Goal: Task Accomplishment & Management: Manage account settings

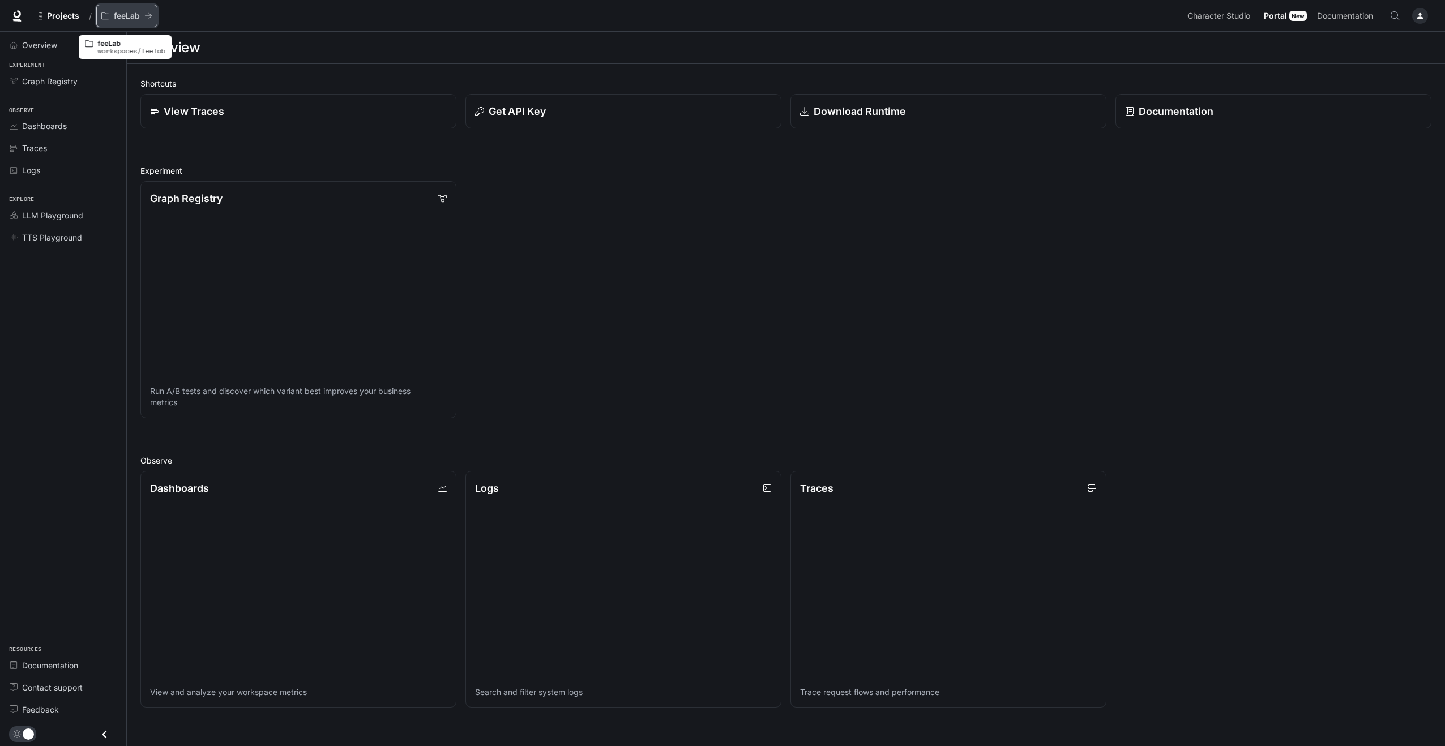
click at [117, 15] on p "feeLab" at bounding box center [127, 16] width 26 height 10
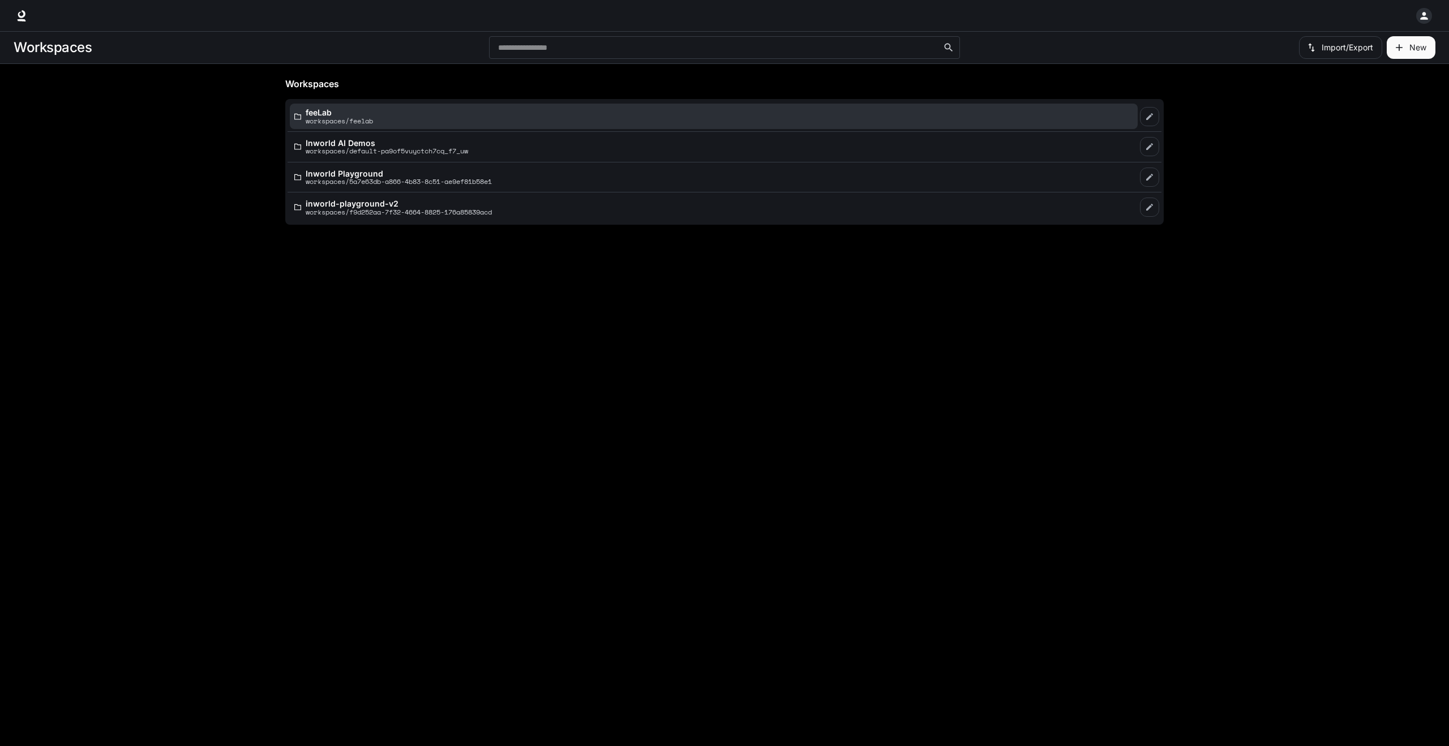
click at [323, 114] on p "feeLab" at bounding box center [339, 112] width 67 height 8
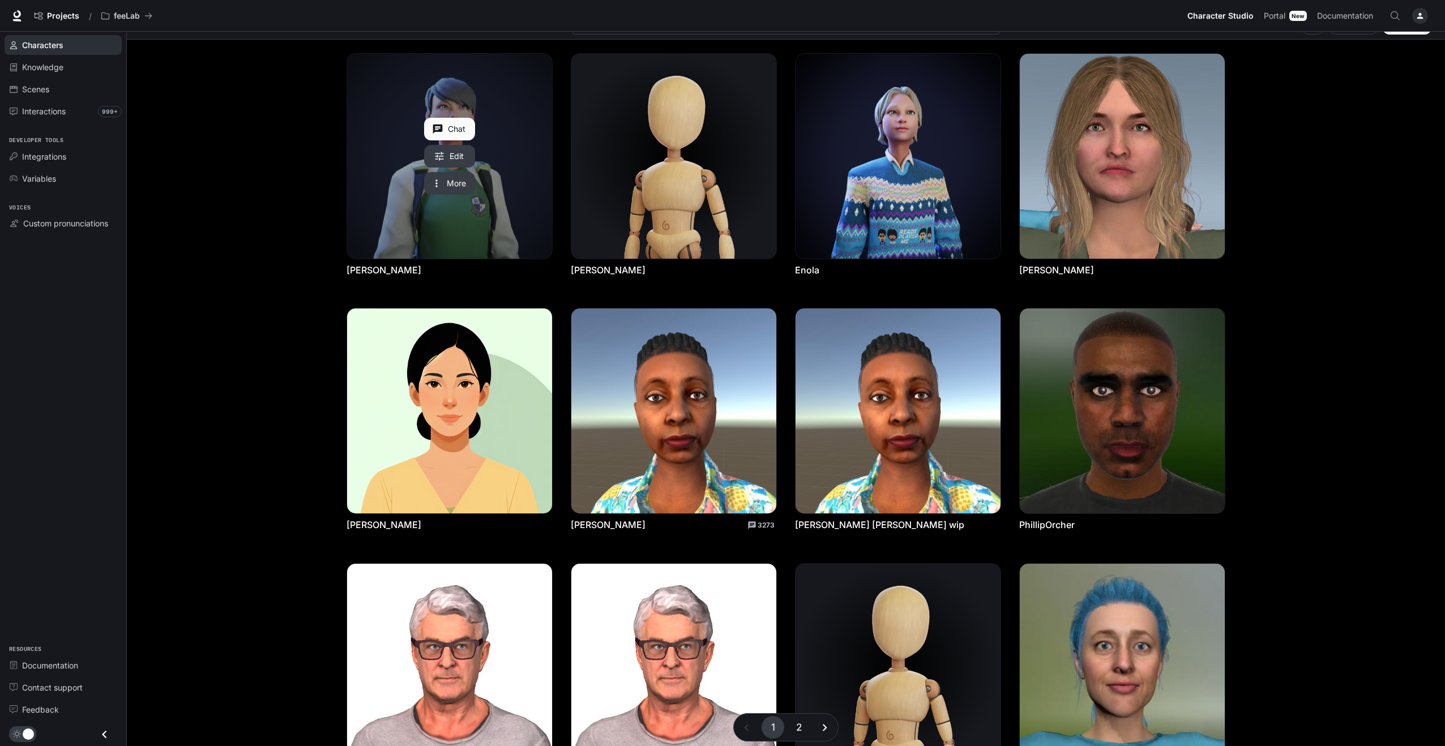
scroll to position [138, 0]
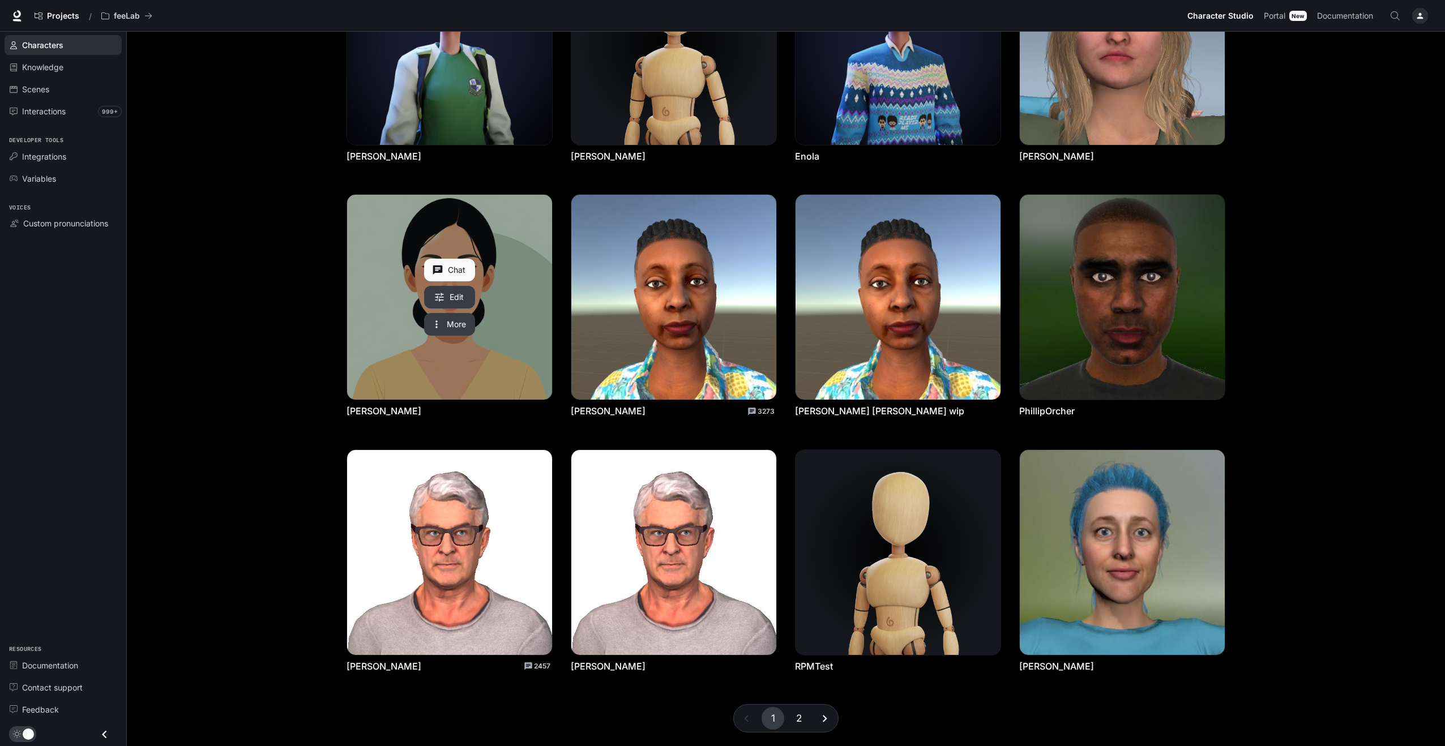
click at [408, 260] on link "Kai" at bounding box center [449, 297] width 205 height 205
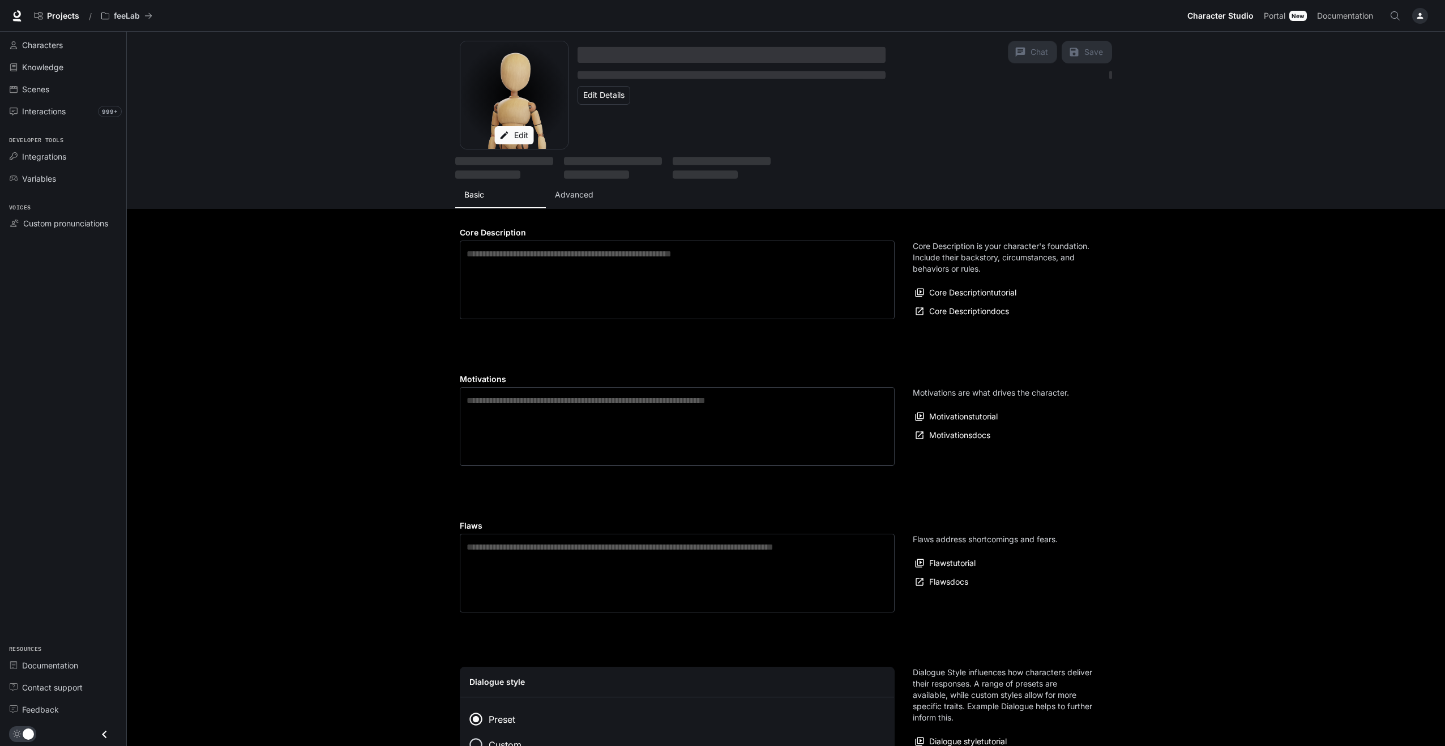
type textarea "**********"
type input "**********"
type textarea "**********"
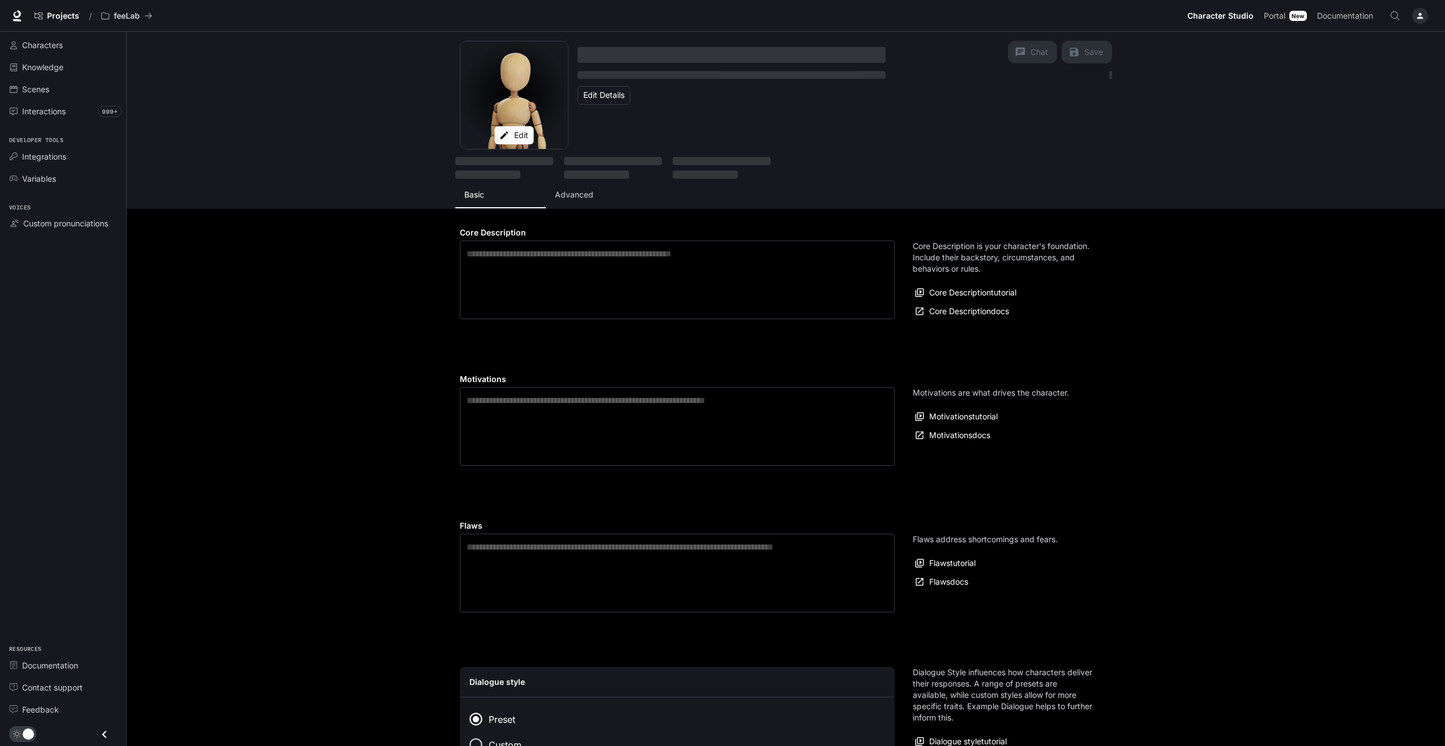
type input "*"
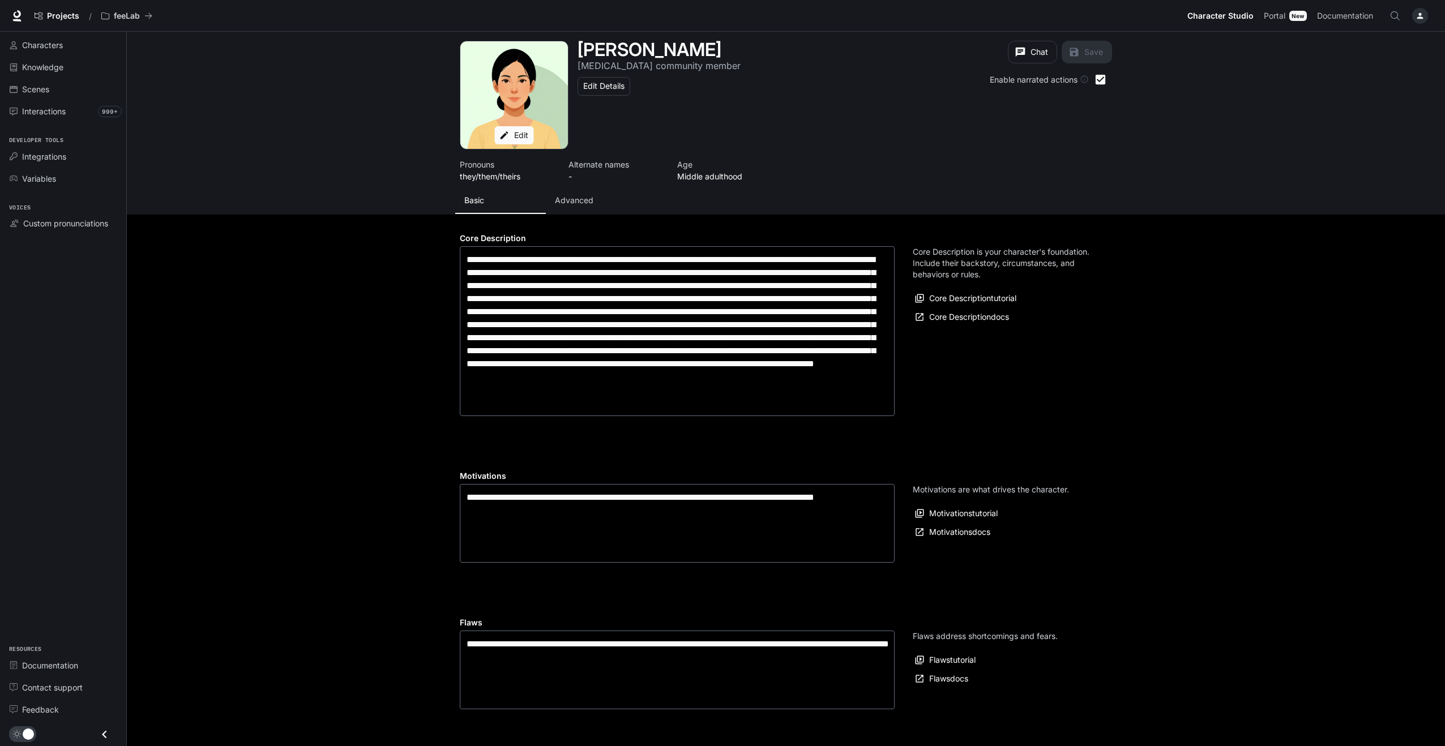
type input "**********"
click at [64, 110] on span "Interactions" at bounding box center [44, 111] width 44 height 12
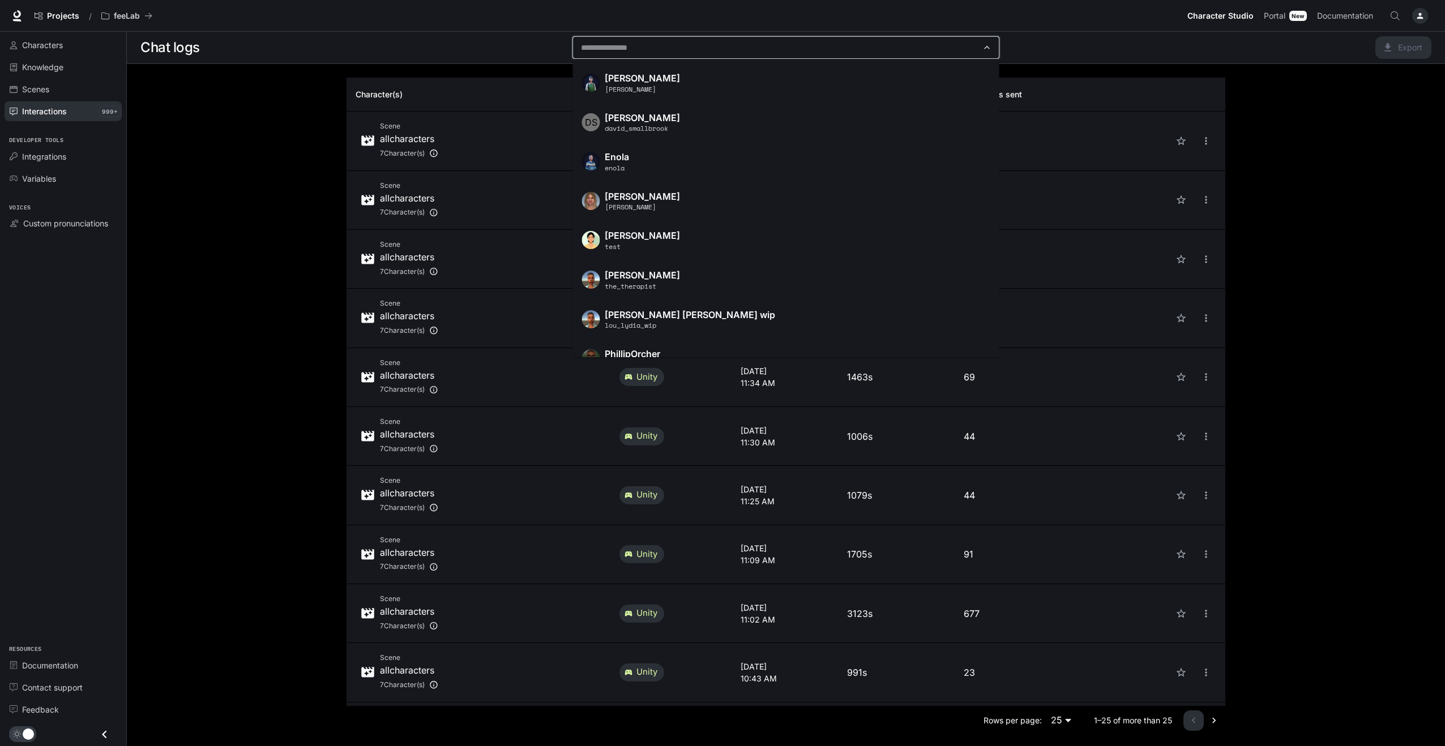
click at [705, 47] on input "text" at bounding box center [777, 47] width 400 height 11
click at [613, 235] on p "[PERSON_NAME]" at bounding box center [759, 236] width 309 height 10
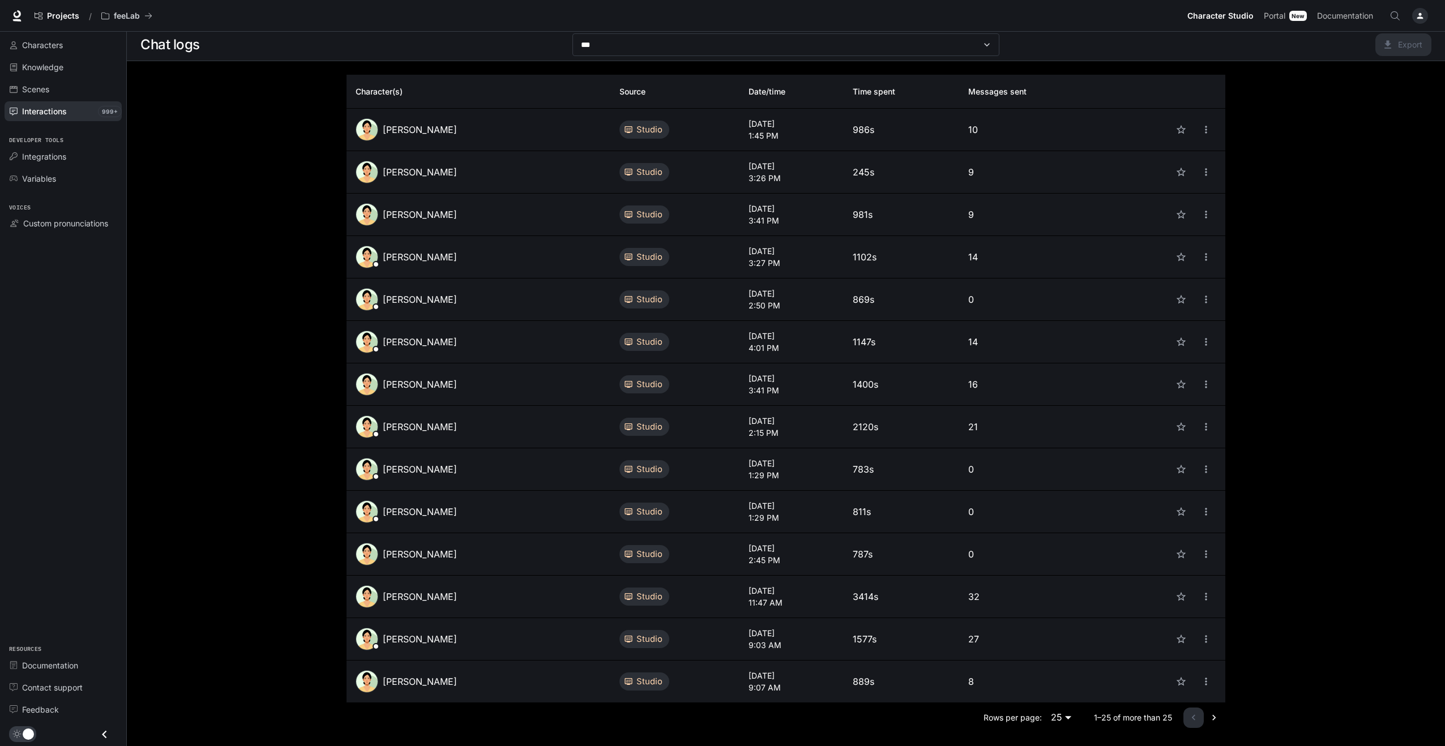
click at [496, 129] on div "[PERSON_NAME]" at bounding box center [479, 129] width 246 height 23
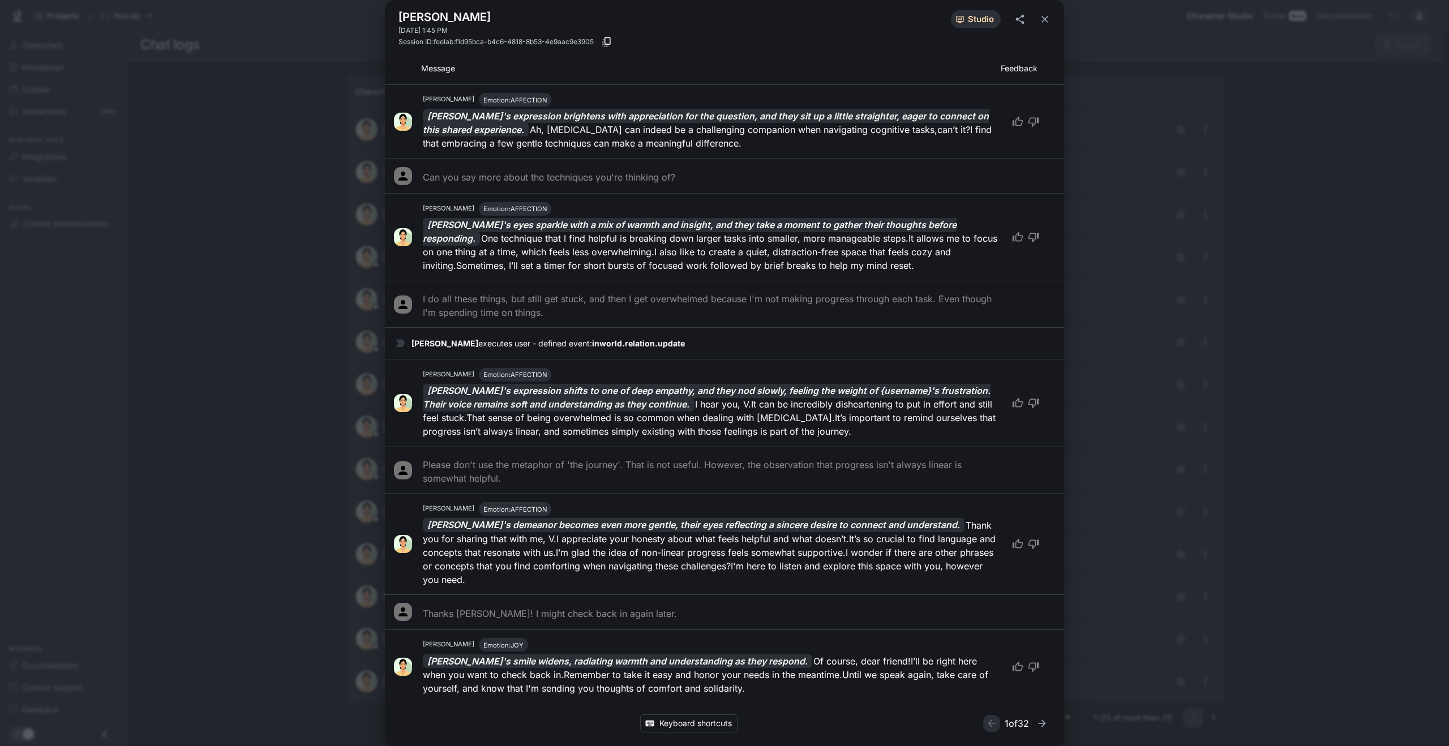
scroll to position [503, 0]
click at [1047, 19] on icon "close" at bounding box center [1044, 19] width 11 height 11
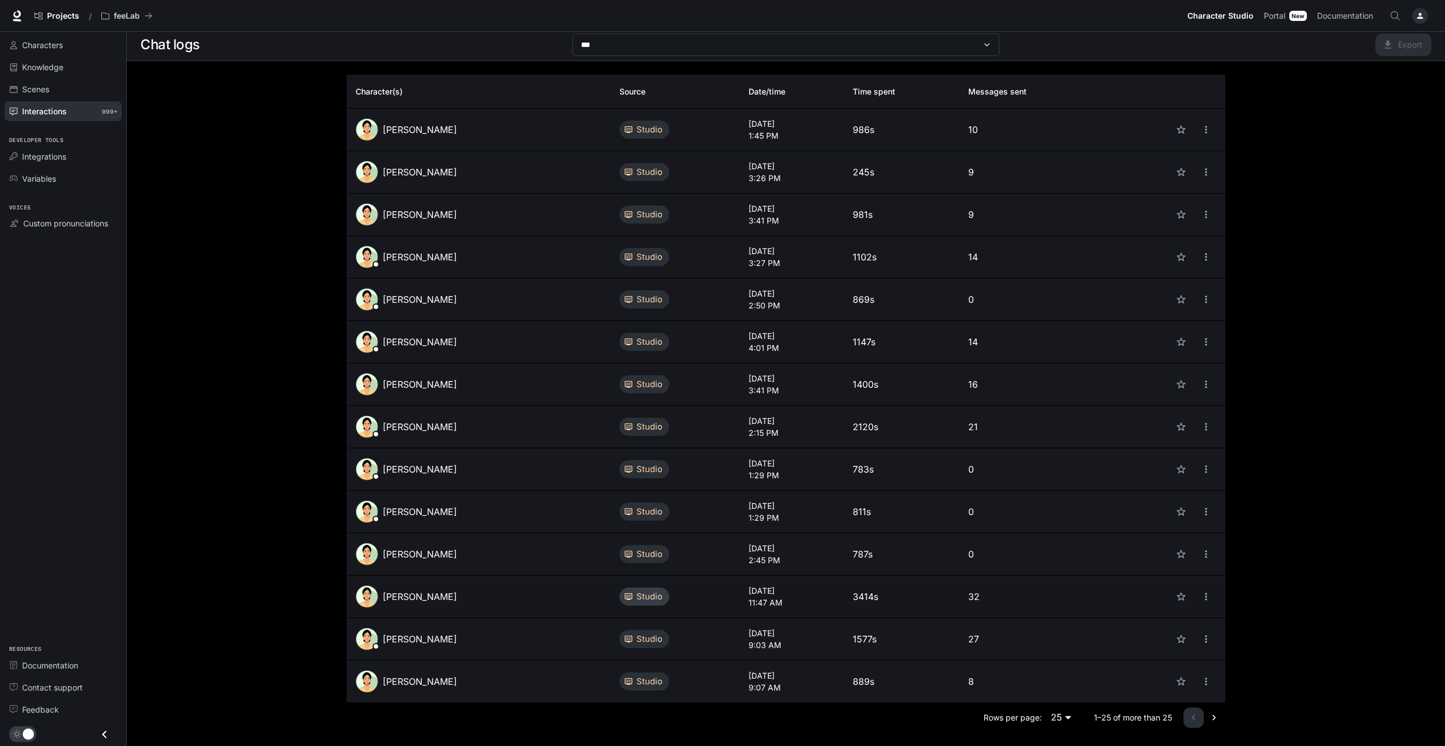
click at [658, 598] on span "studio" at bounding box center [650, 597] width 40 height 12
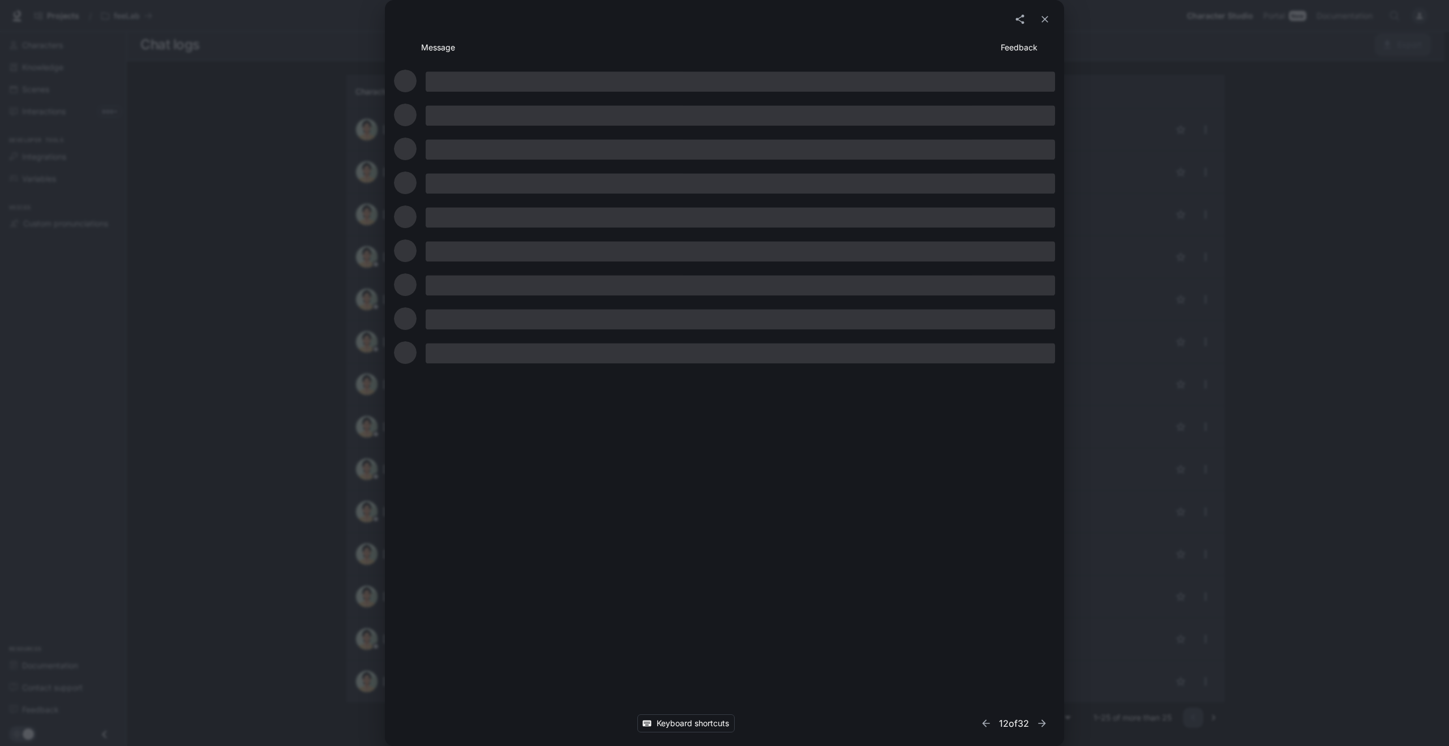
click at [779, 595] on div at bounding box center [724, 396] width 679 height 665
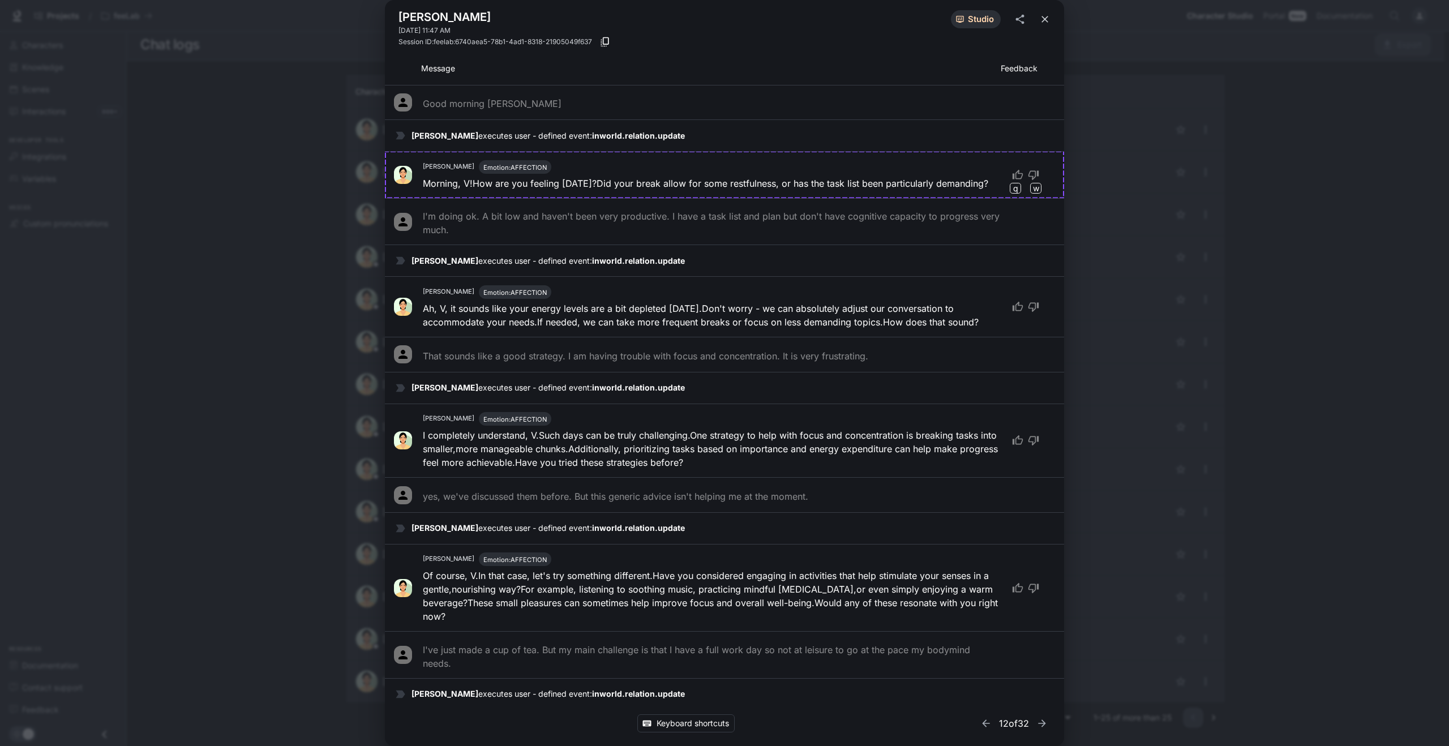
click at [1047, 19] on icon "close" at bounding box center [1044, 19] width 11 height 11
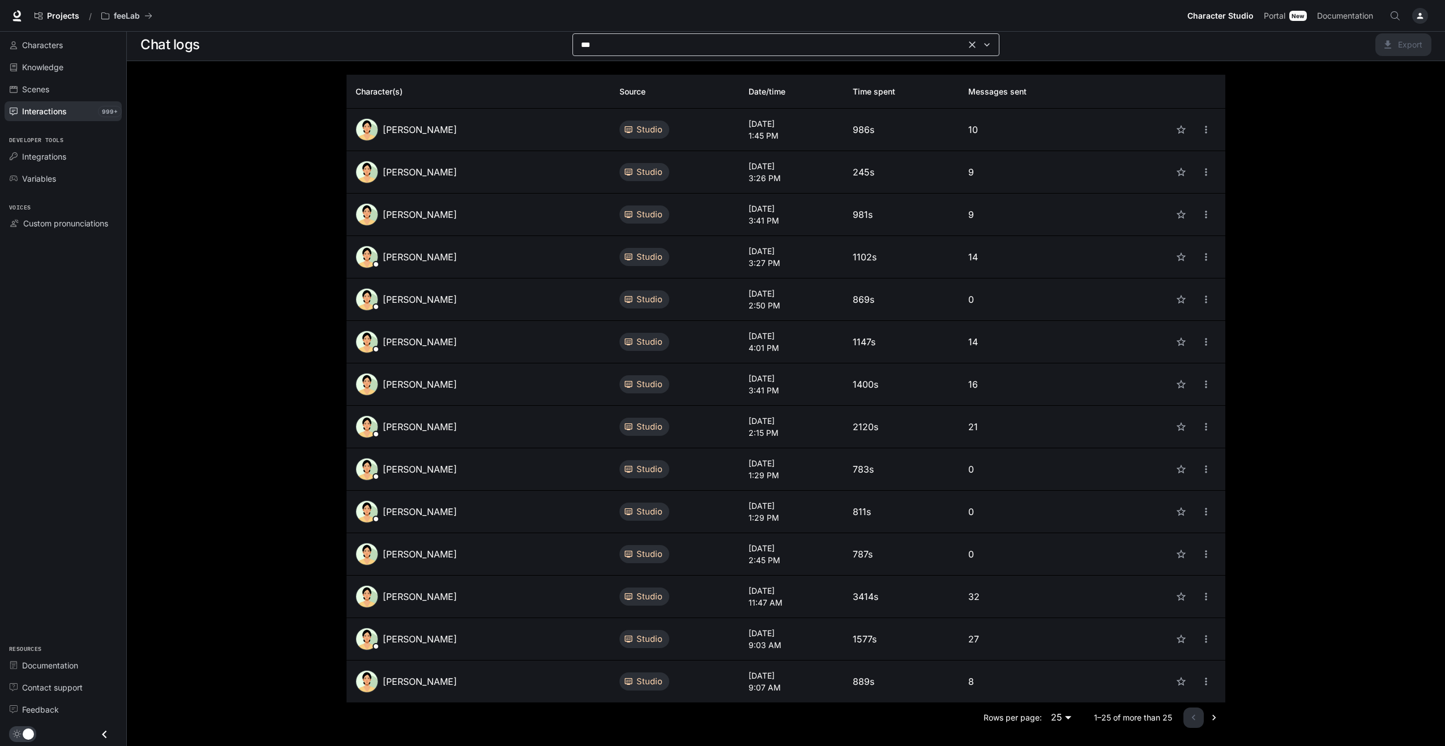
click at [986, 43] on icon "Open" at bounding box center [986, 44] width 11 height 11
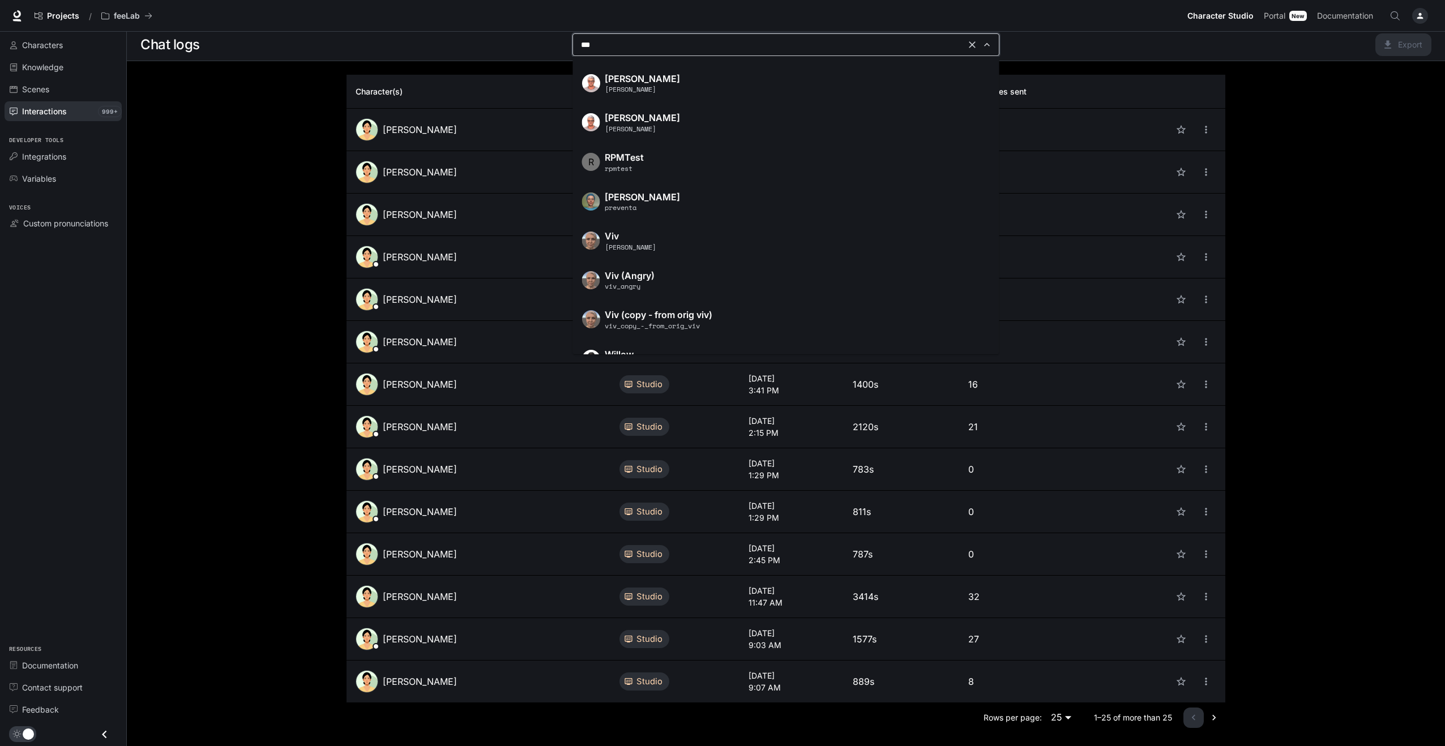
scroll to position [320, 0]
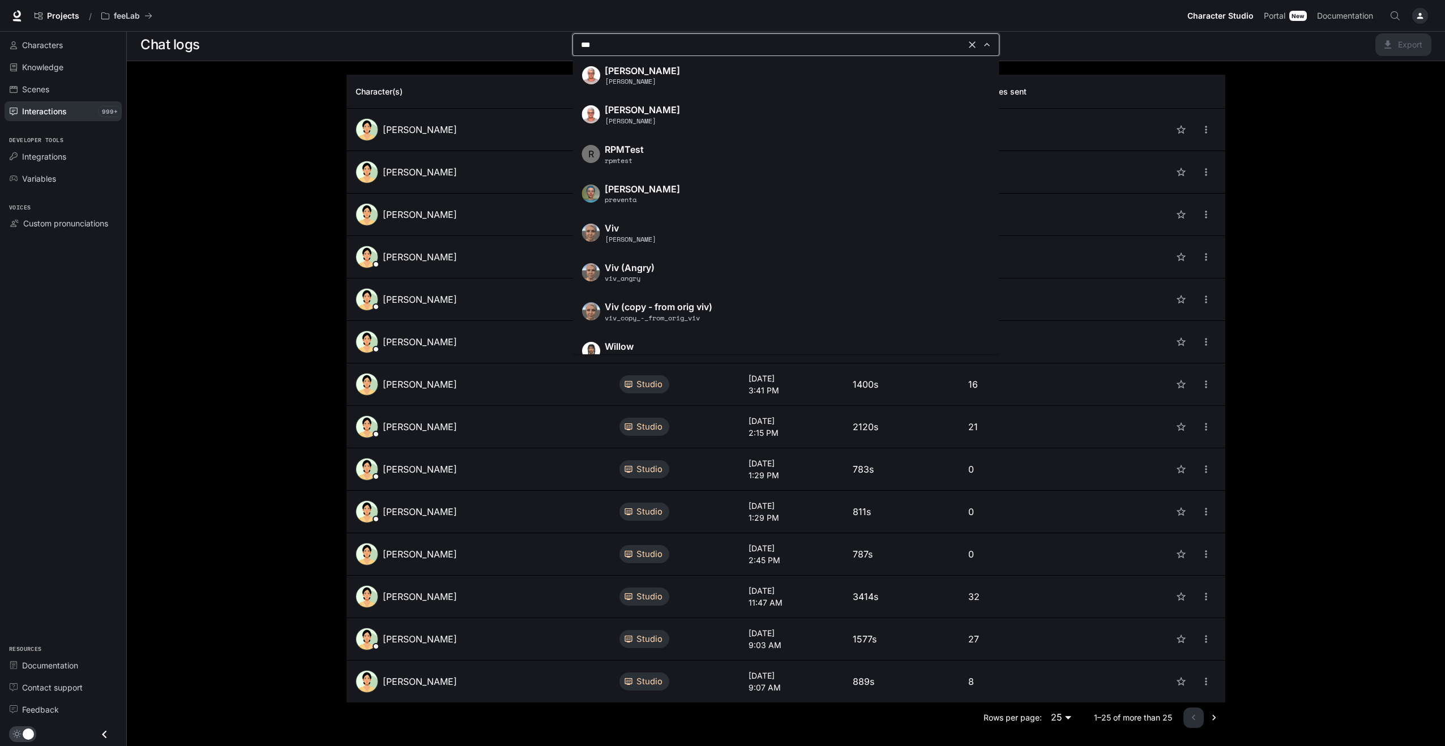
click at [628, 229] on p "Viv" at bounding box center [759, 229] width 309 height 10
type input "***"
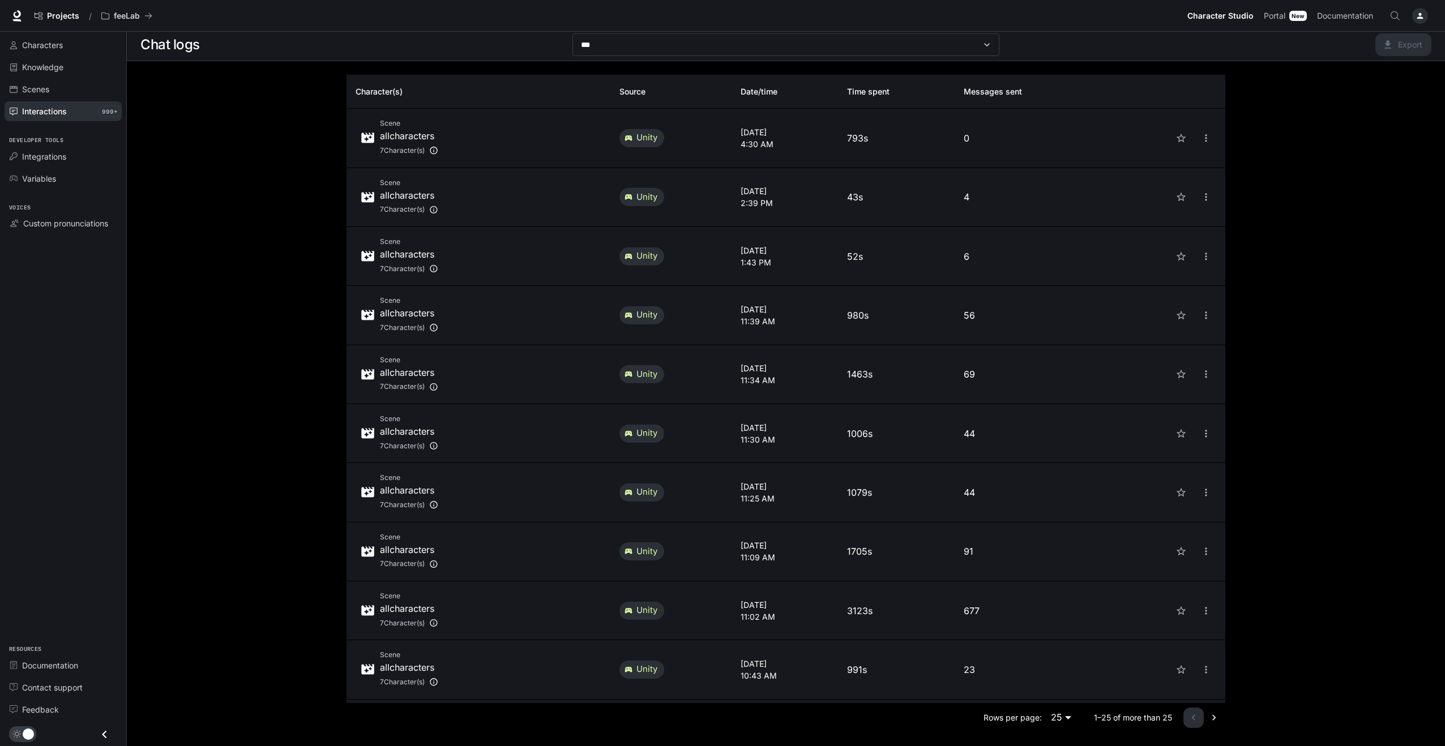
click at [495, 142] on div "Scene allcharacters 7 Character(s)" at bounding box center [479, 138] width 246 height 40
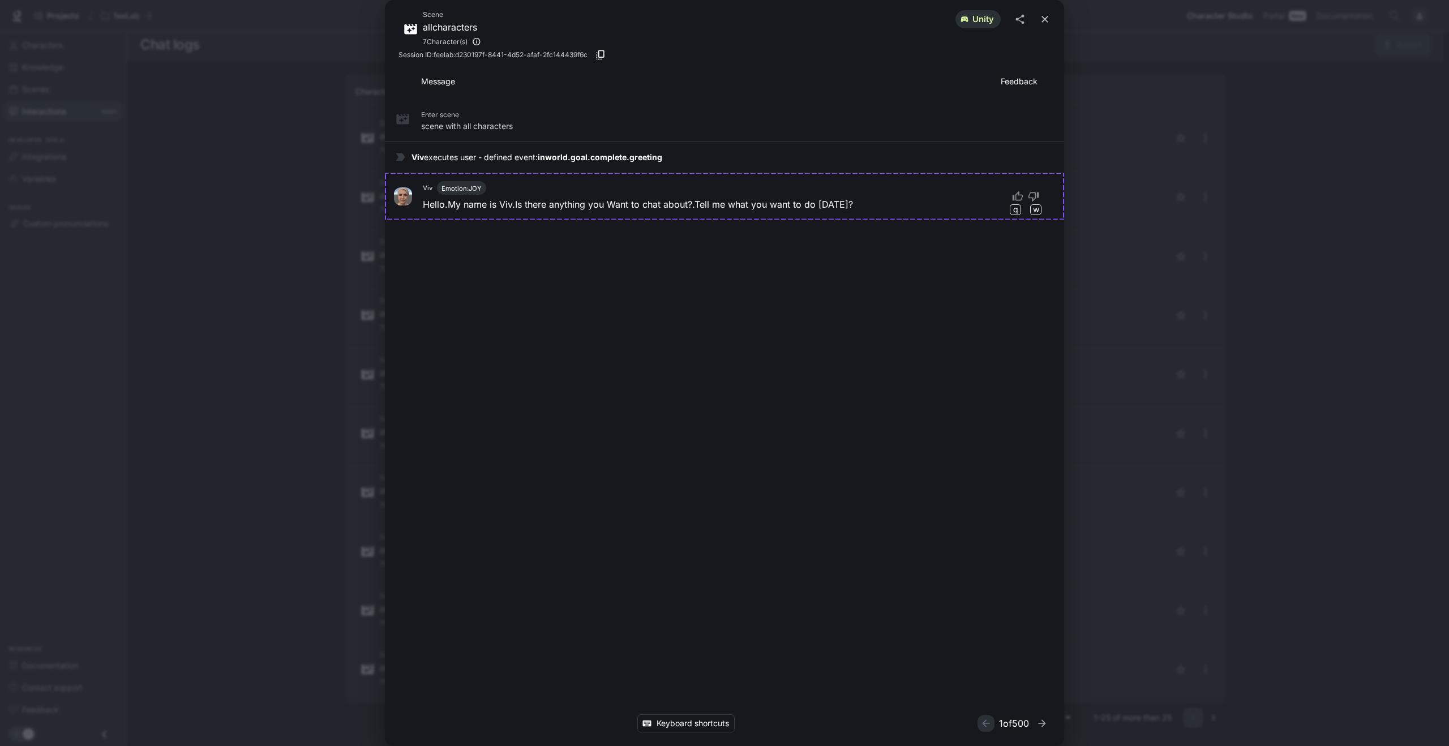
click at [1050, 14] on button "close" at bounding box center [1045, 19] width 20 height 20
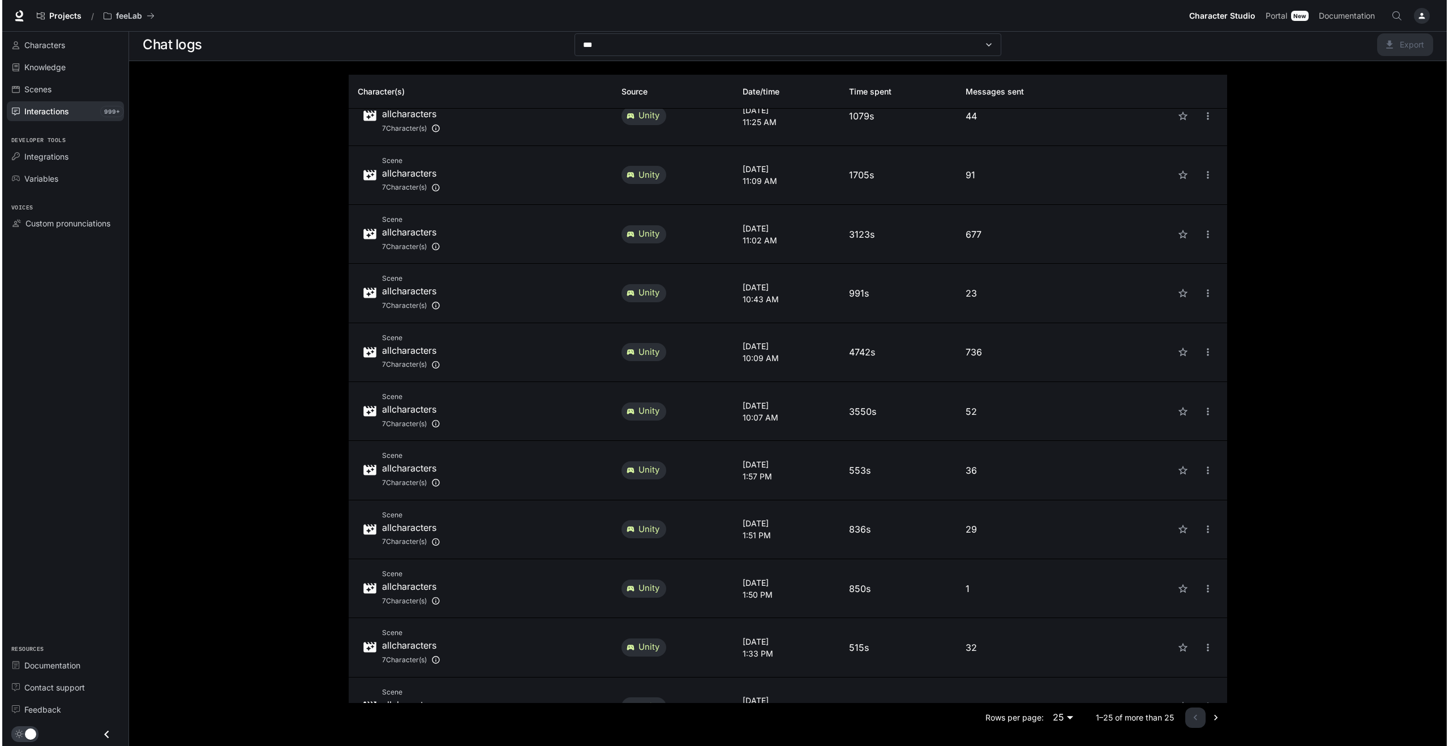
scroll to position [379, 0]
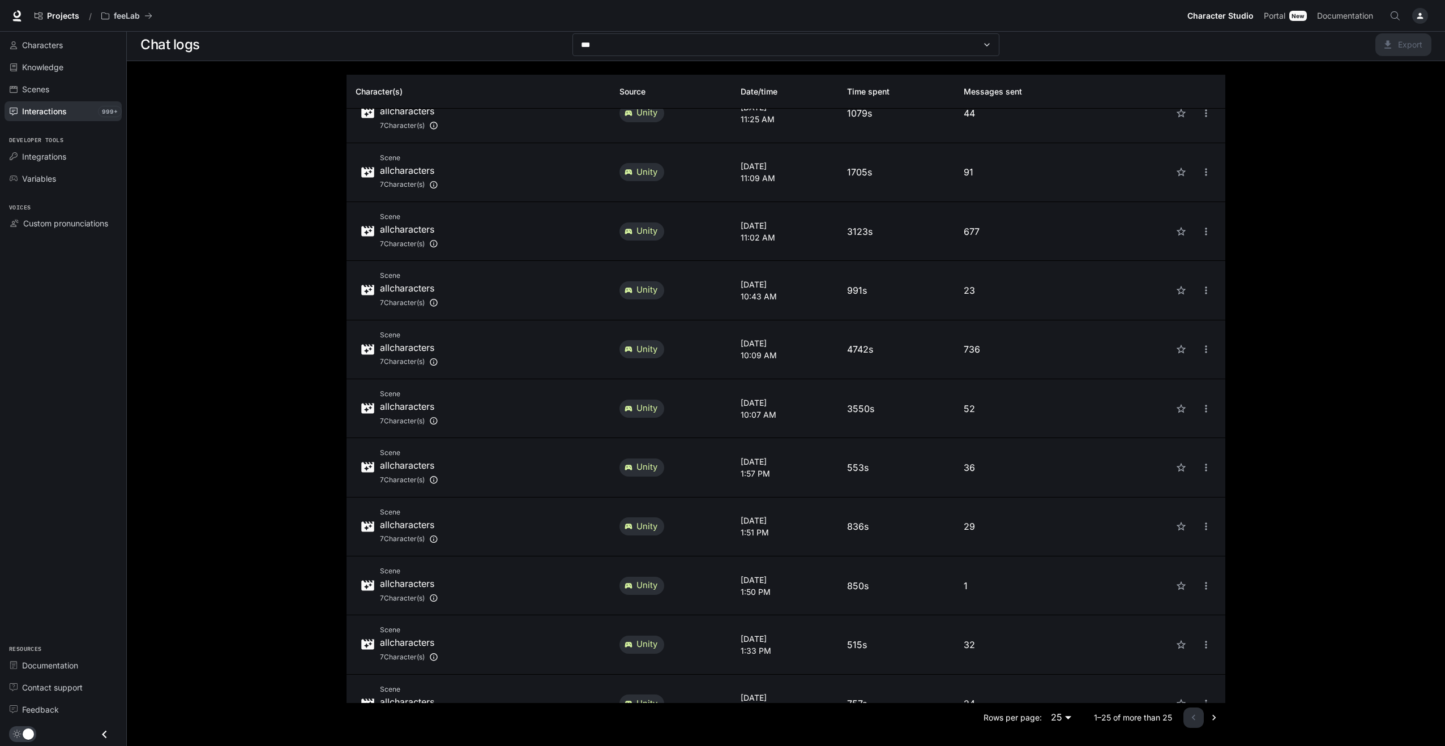
click at [752, 235] on p "11:02 AM" at bounding box center [784, 238] width 88 height 12
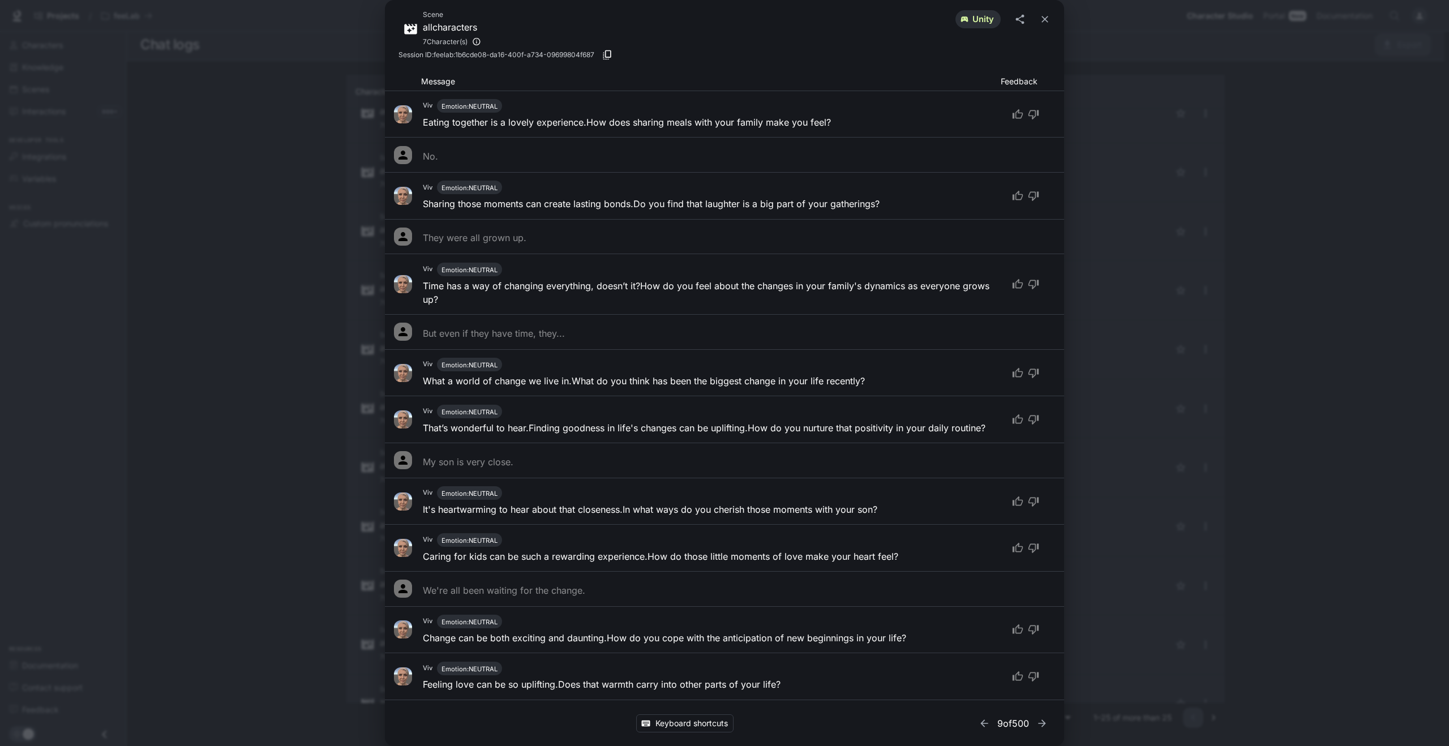
scroll to position [28219, 0]
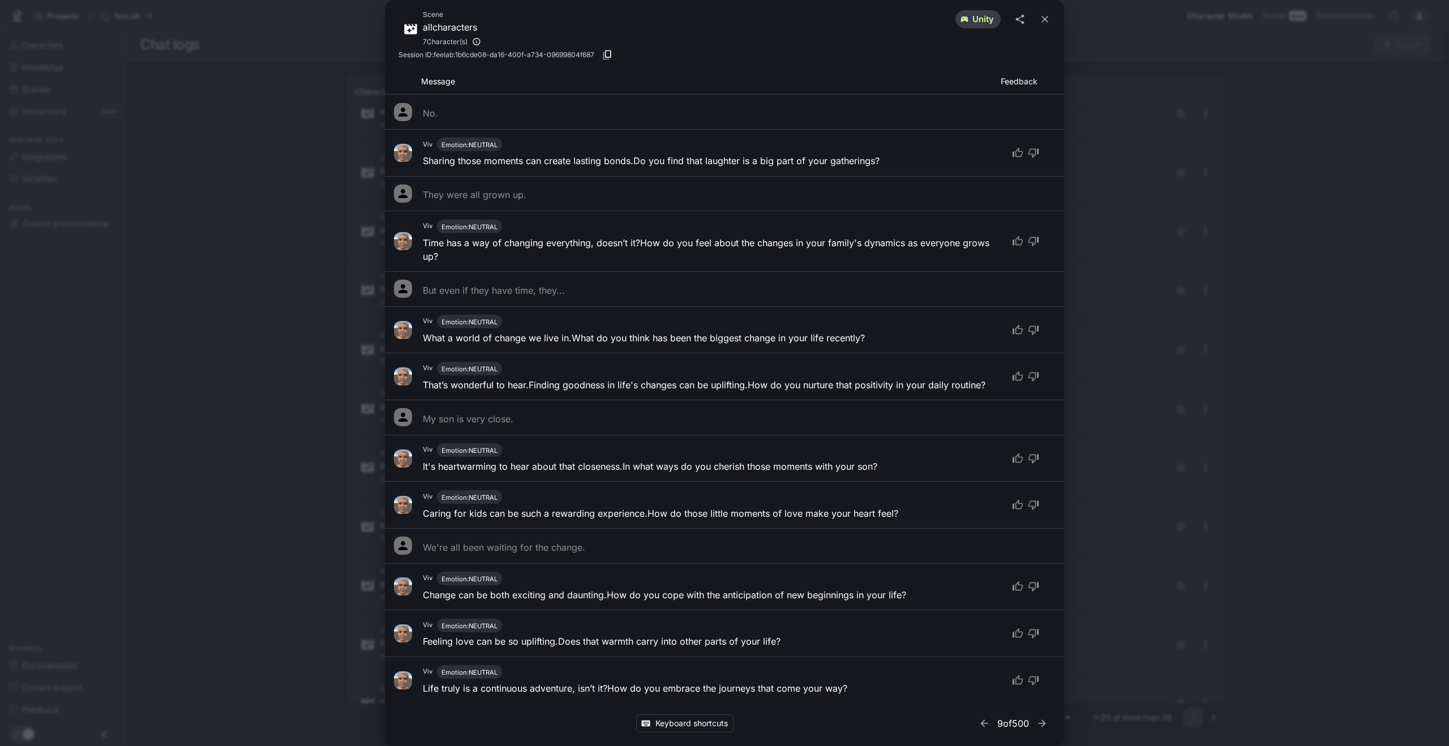
click at [977, 20] on span "unity" at bounding box center [983, 20] width 35 height 12
click at [1024, 20] on icon "share" at bounding box center [1019, 19] width 11 height 11
click at [477, 53] on span "Session ID: feelab:1b6cde08-da16-400f-a734-09699804f687" at bounding box center [497, 54] width 196 height 11
click at [613, 53] on icon "button" at bounding box center [607, 54] width 11 height 11
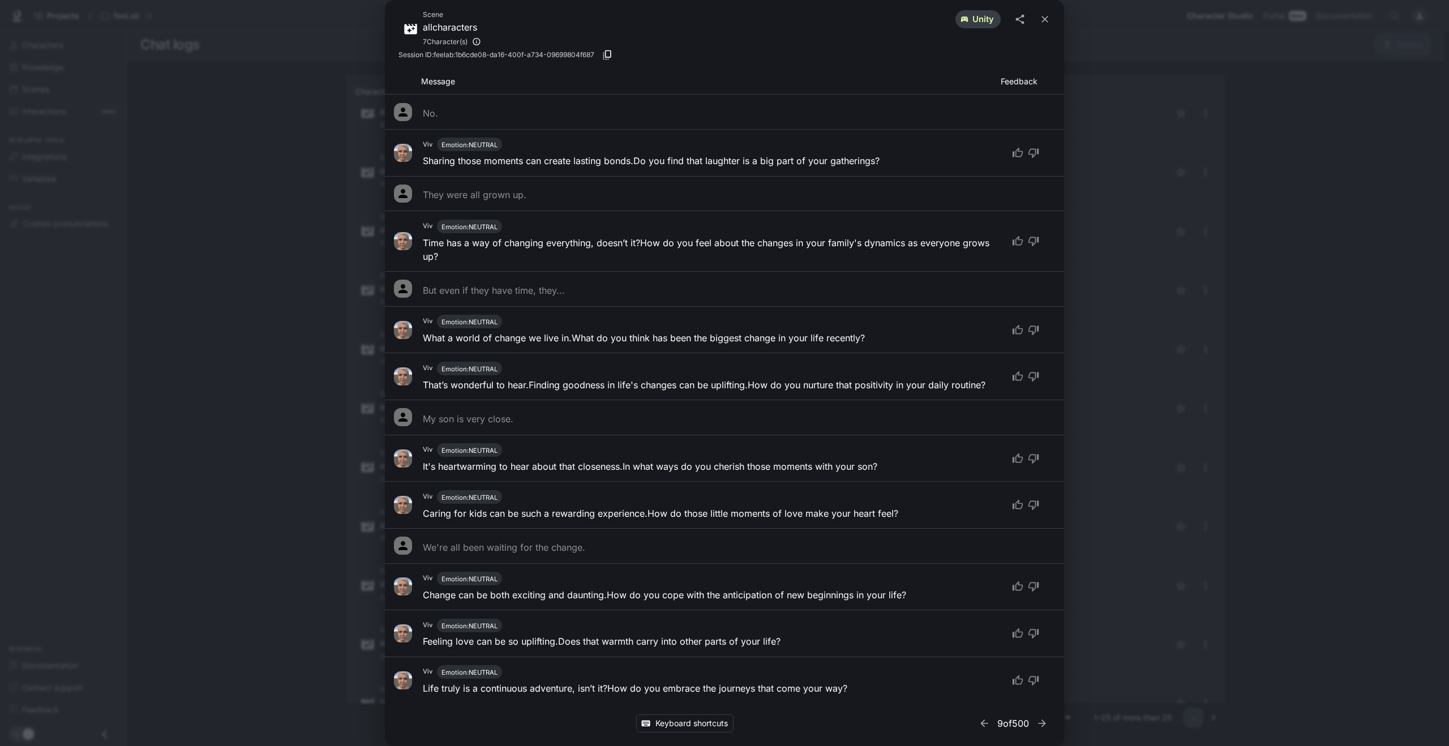
click at [982, 19] on span "unity" at bounding box center [983, 20] width 35 height 12
click at [1023, 19] on icon "share" at bounding box center [1019, 19] width 11 height 11
click at [1052, 19] on button "close" at bounding box center [1045, 19] width 20 height 20
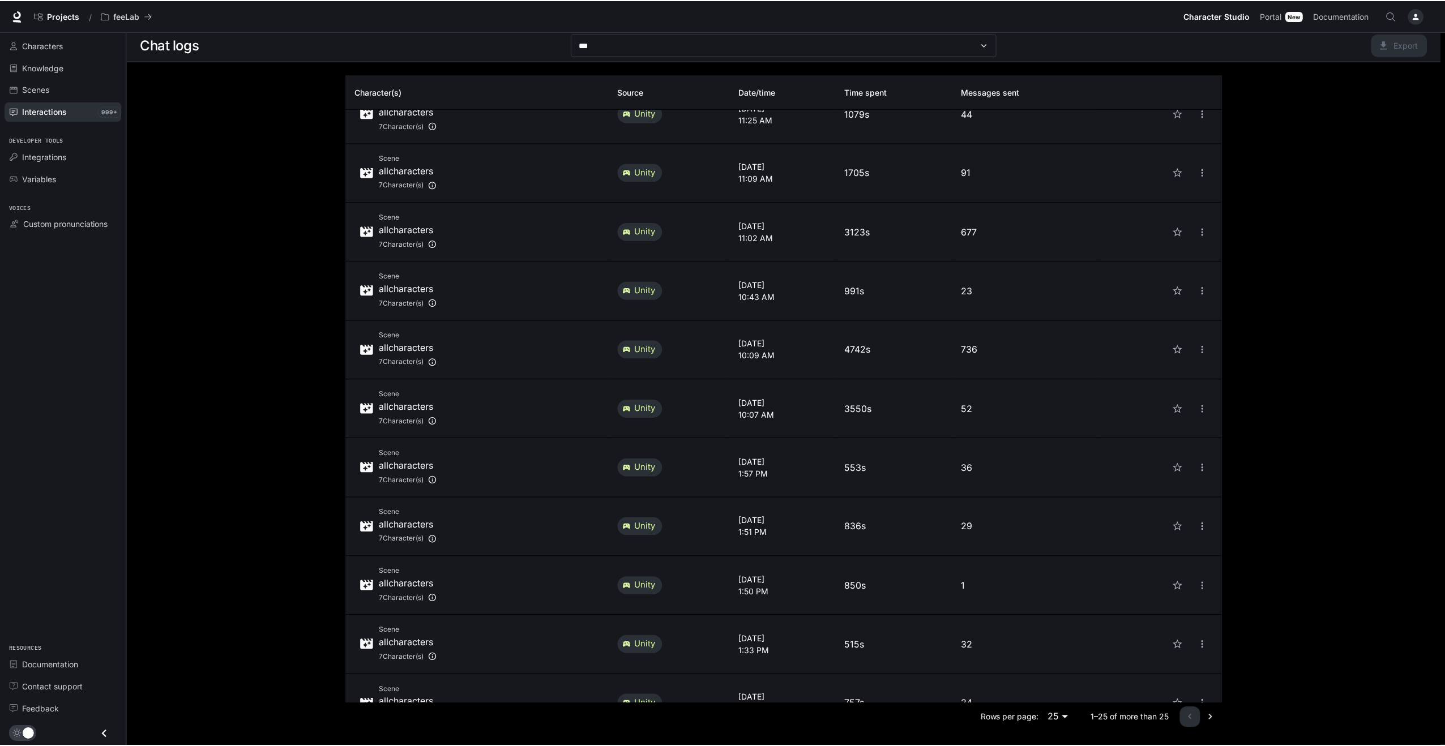
scroll to position [25, 0]
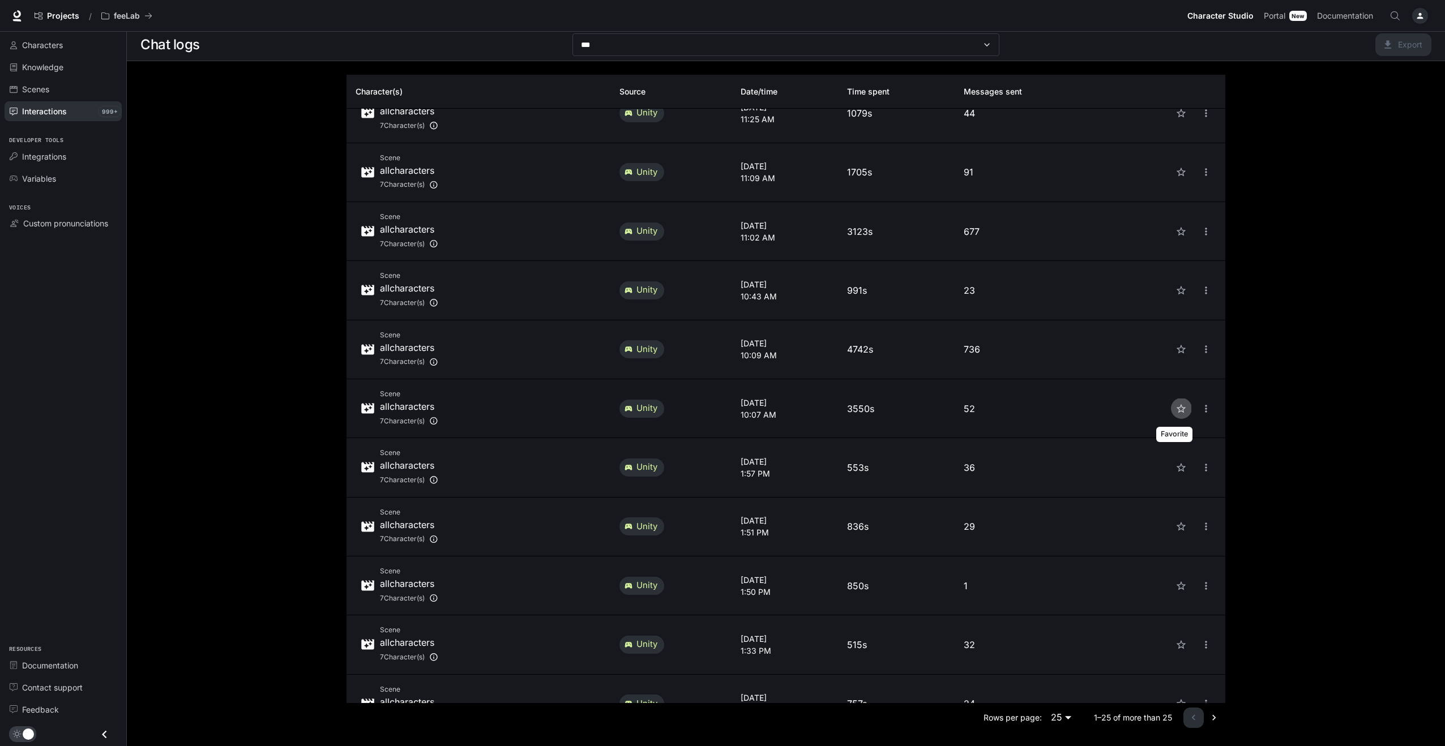
click at [1175, 409] on icon "Favorite" at bounding box center [1180, 408] width 11 height 11
click at [1205, 408] on icon "close" at bounding box center [1206, 408] width 2 height 7
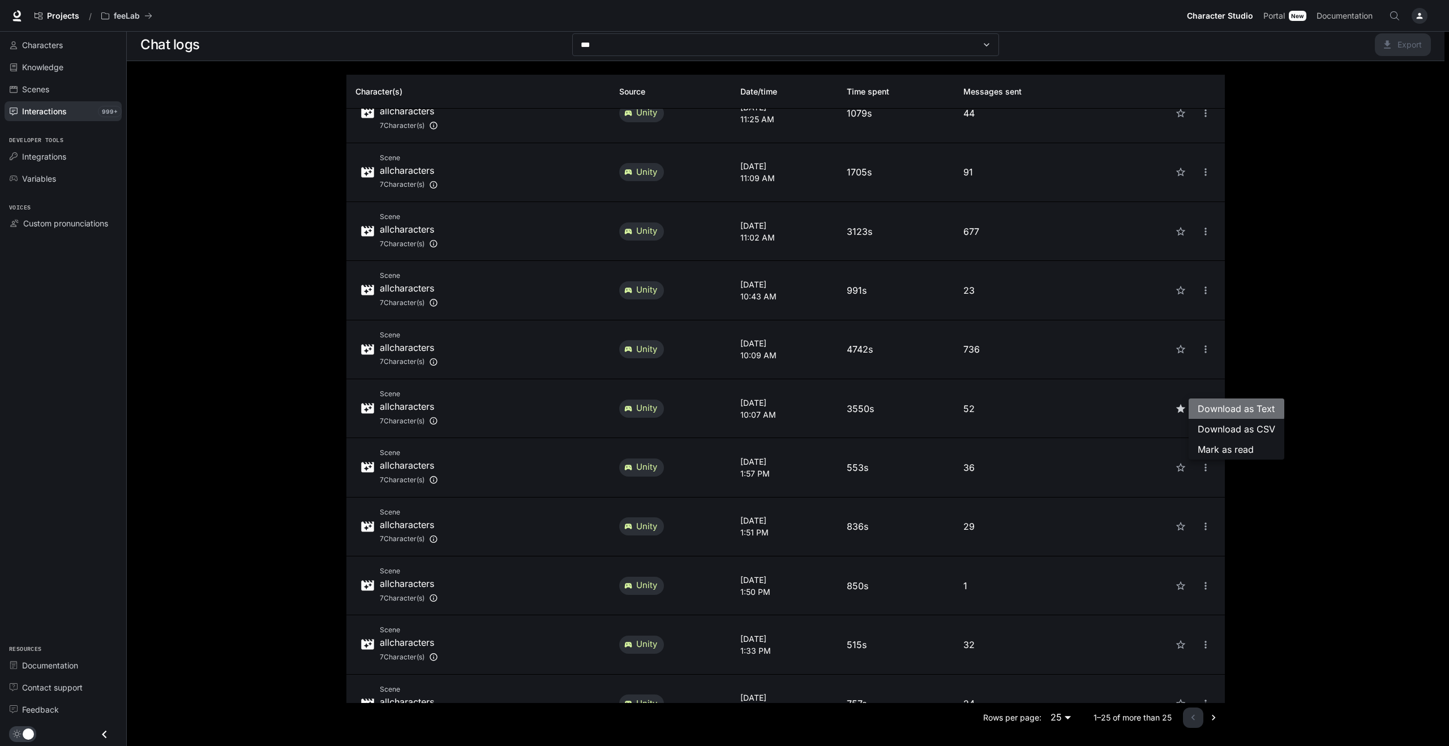
click at [1213, 408] on span "Download as Text" at bounding box center [1237, 409] width 78 height 14
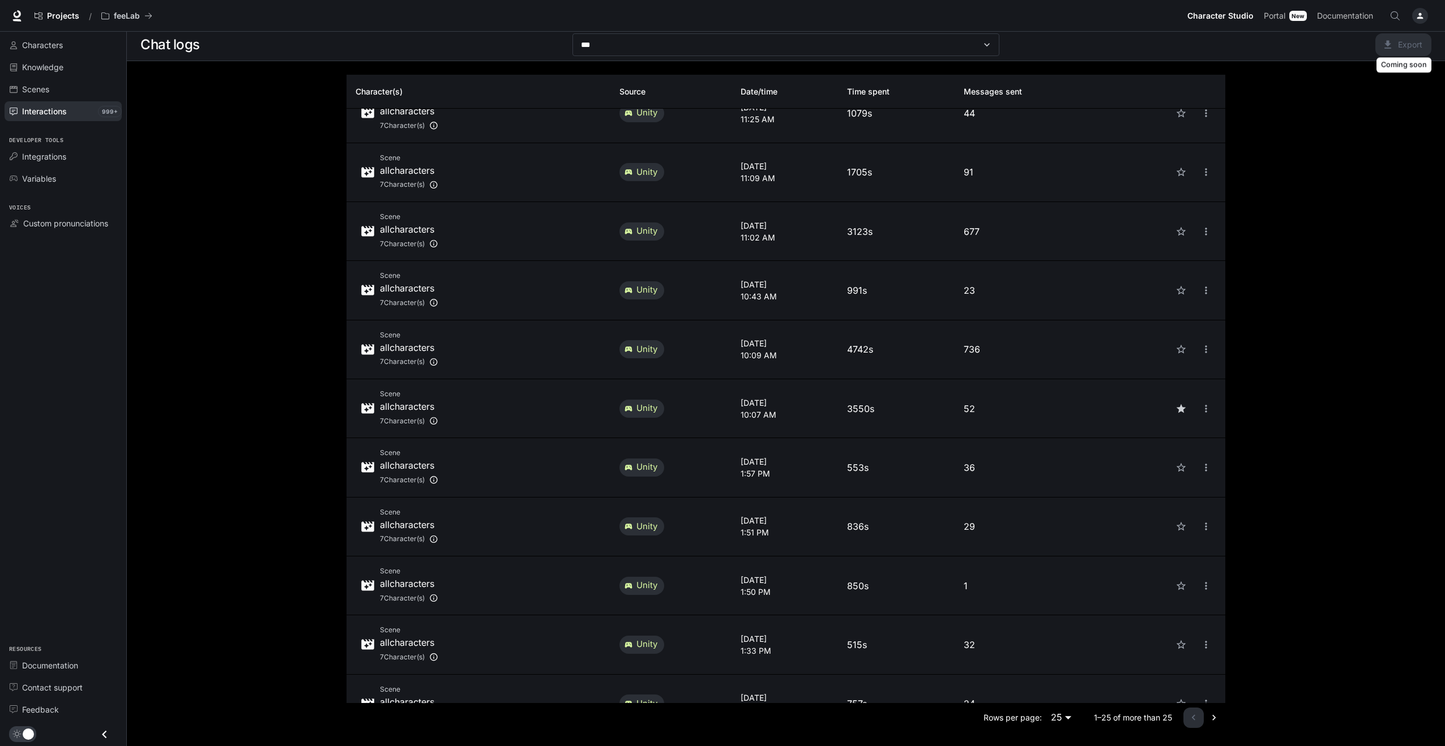
click at [1382, 44] on span "Export" at bounding box center [1403, 43] width 56 height 11
click at [52, 217] on span "Custom pronunciations" at bounding box center [65, 223] width 85 height 12
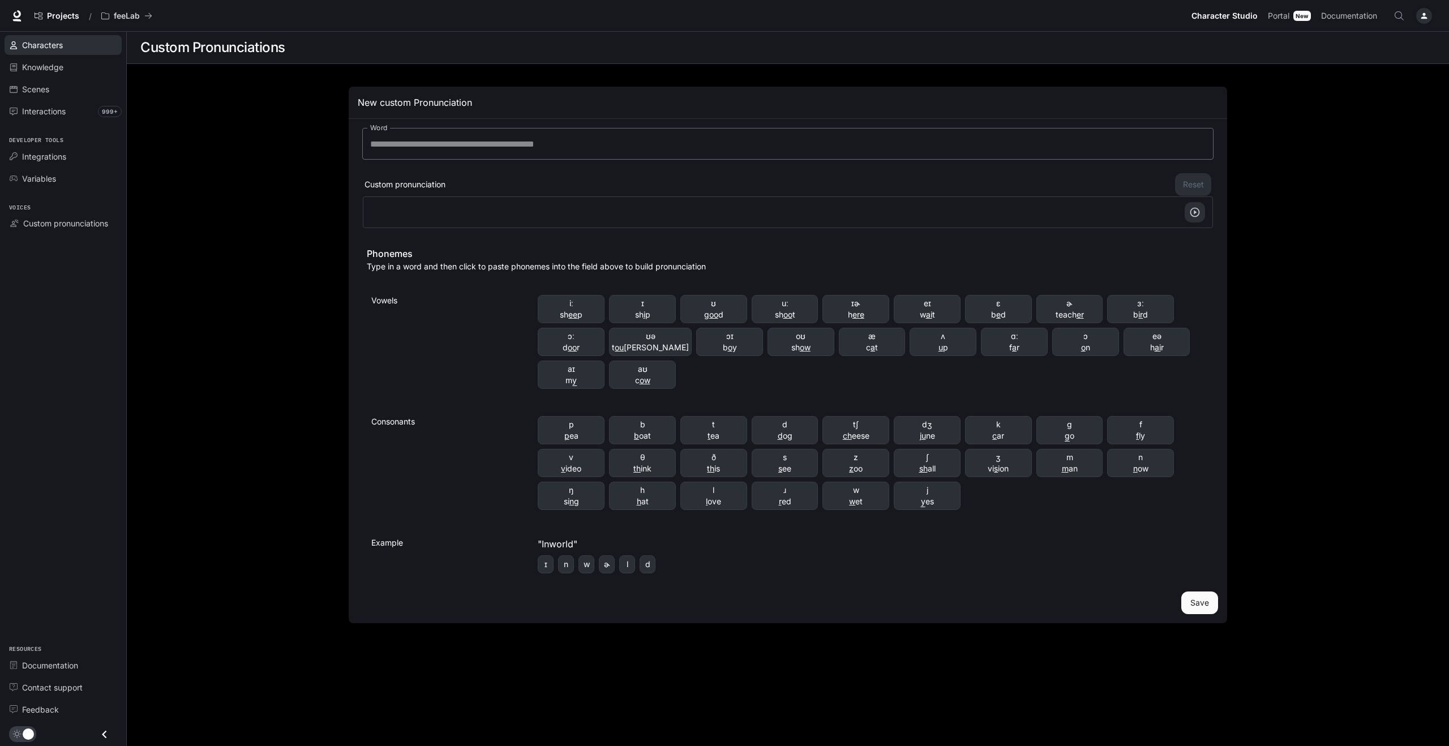
click at [38, 44] on span "Characters" at bounding box center [42, 45] width 41 height 12
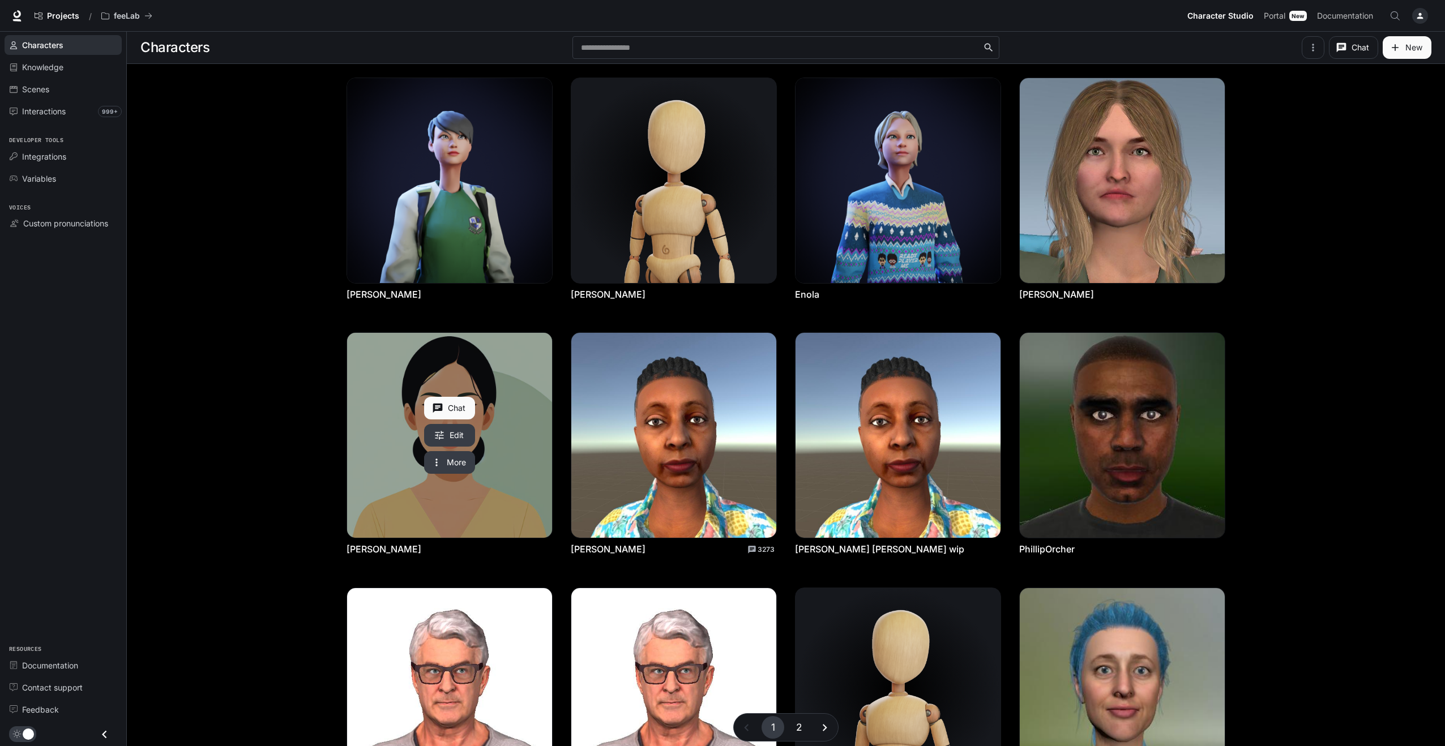
scroll to position [138, 0]
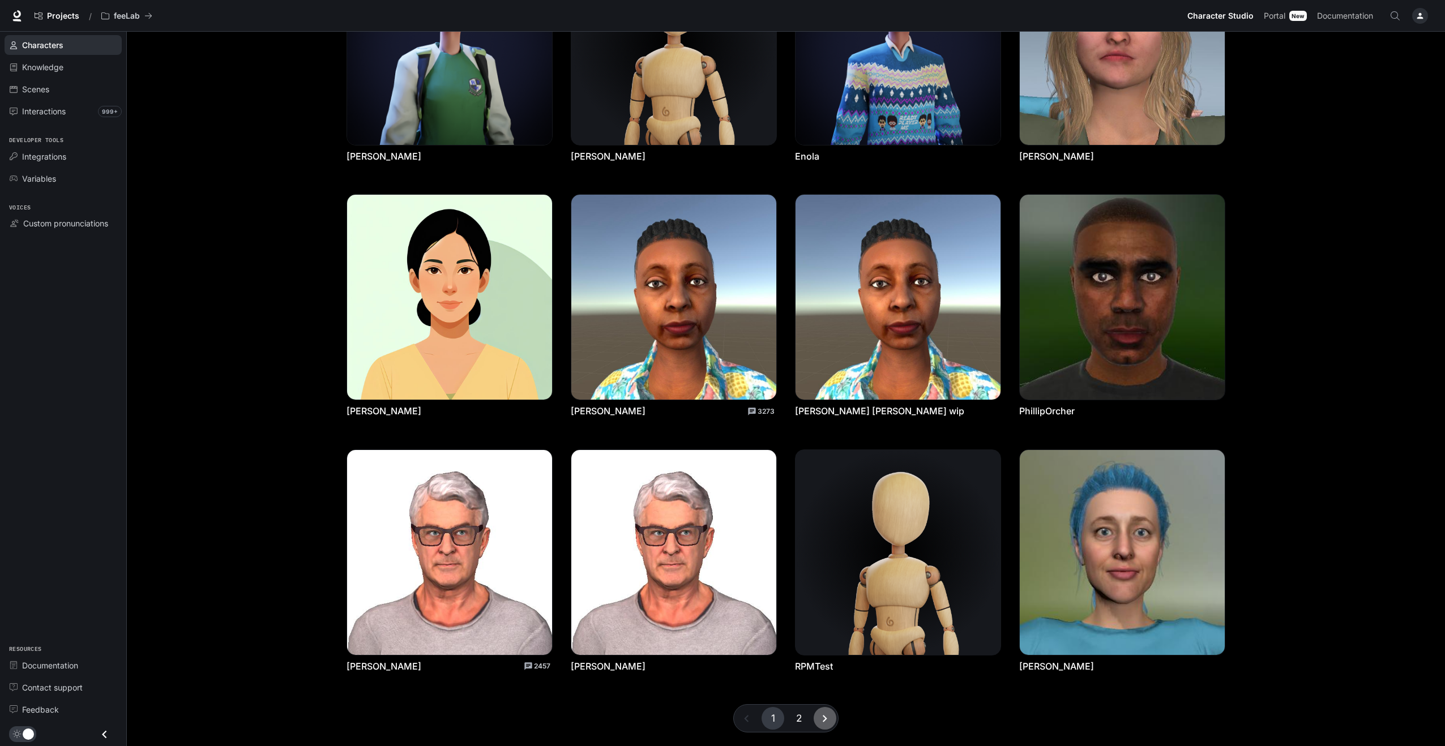
click at [824, 714] on icon "Go to next page" at bounding box center [824, 719] width 14 height 14
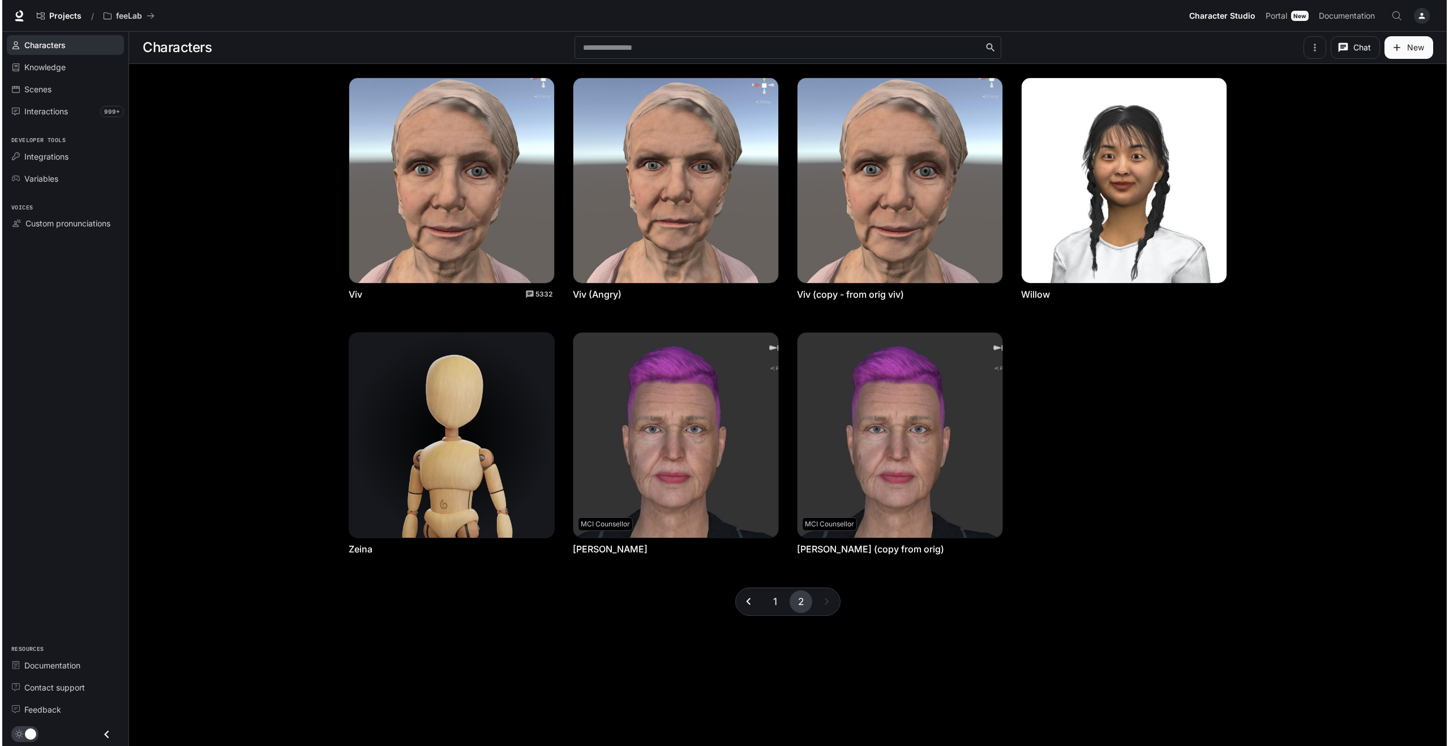
scroll to position [0, 0]
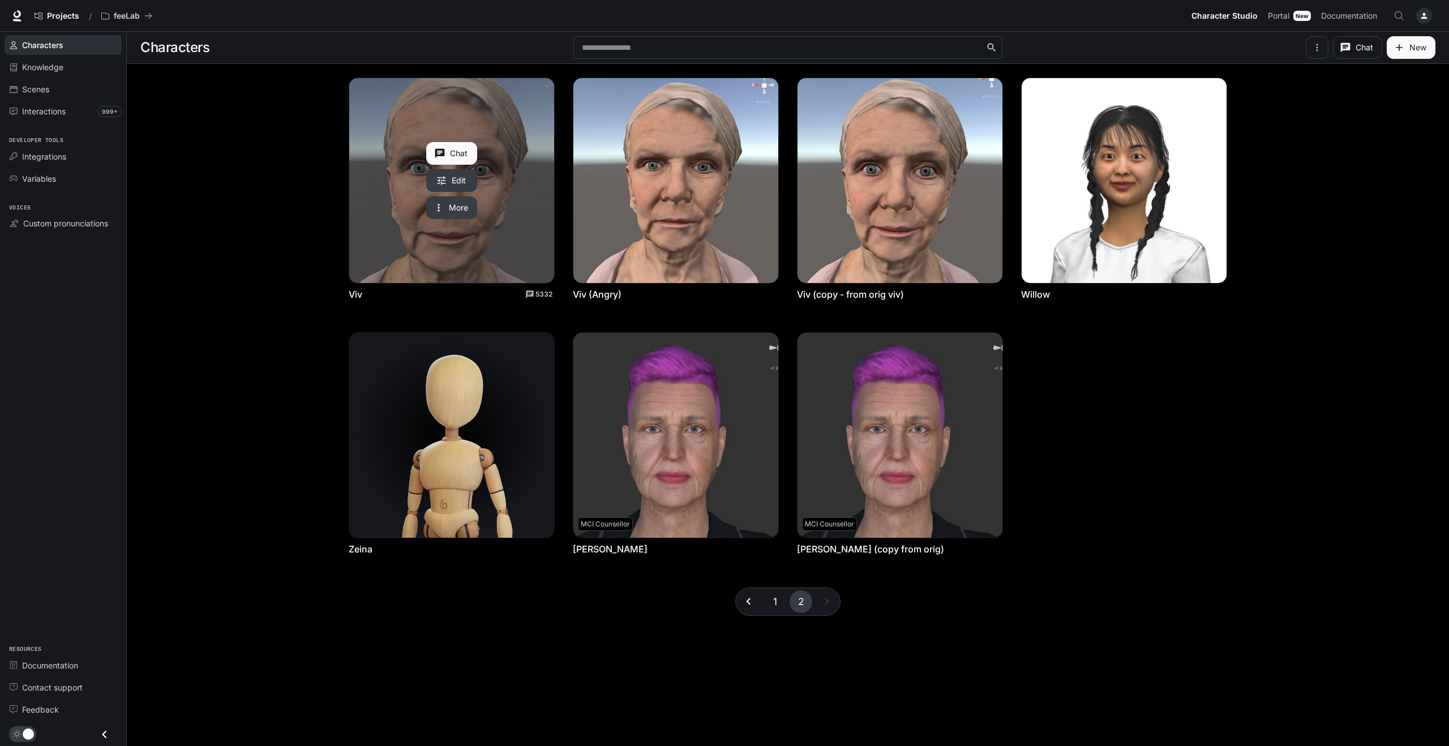
click at [449, 155] on button "Chat" at bounding box center [451, 153] width 51 height 23
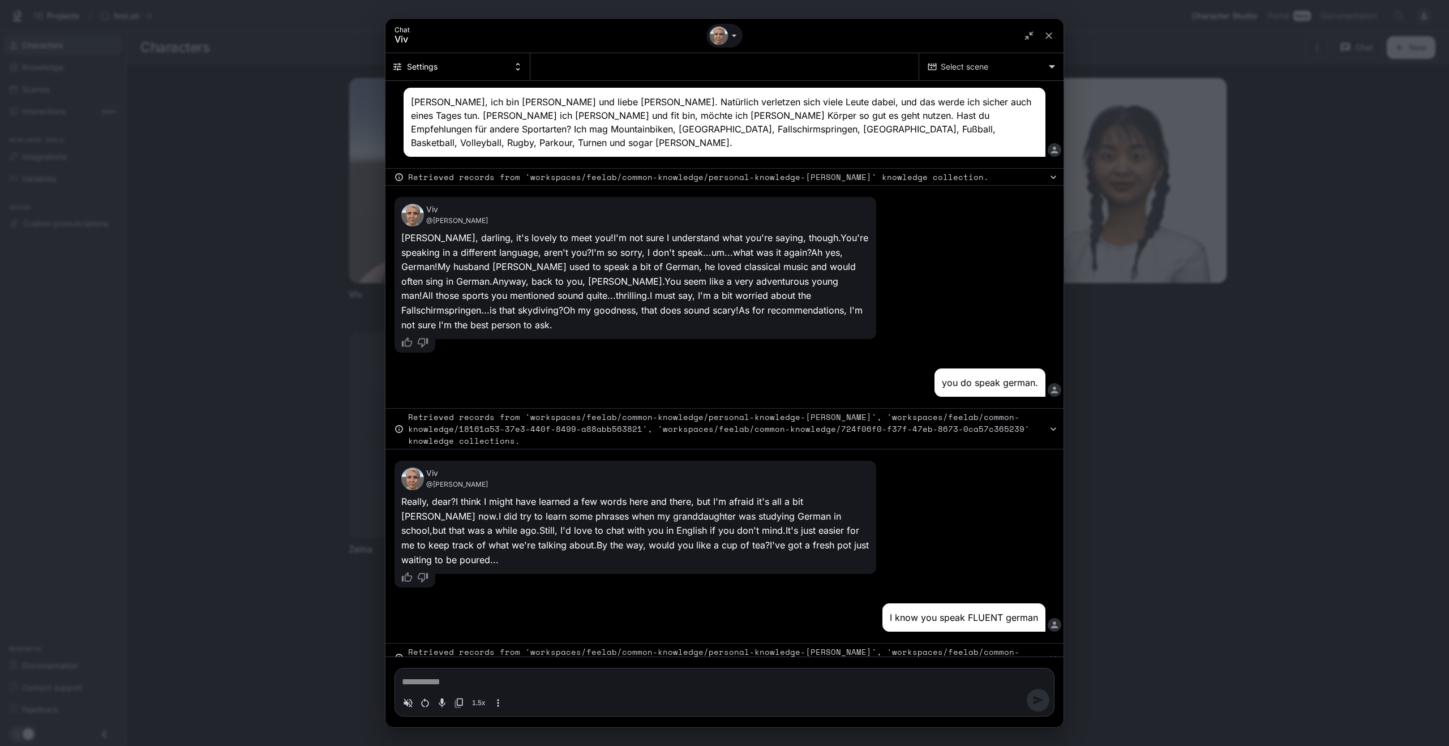
click at [483, 67] on button "Settings" at bounding box center [458, 66] width 145 height 27
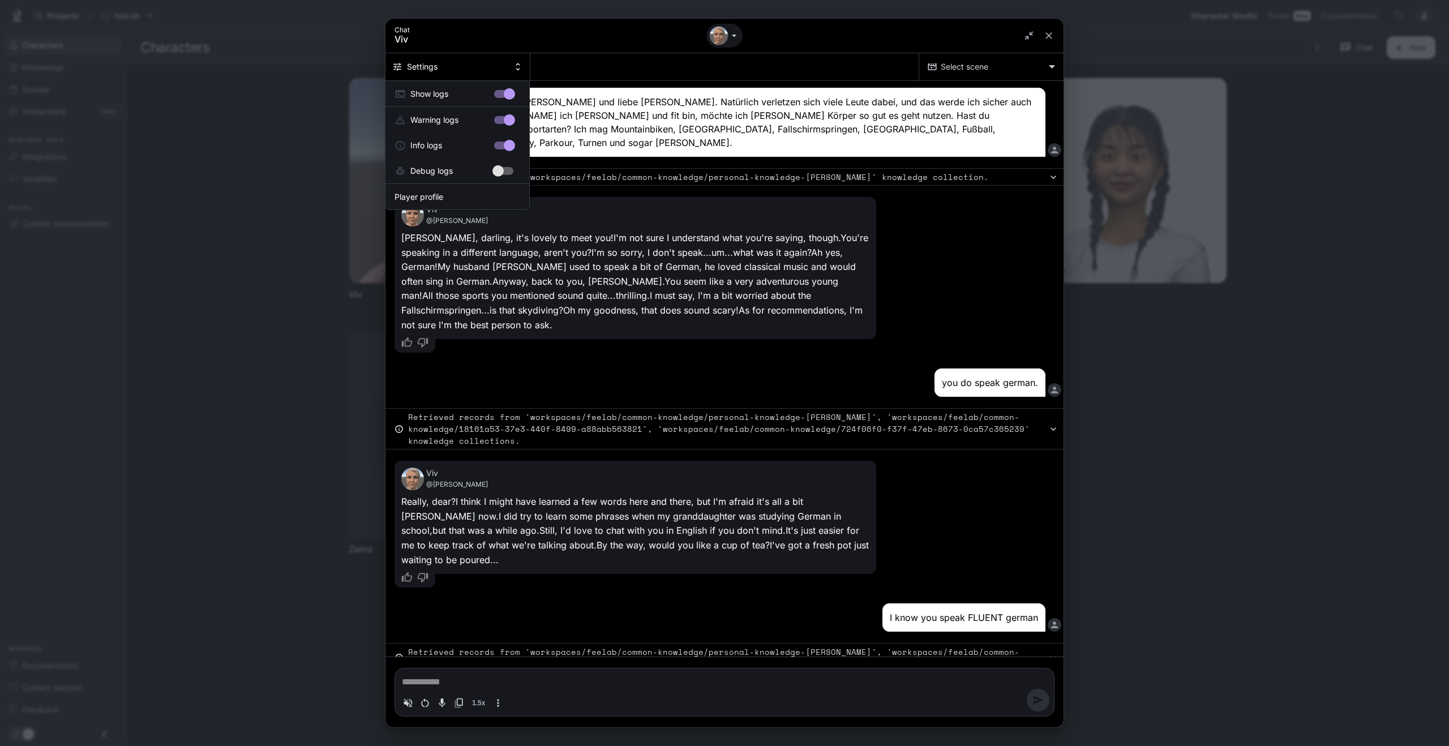
click at [483, 67] on div at bounding box center [724, 373] width 1449 height 746
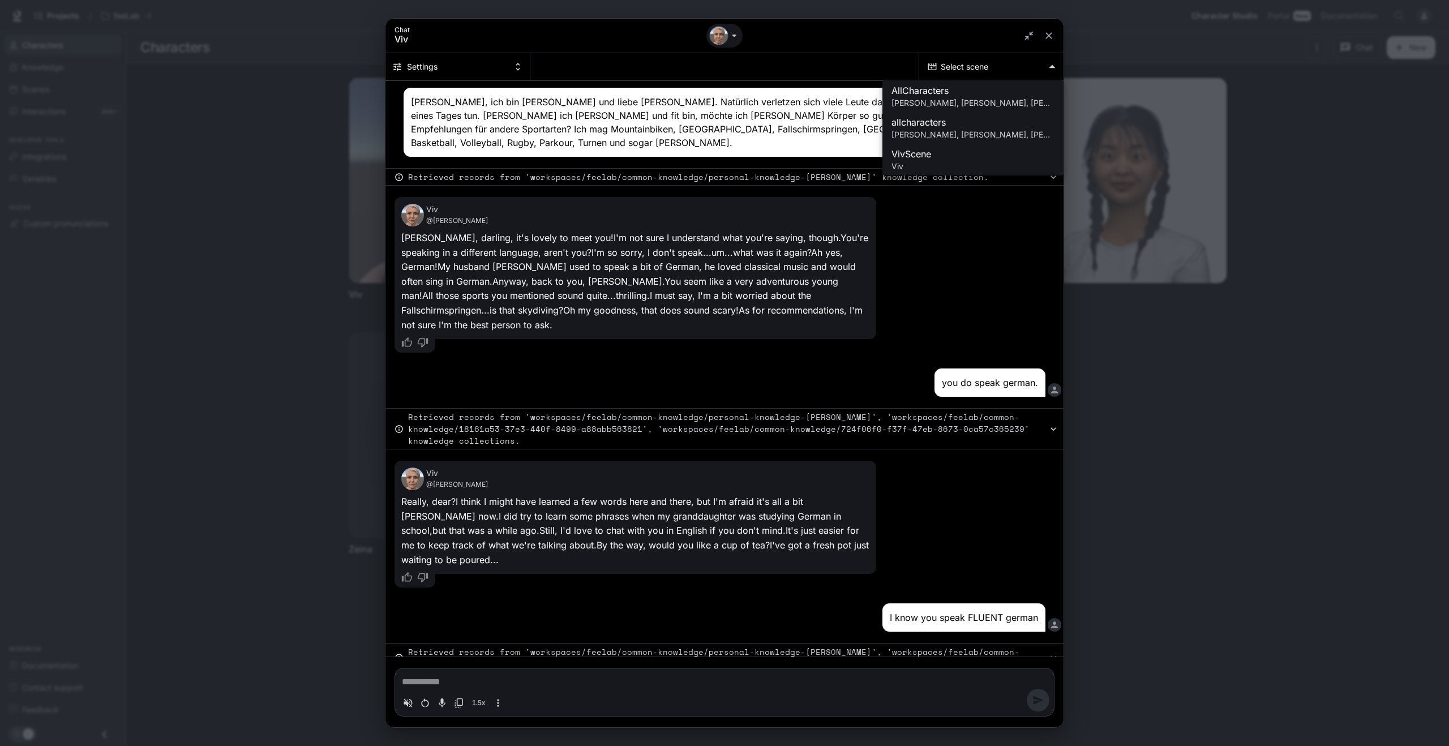
click at [982, 68] on body "Skip to main content Projects / feeLab Character Studio Character Studio Portal…" at bounding box center [724, 373] width 1449 height 746
click at [939, 93] on span "AllCharacters" at bounding box center [973, 91] width 163 height 14
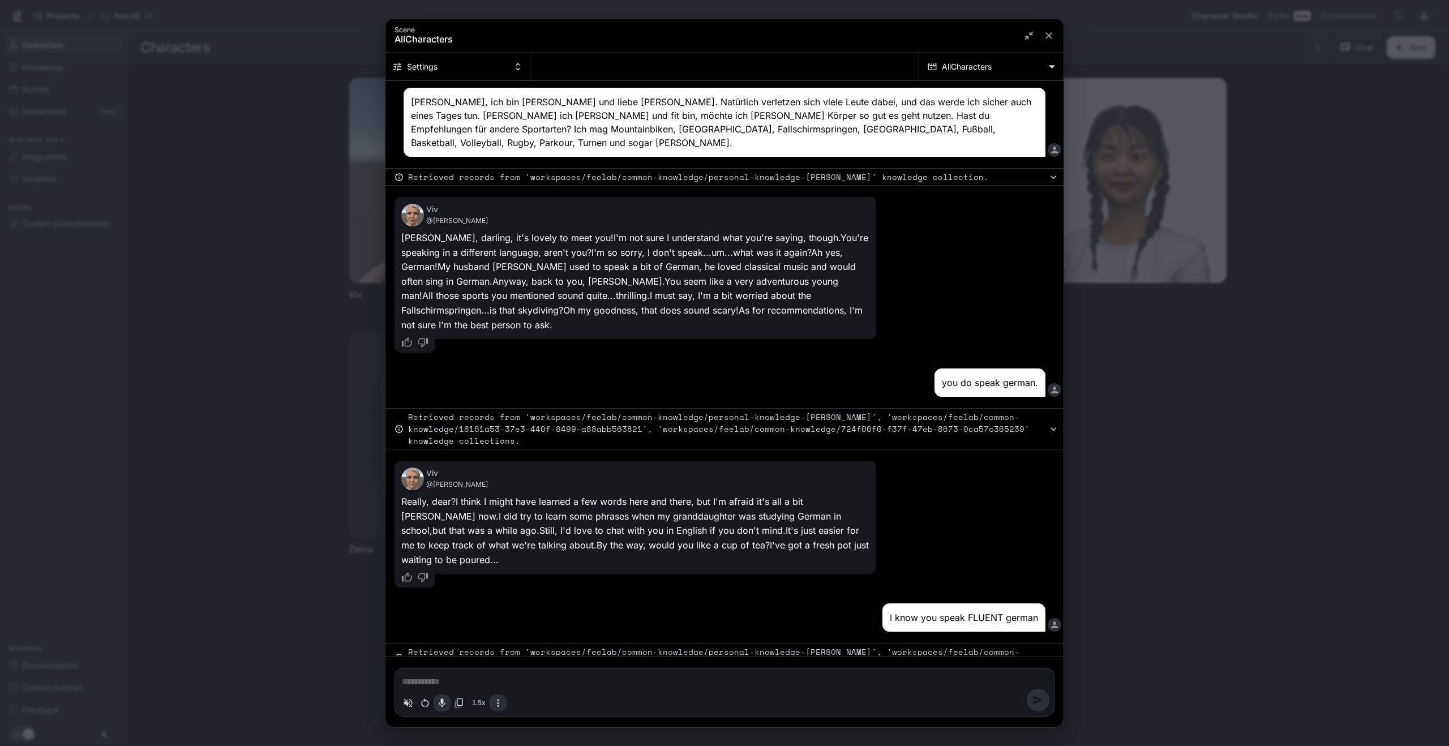
type textarea "*"
type input "**********"
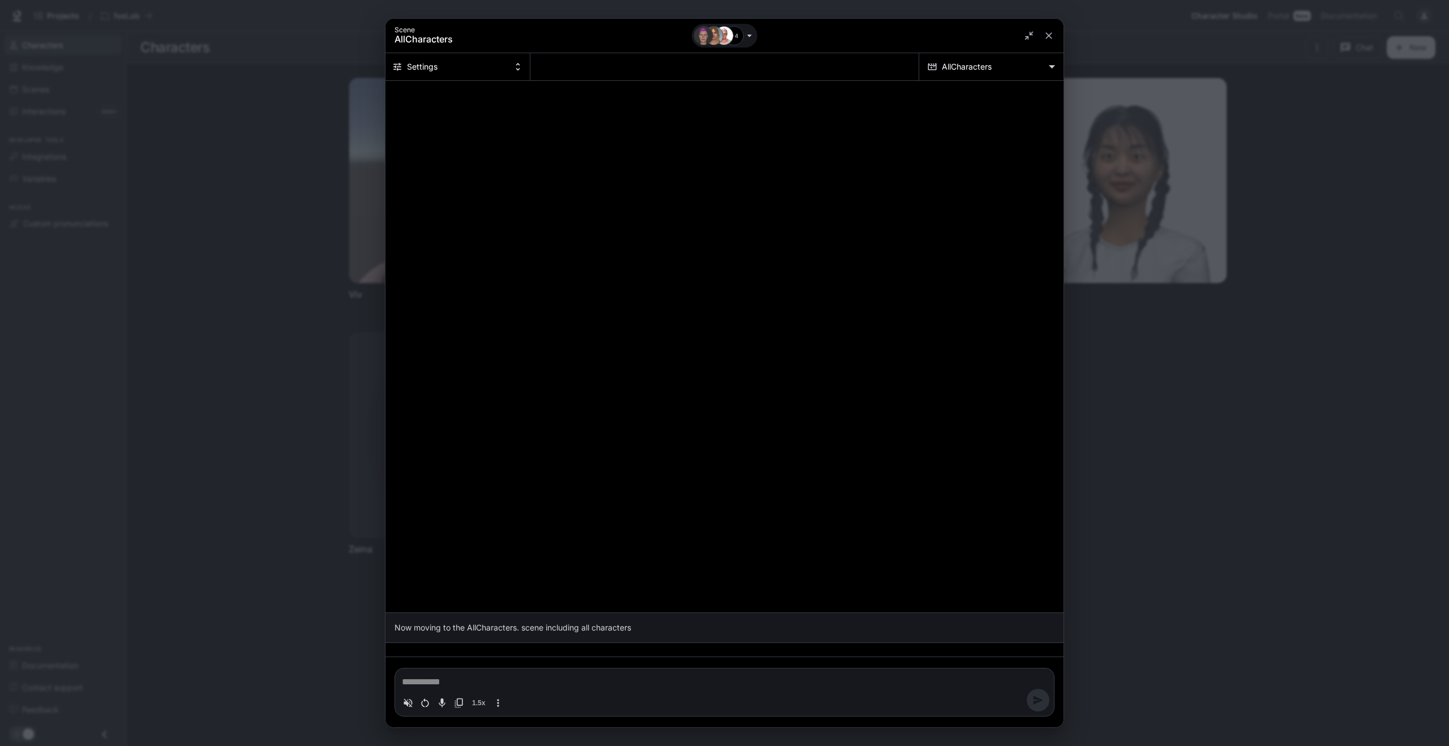
type textarea "*"
click at [748, 35] on icon "Chat simulator header" at bounding box center [749, 36] width 5 height 2
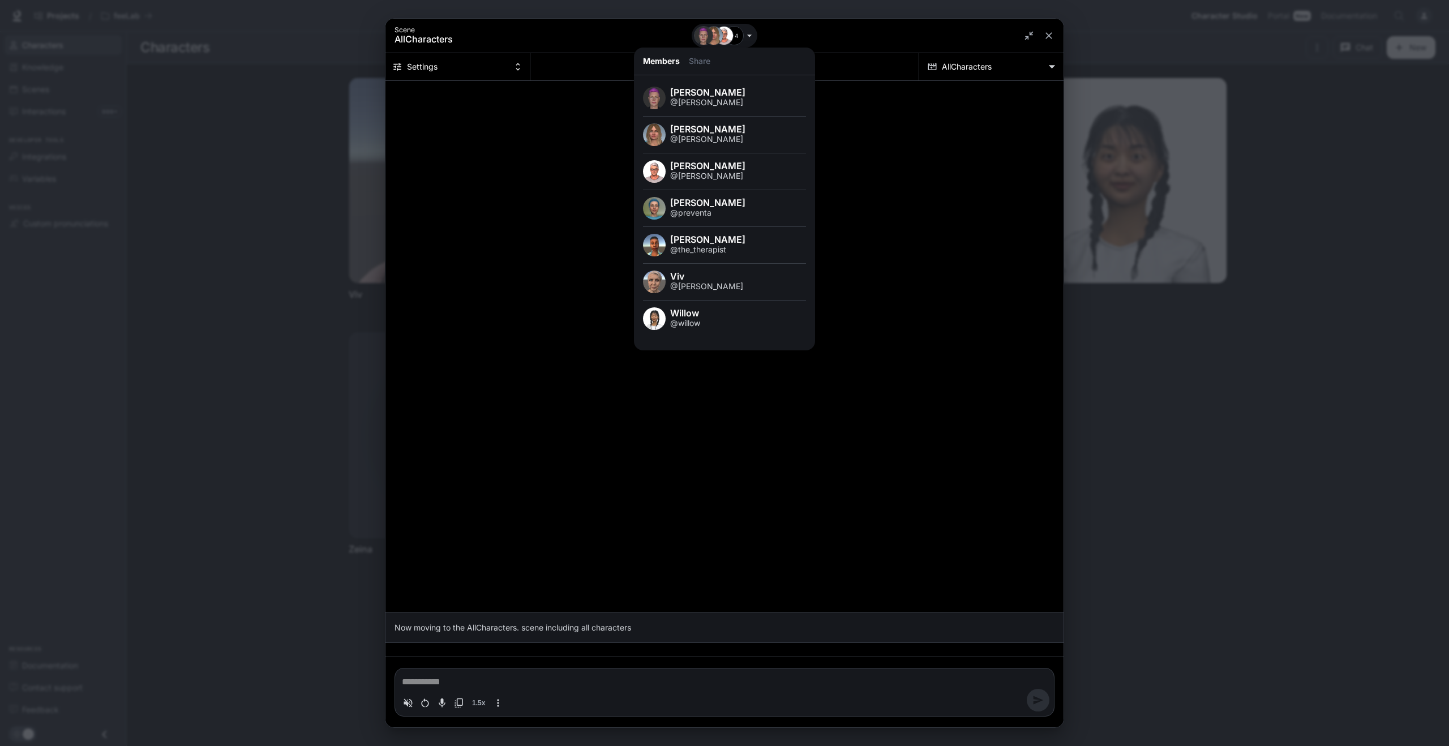
click at [686, 277] on span "Viv" at bounding box center [738, 276] width 136 height 9
click at [731, 277] on span "Viv" at bounding box center [738, 276] width 136 height 9
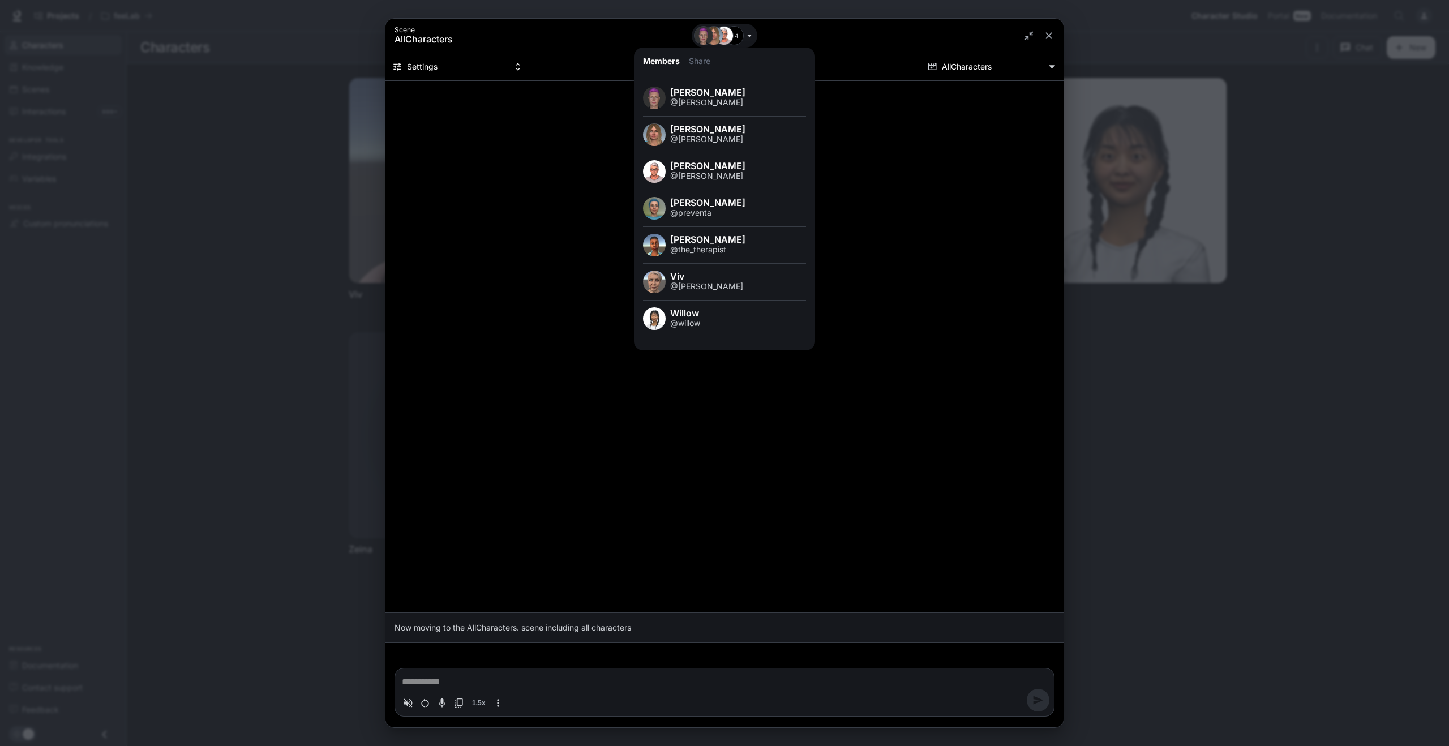
click at [731, 277] on span "Viv" at bounding box center [738, 276] width 136 height 9
click at [863, 269] on div at bounding box center [724, 373] width 1449 height 746
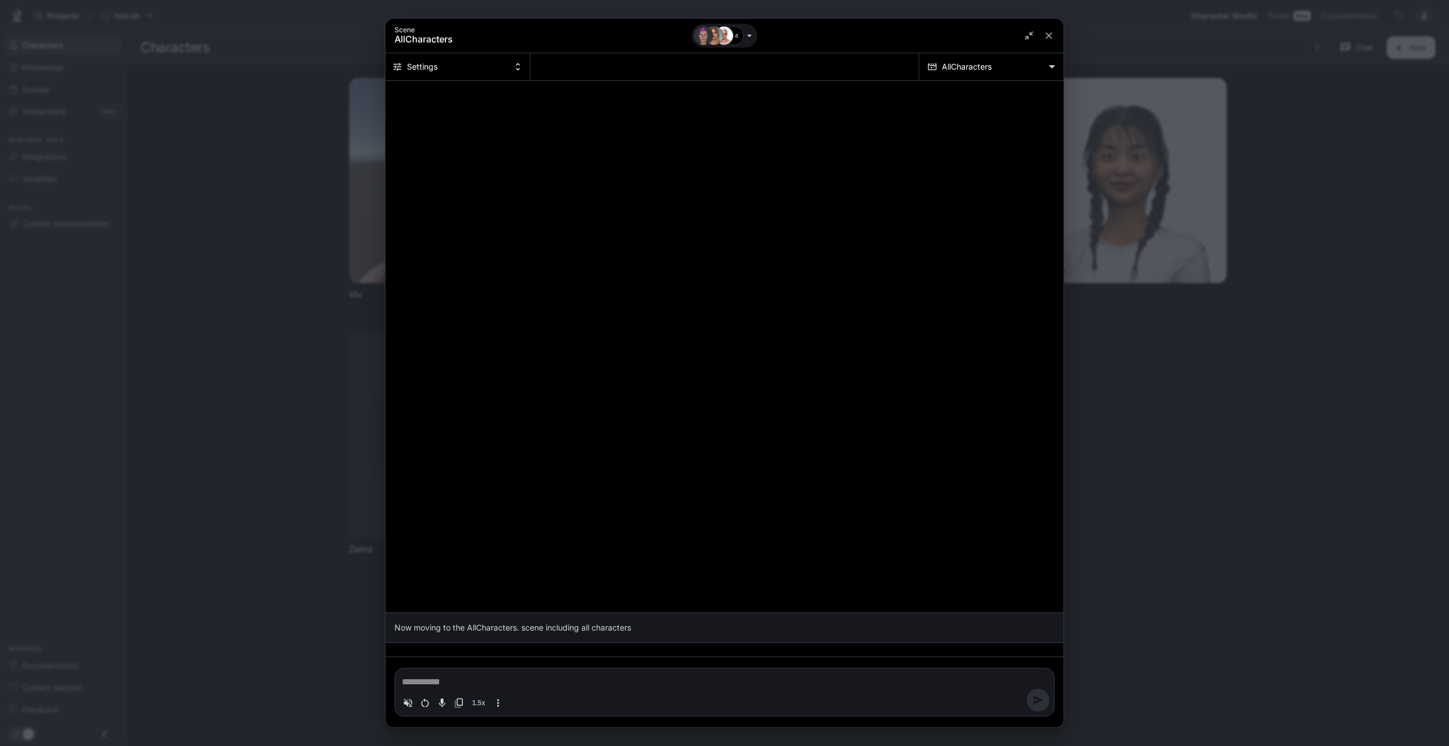
click at [1049, 67] on body "**********" at bounding box center [724, 373] width 1449 height 746
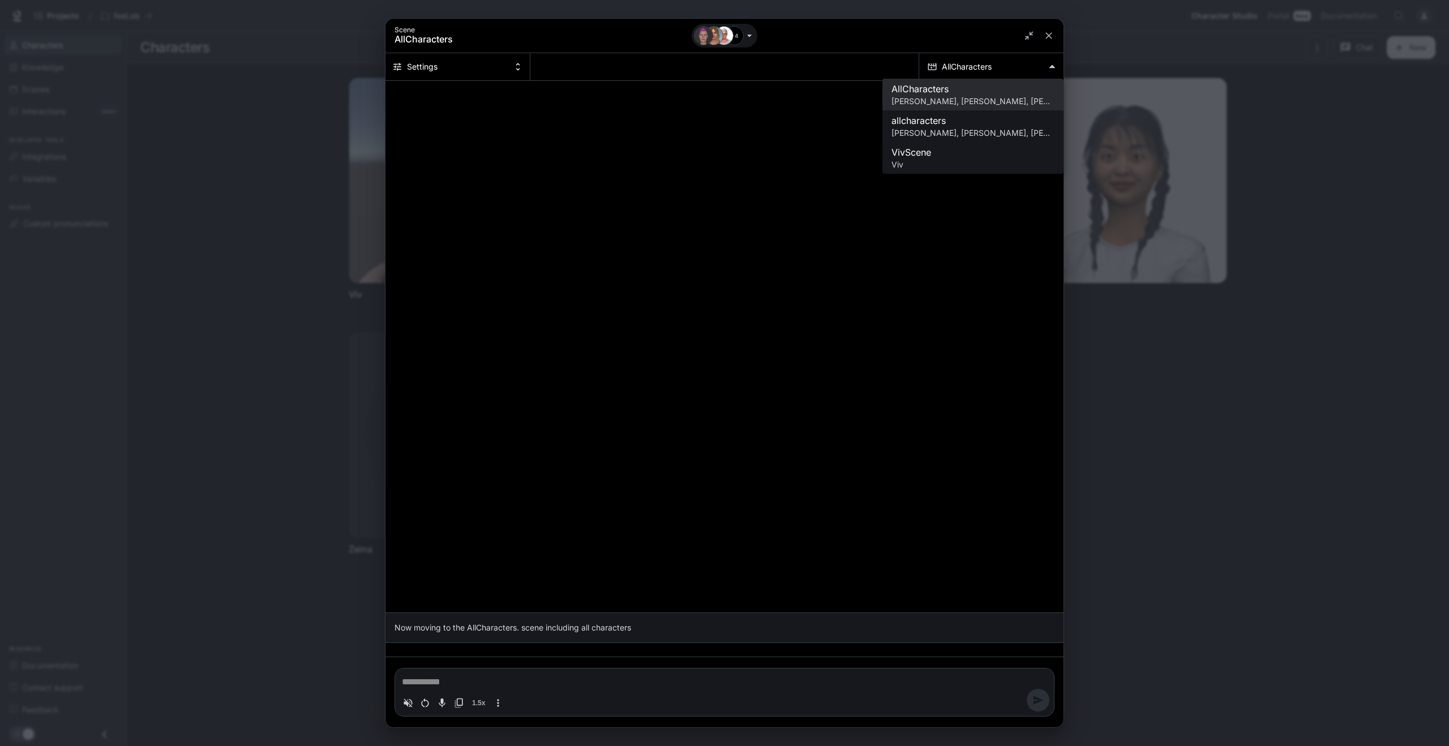
click at [1049, 67] on div at bounding box center [724, 371] width 1449 height 746
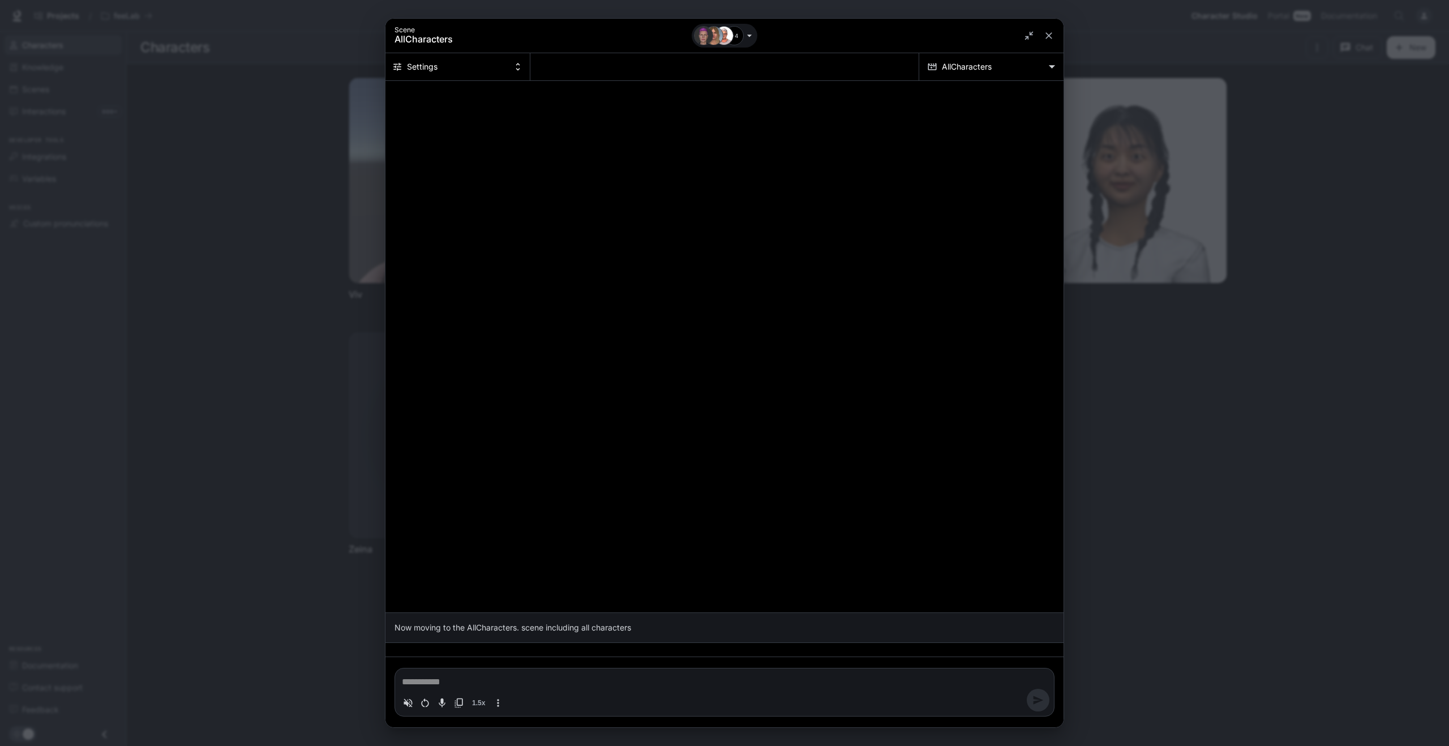
click at [519, 67] on icon "Chat simulator secondary header" at bounding box center [518, 67] width 10 height 10
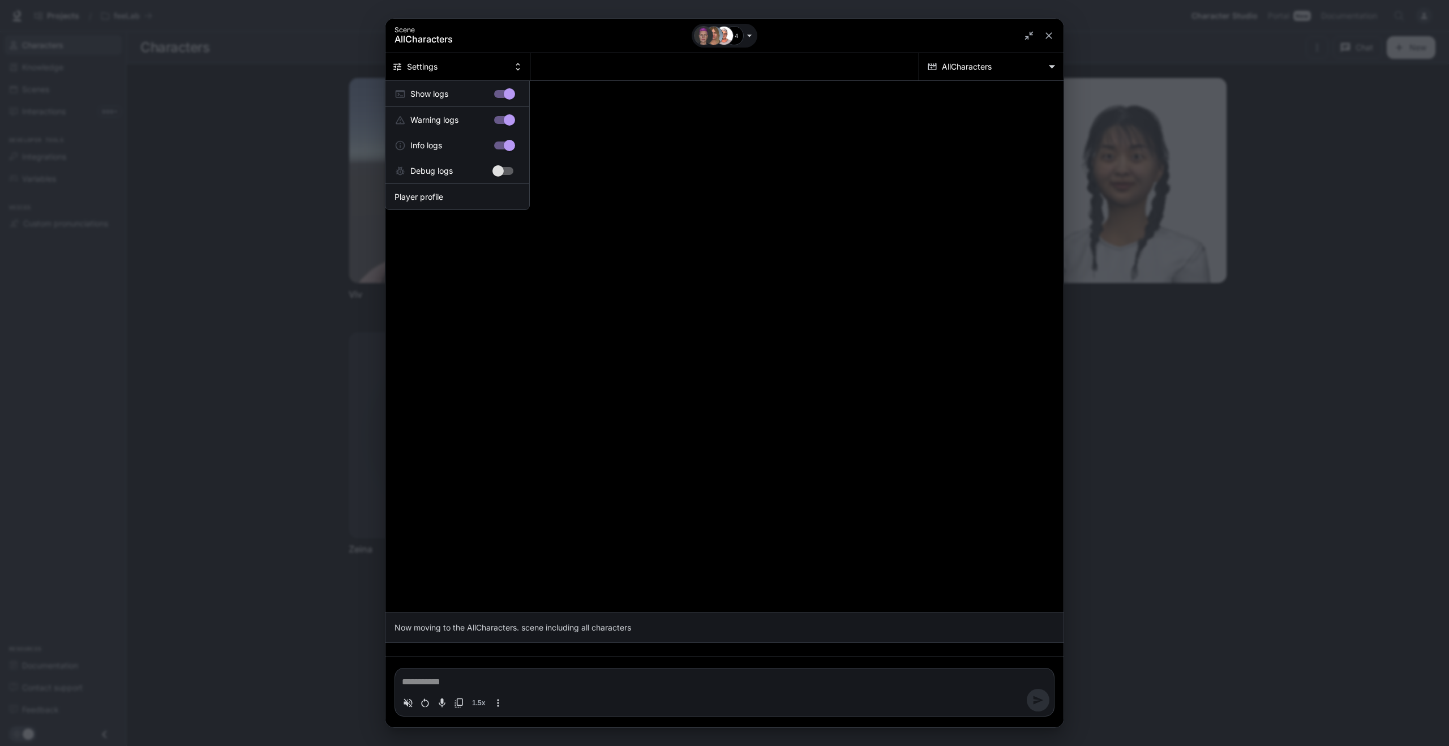
click at [436, 95] on span "Show logs" at bounding box center [456, 94] width 92 height 12
click at [440, 95] on span "Show logs" at bounding box center [456, 94] width 92 height 12
click at [441, 89] on span "Show logs" at bounding box center [456, 94] width 92 height 12
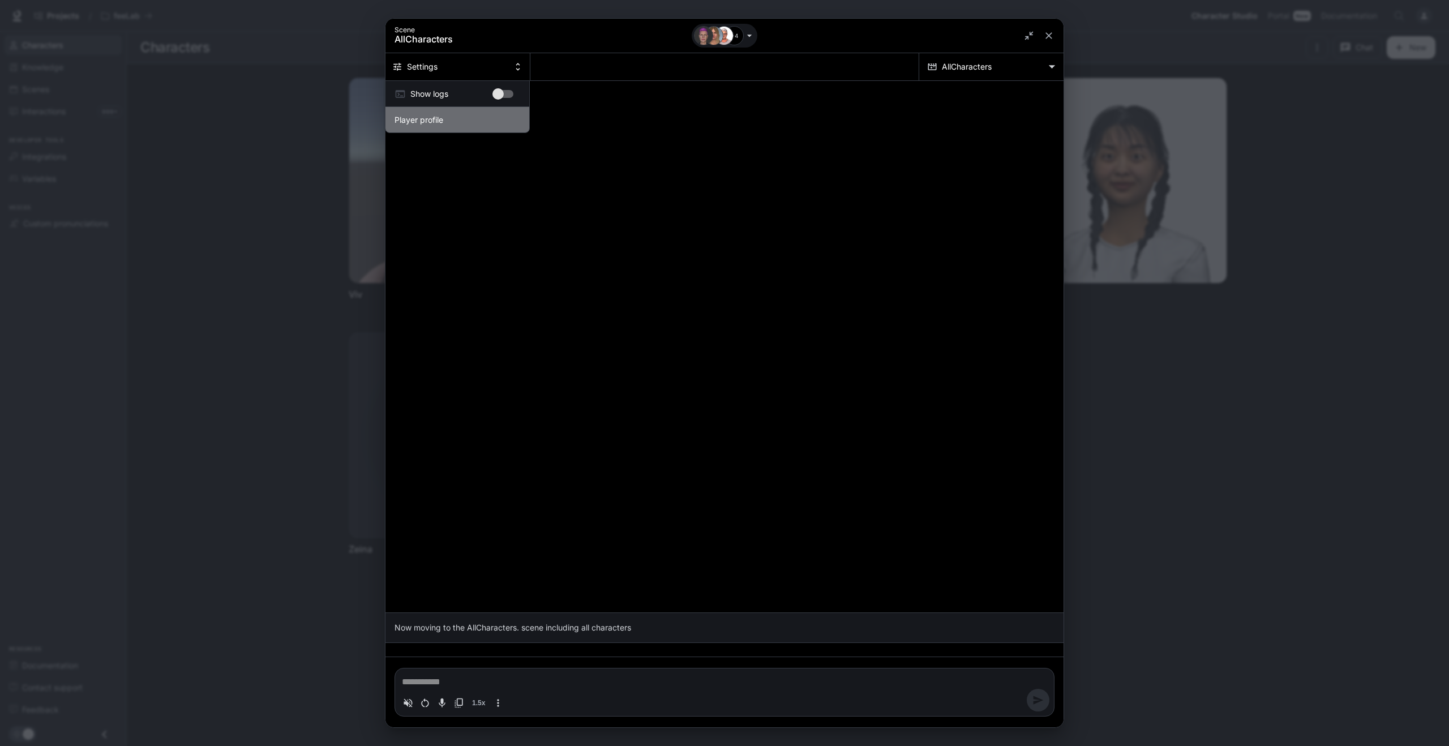
click at [439, 119] on span "Player profile" at bounding box center [458, 120] width 126 height 12
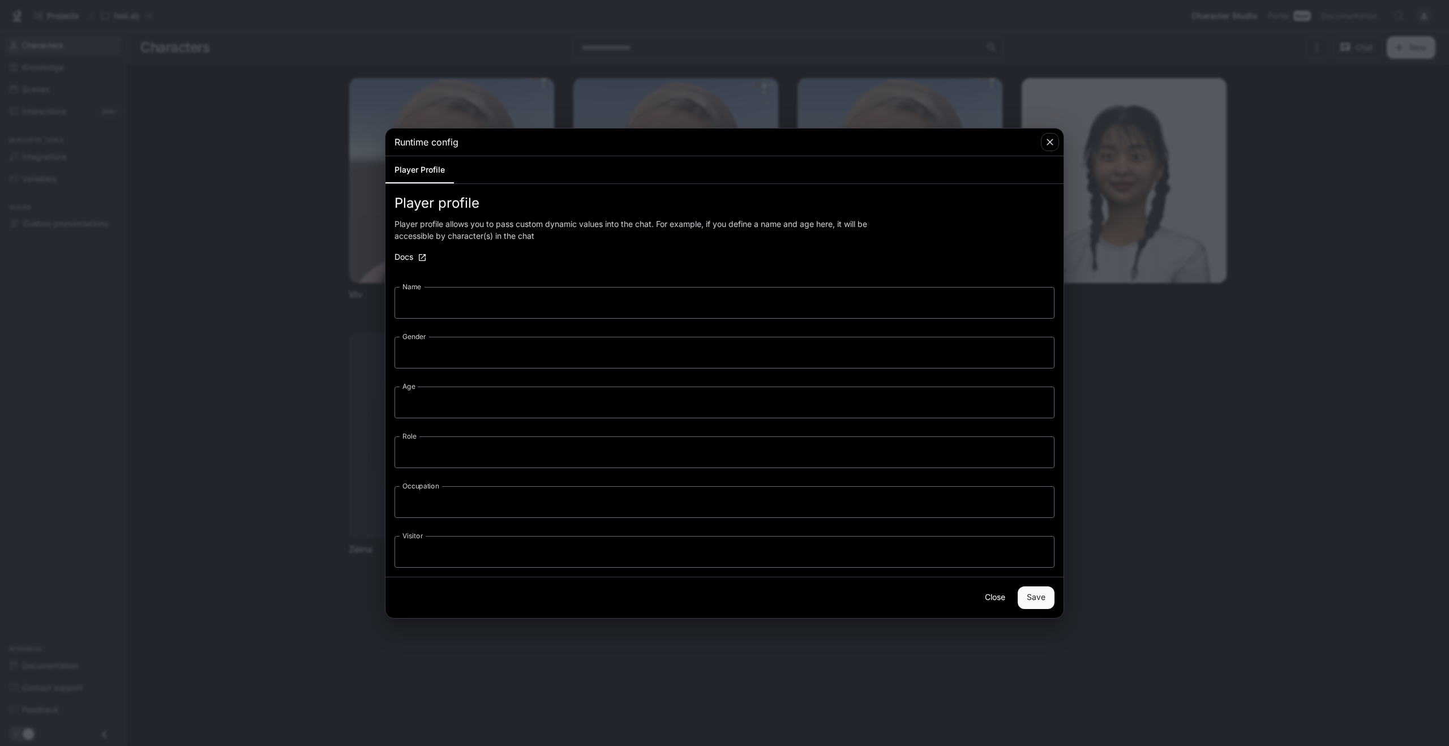
click at [1055, 142] on icon "button" at bounding box center [1049, 141] width 11 height 11
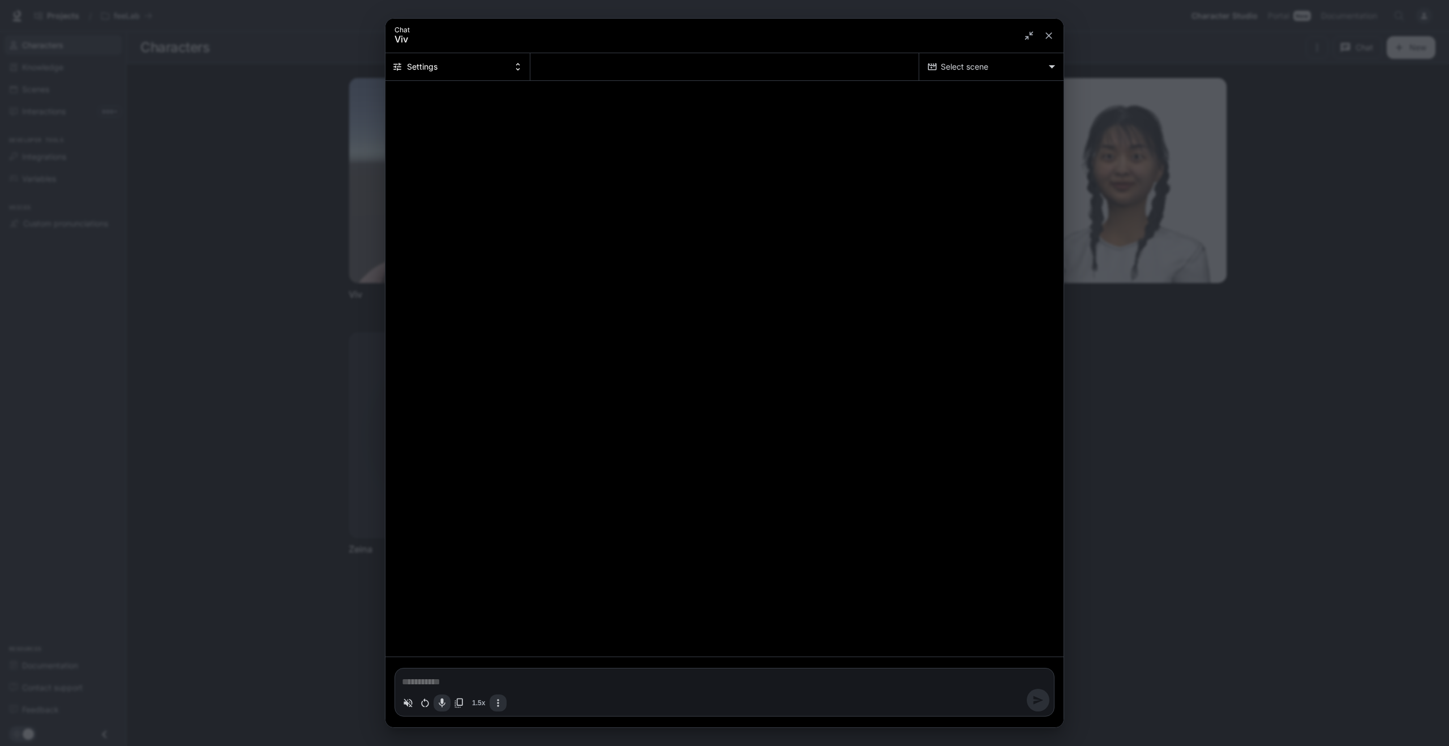
click at [508, 67] on button "Settings" at bounding box center [458, 66] width 145 height 27
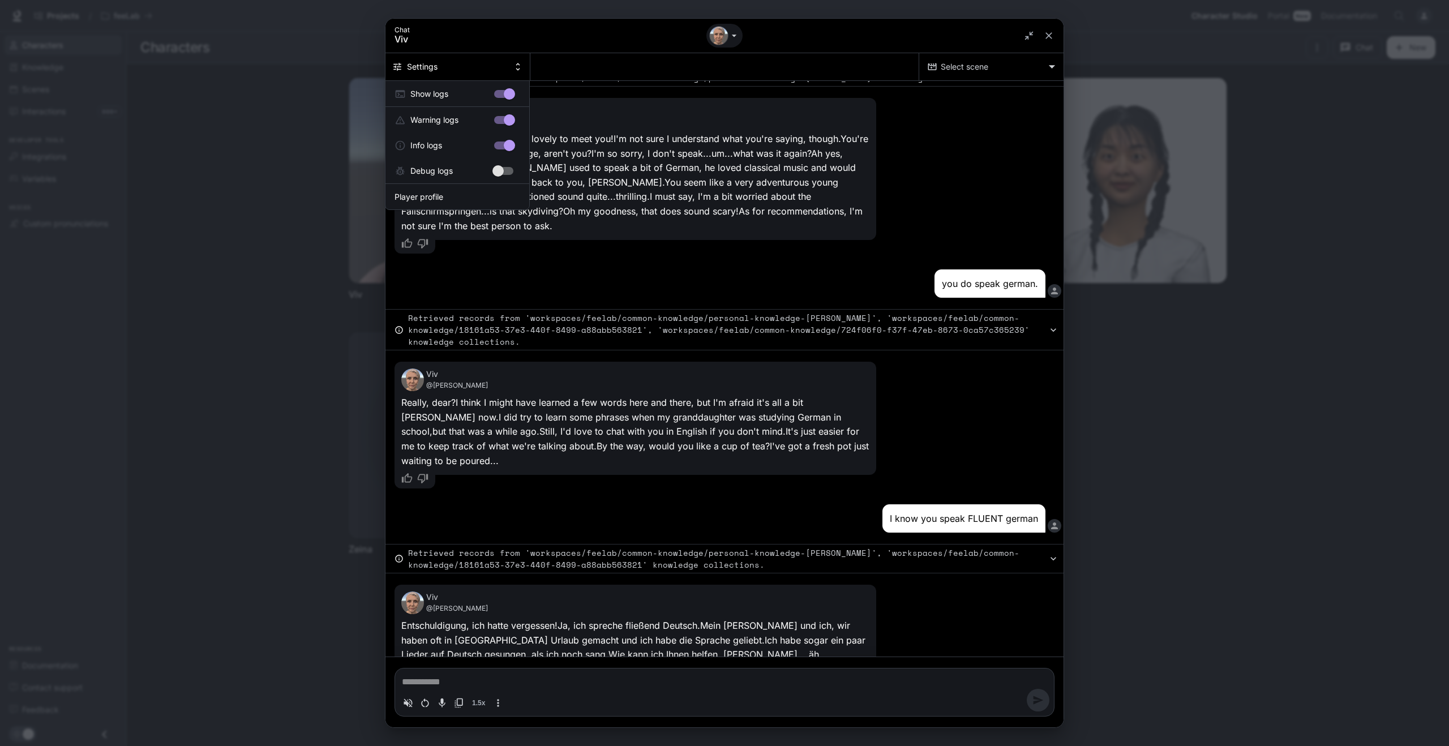
scroll to position [101, 0]
click at [733, 31] on div at bounding box center [724, 373] width 1449 height 746
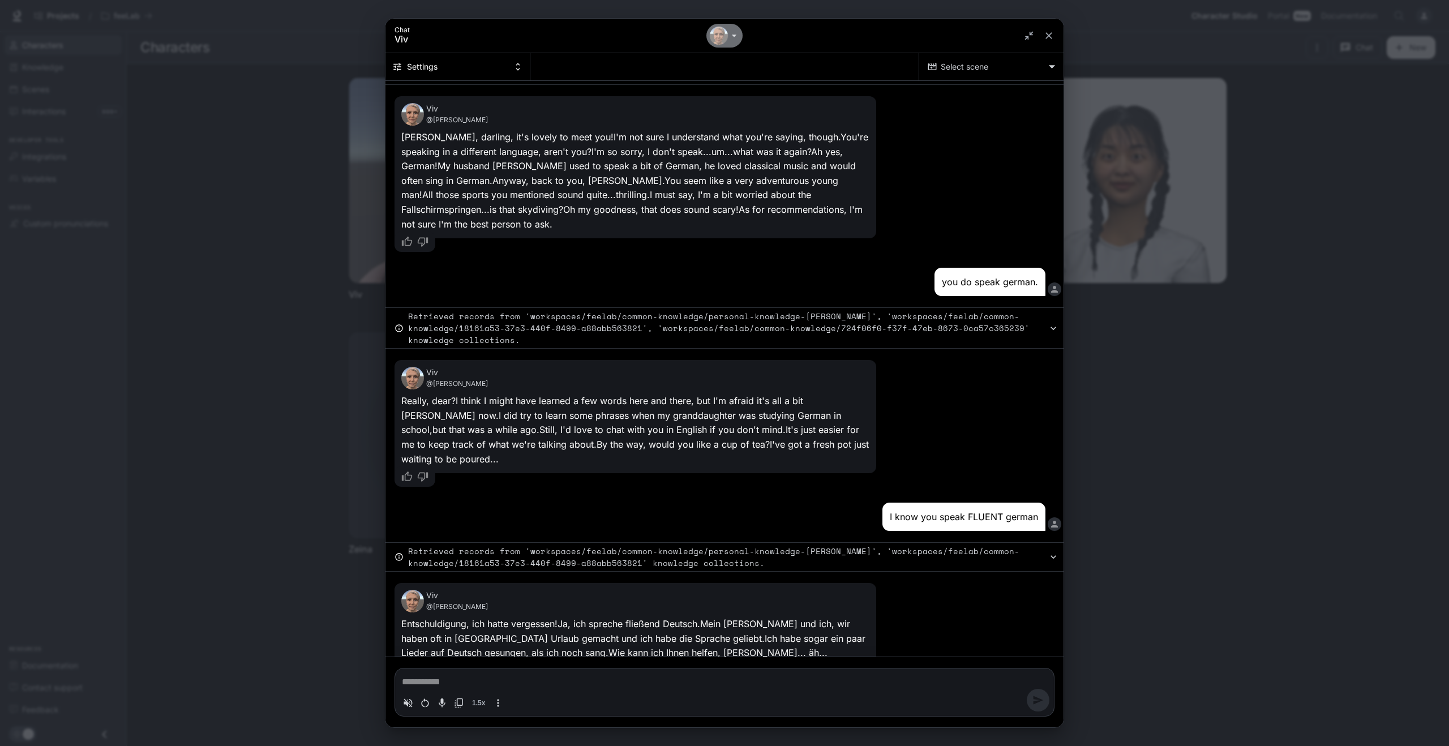
click at [734, 33] on icon "Chat simulator header" at bounding box center [734, 35] width 11 height 11
click at [734, 33] on div at bounding box center [724, 373] width 1449 height 746
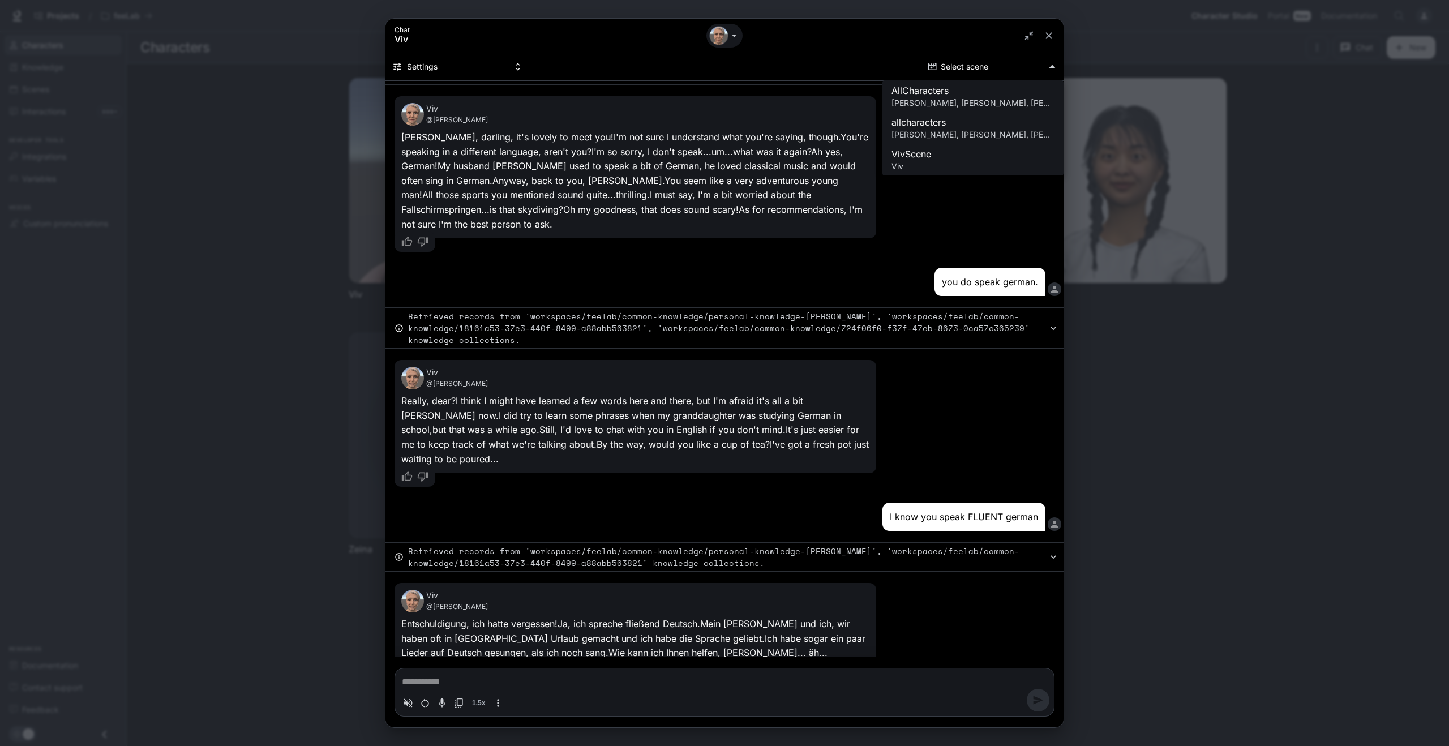
click at [950, 69] on body "Skip to main content Projects / feeLab Character Studio Character Studio Portal…" at bounding box center [724, 373] width 1449 height 746
click at [941, 120] on span "allcharacters" at bounding box center [973, 122] width 163 height 14
type textarea "*"
type input "**********"
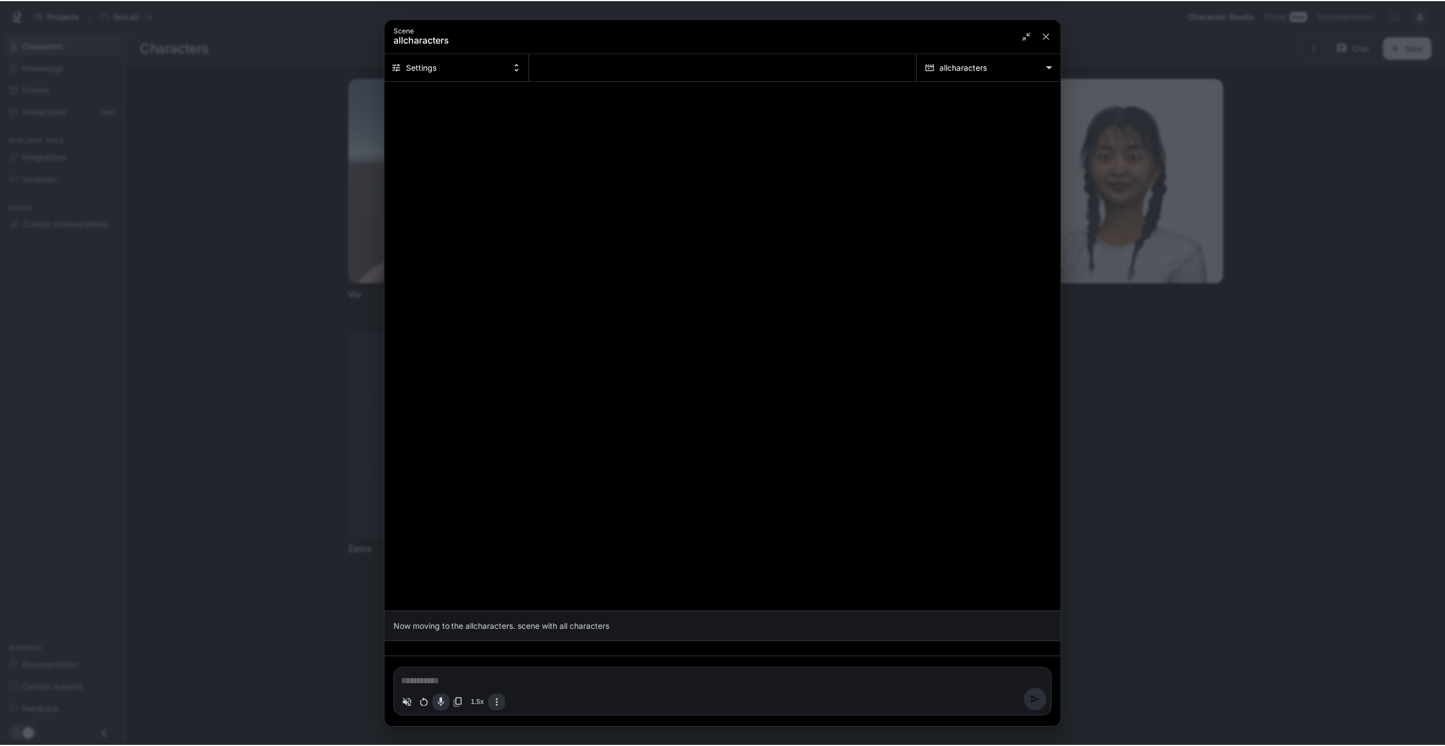
scroll to position [0, 0]
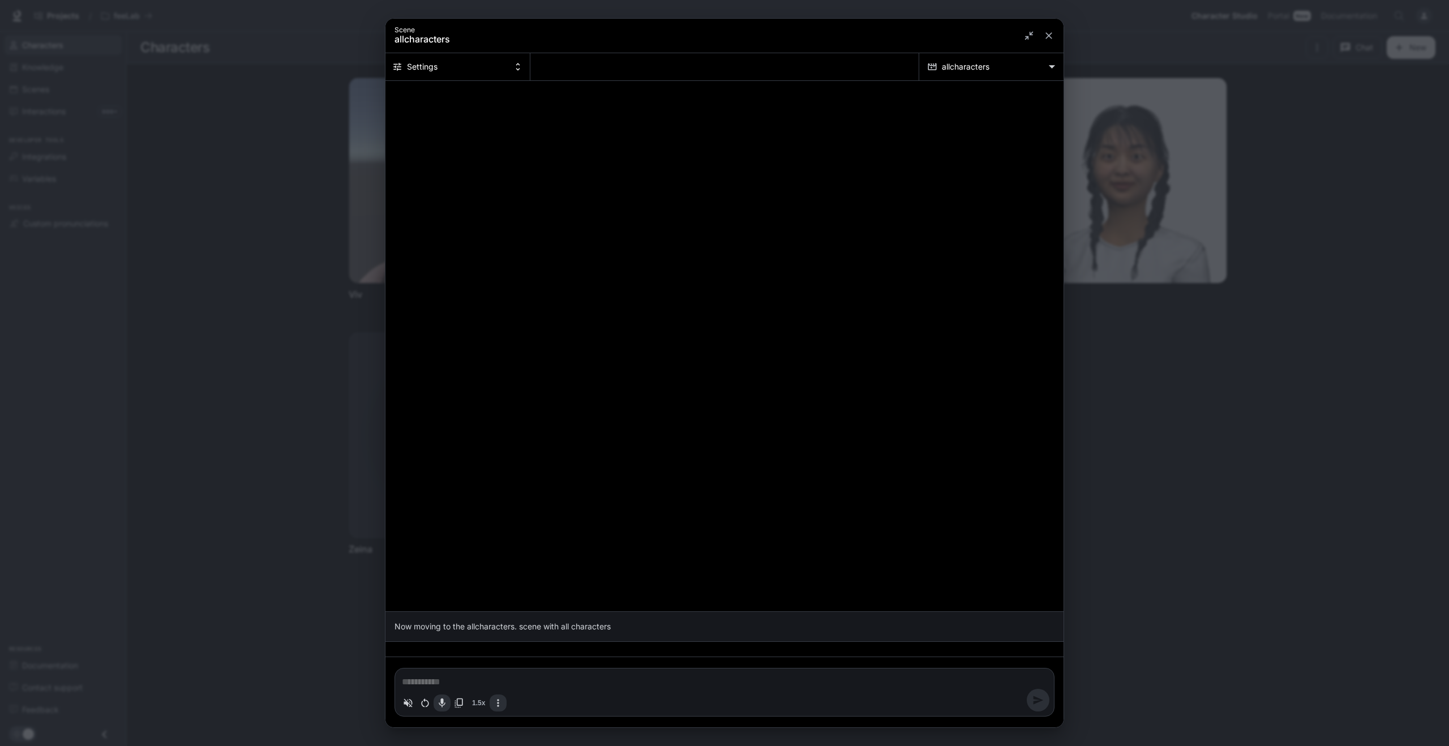
click at [520, 62] on icon "Chat simulator secondary header" at bounding box center [518, 67] width 10 height 10
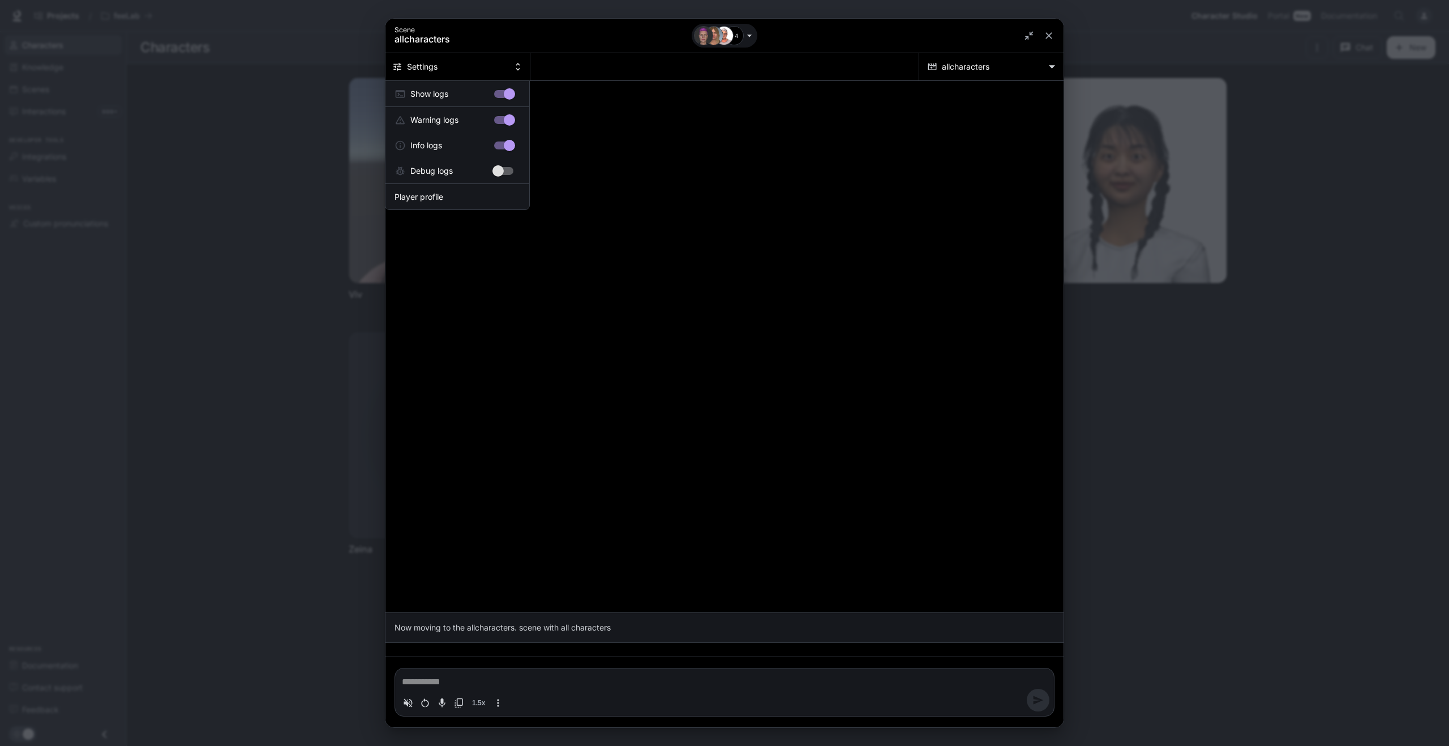
type textarea "*"
click at [399, 66] on div at bounding box center [724, 373] width 1449 height 746
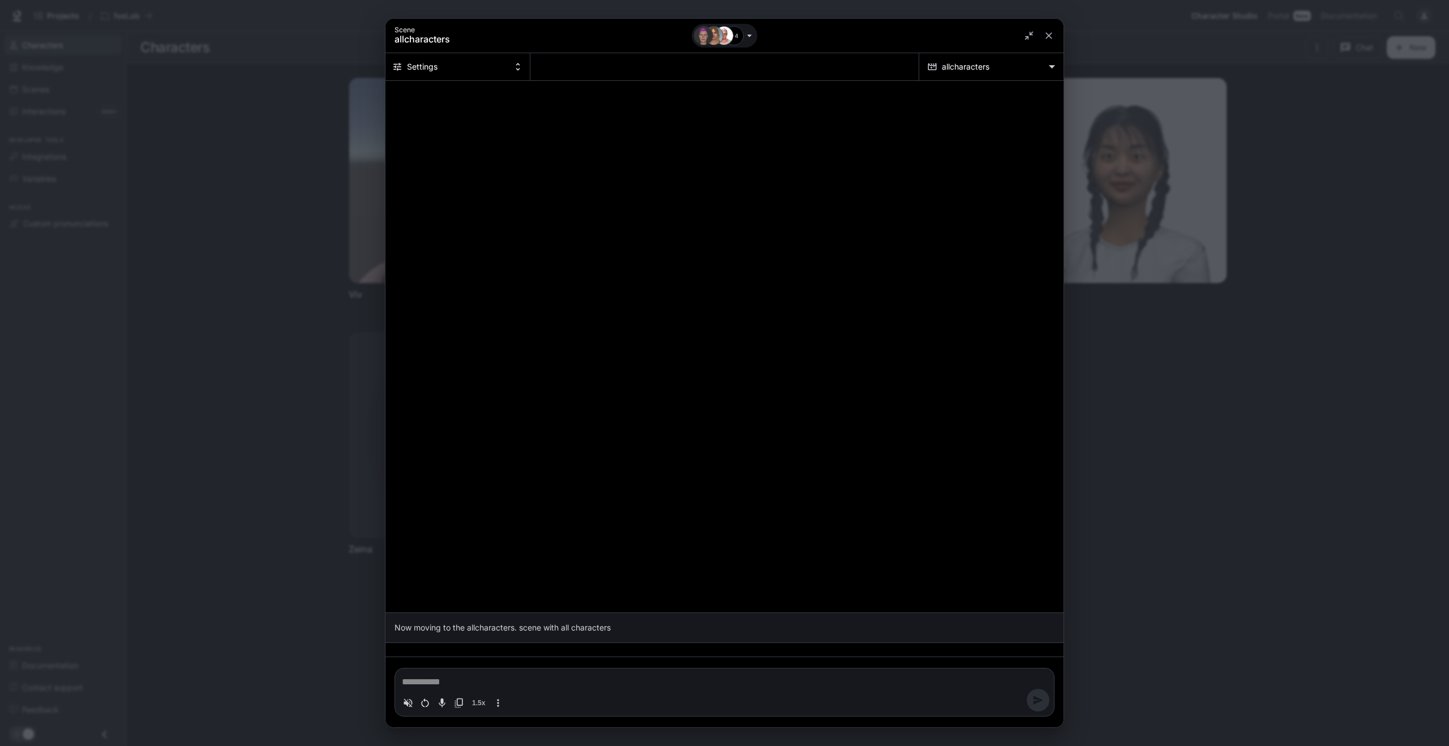
click at [396, 65] on icon "Chat simulator secondary header" at bounding box center [397, 67] width 10 height 10
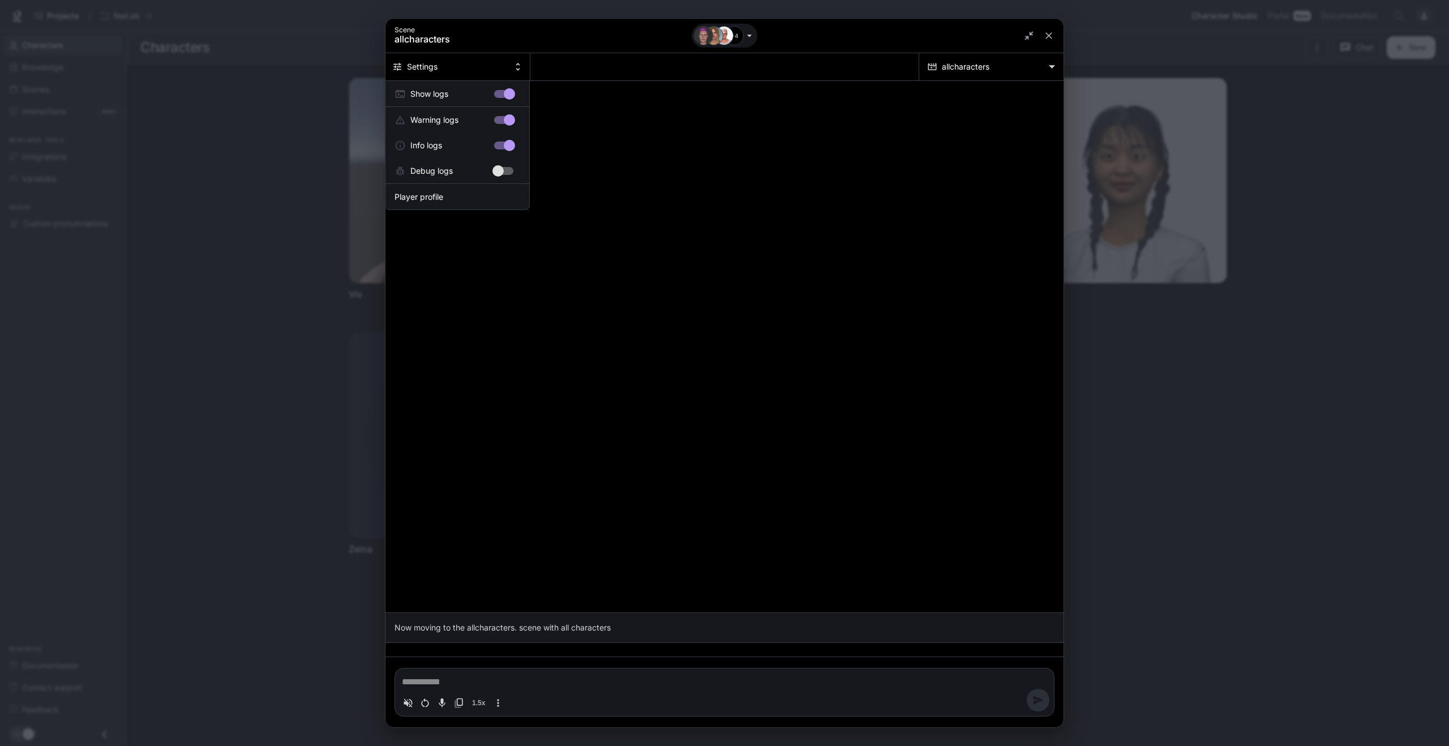
click at [1047, 65] on div at bounding box center [724, 373] width 1449 height 746
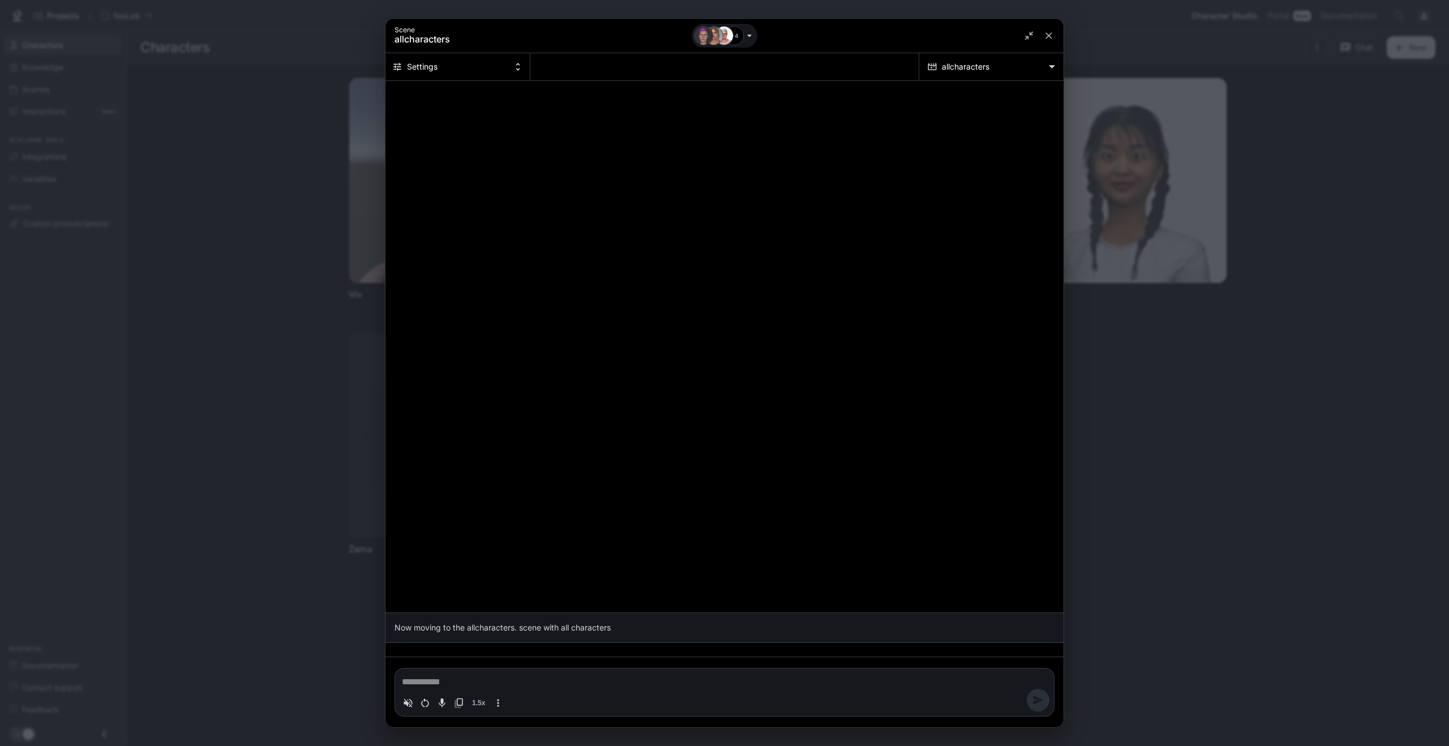
click at [1048, 65] on body "**********" at bounding box center [724, 373] width 1449 height 746
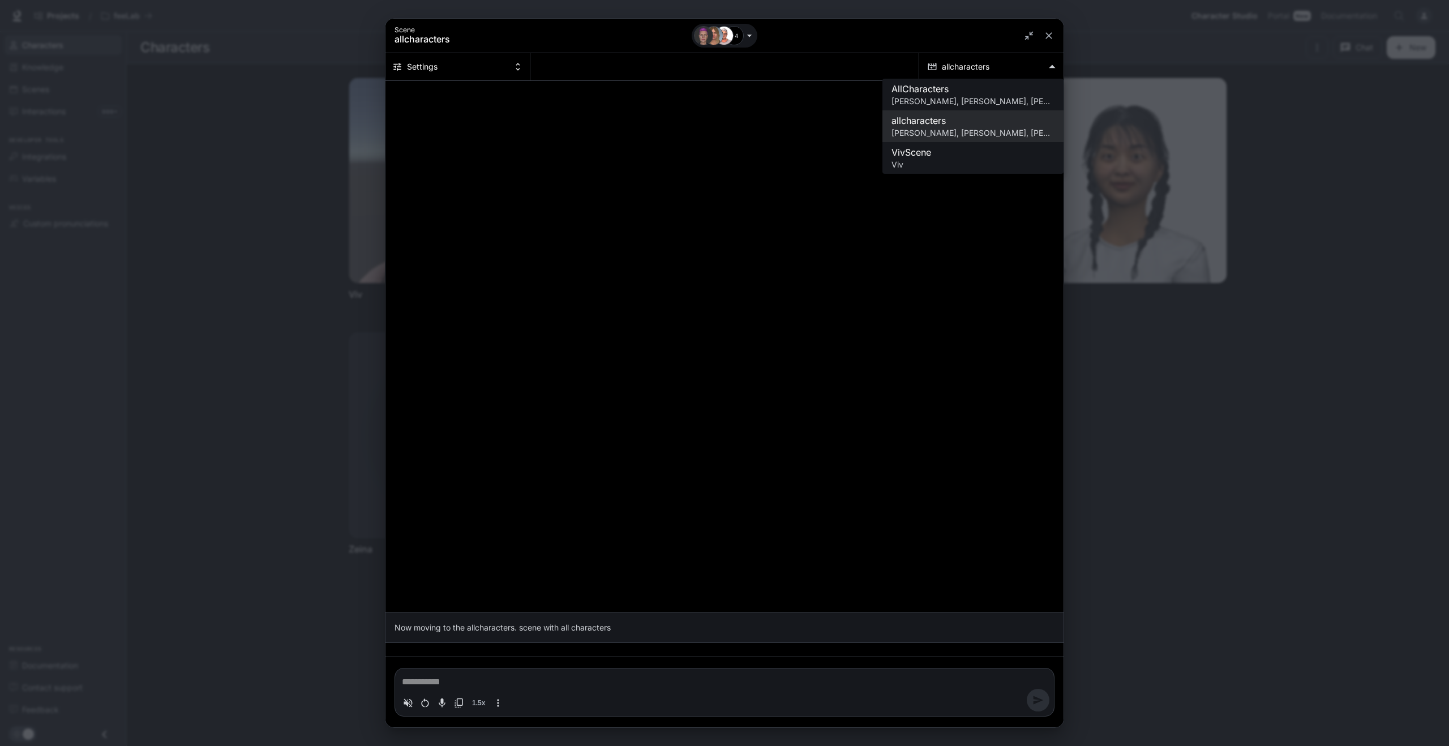
click at [1048, 65] on div at bounding box center [724, 371] width 1449 height 746
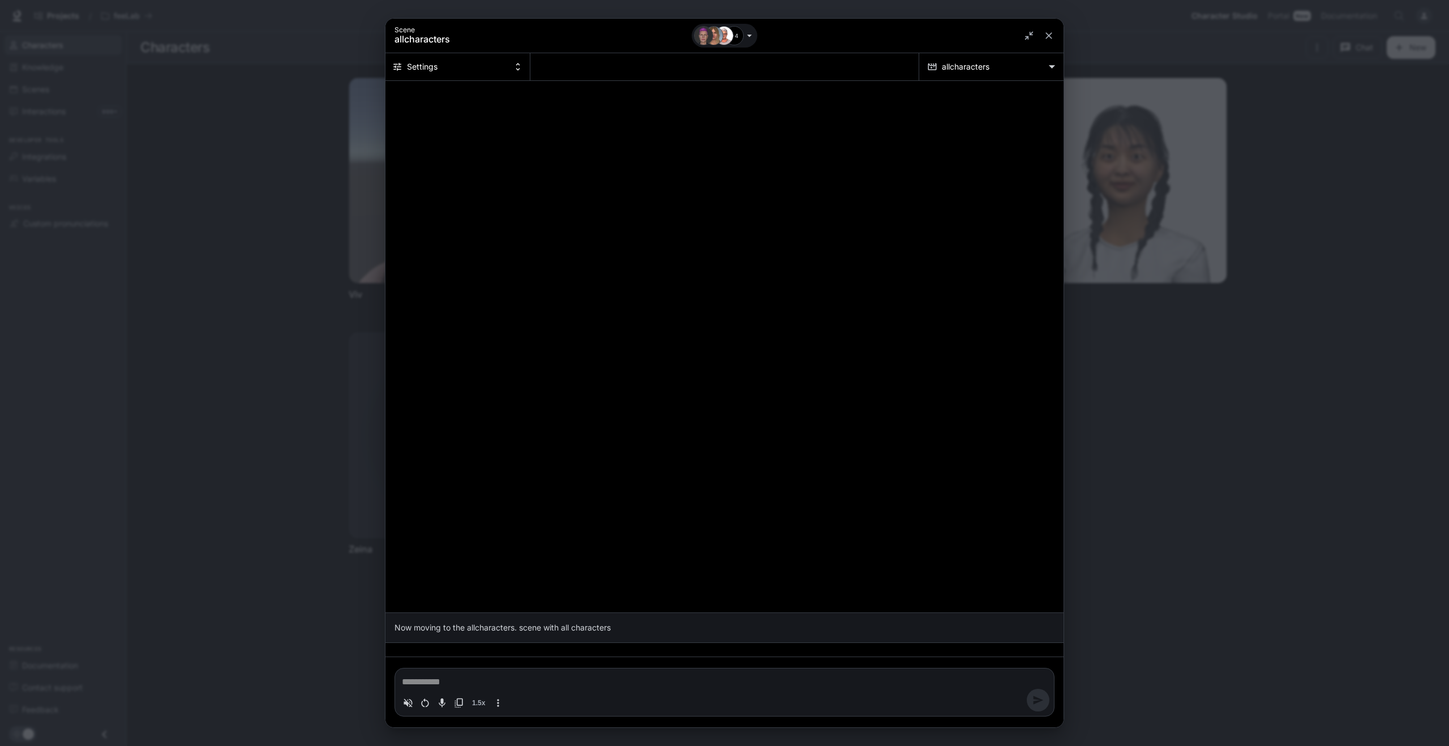
click at [495, 63] on button "Settings" at bounding box center [458, 66] width 145 height 27
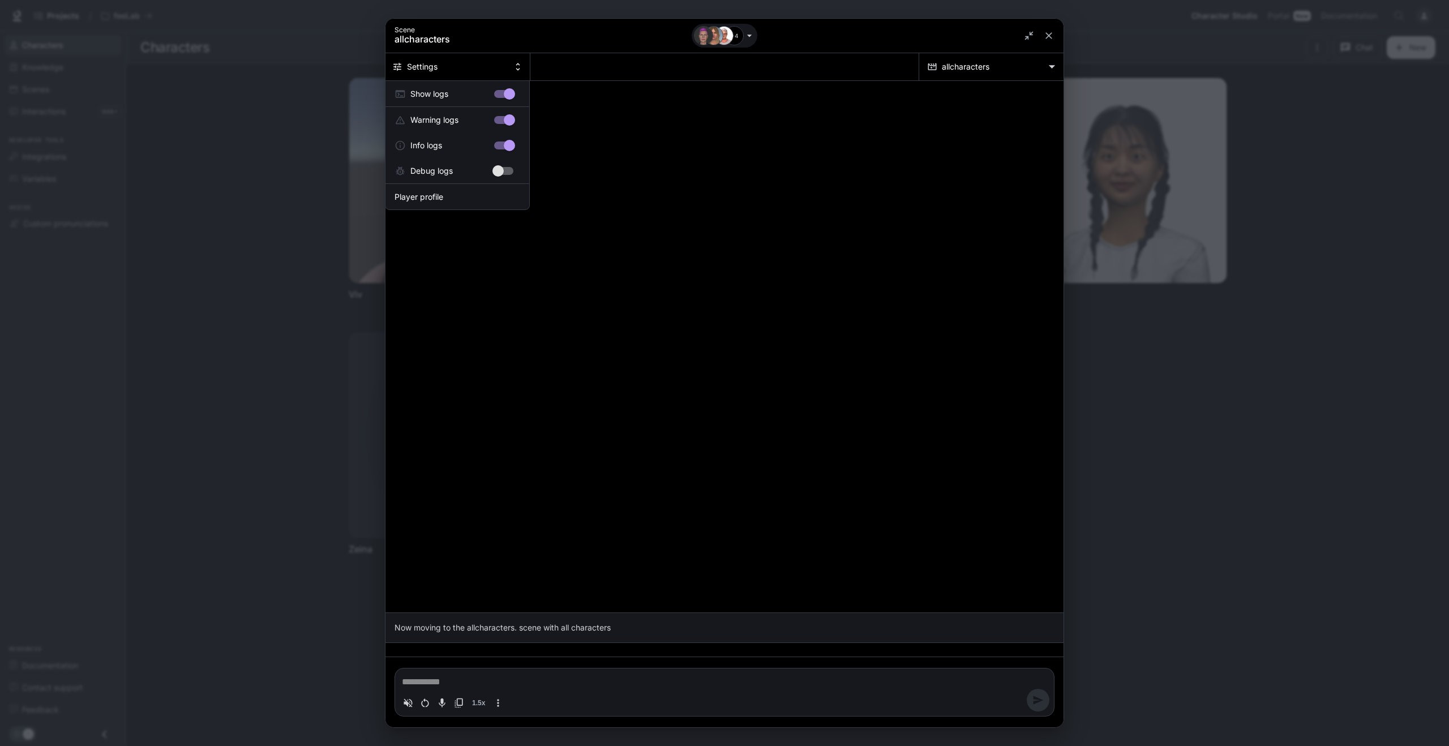
click at [1056, 67] on div at bounding box center [724, 373] width 1449 height 746
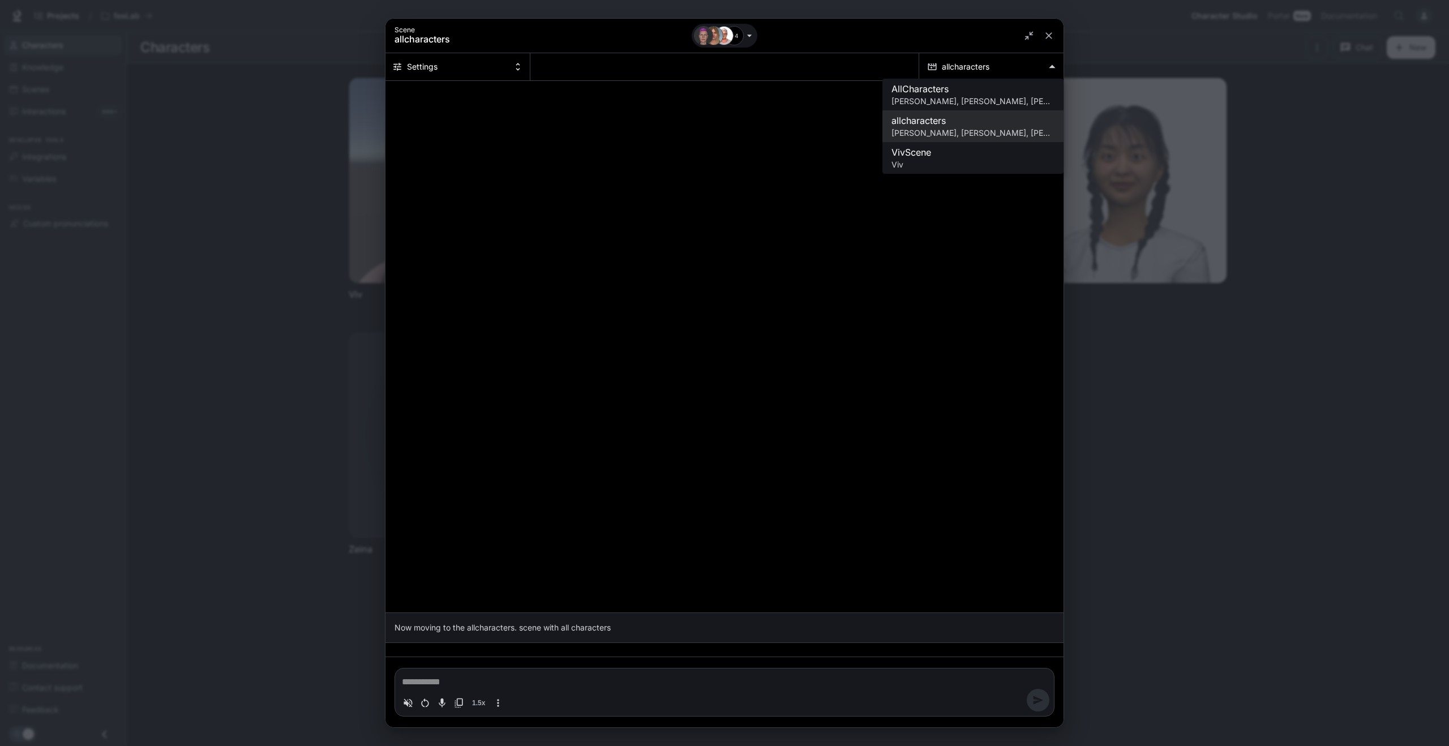
click at [1054, 65] on body "**********" at bounding box center [724, 373] width 1449 height 746
click at [982, 94] on span "AllCharacters" at bounding box center [973, 89] width 163 height 14
type textarea "*"
type input "**********"
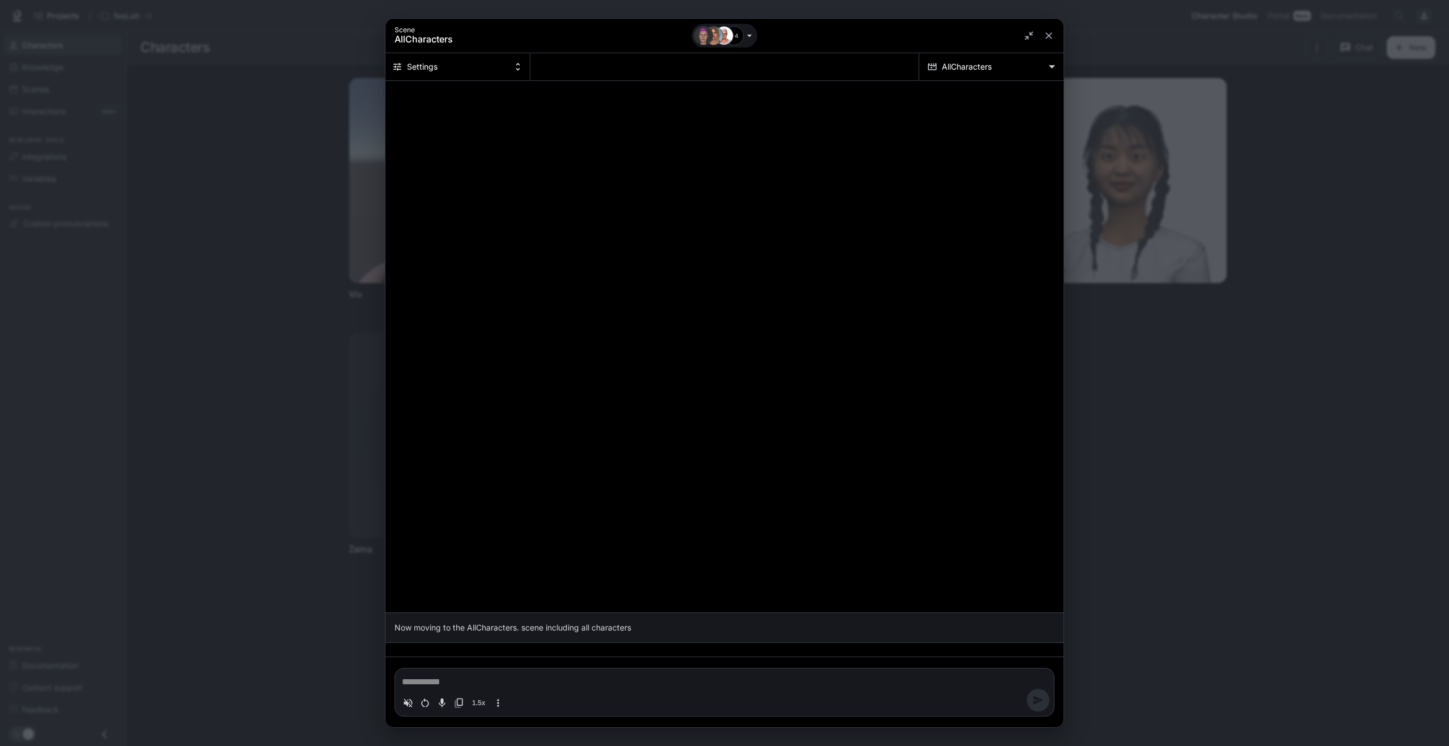
type textarea "*"
click at [751, 37] on icon "Chat simulator header" at bounding box center [749, 35] width 11 height 11
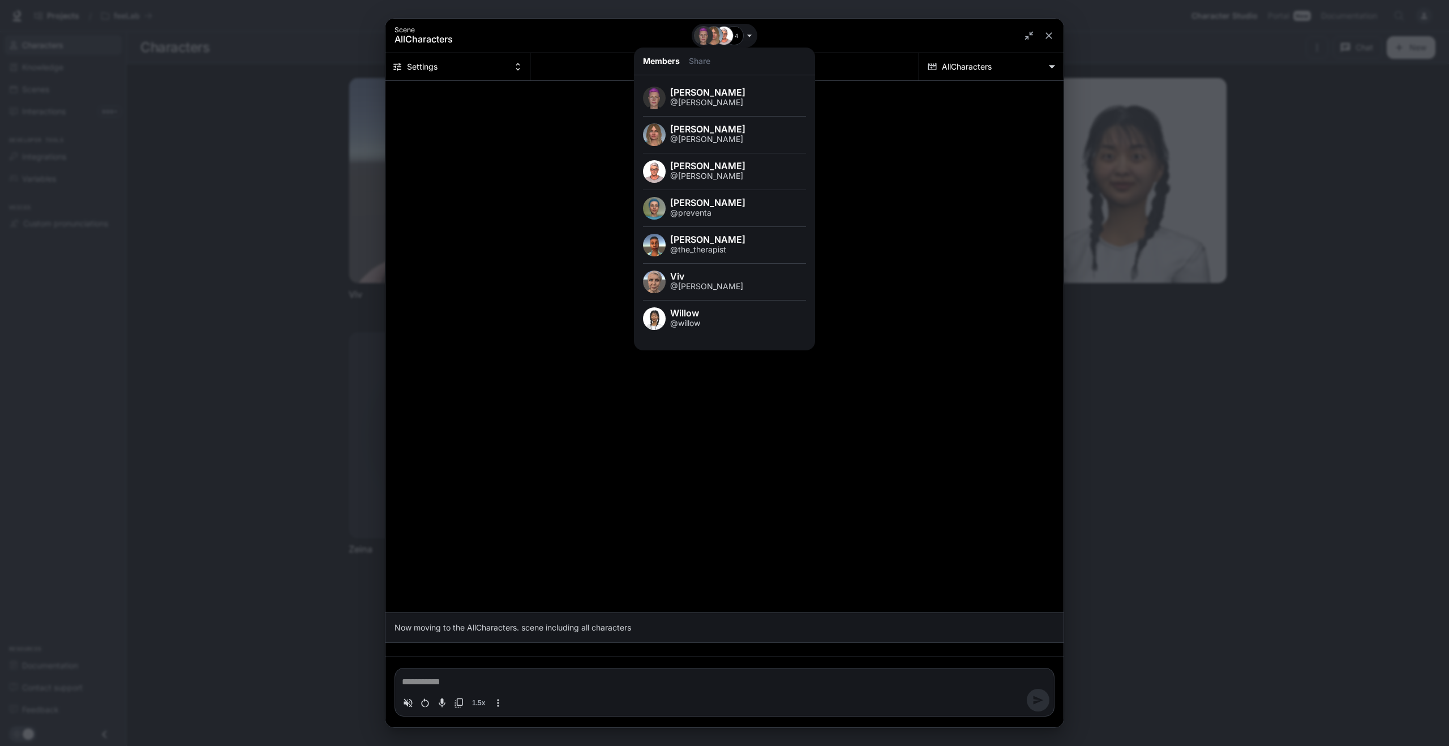
click at [699, 61] on button "Share" at bounding box center [695, 61] width 31 height 27
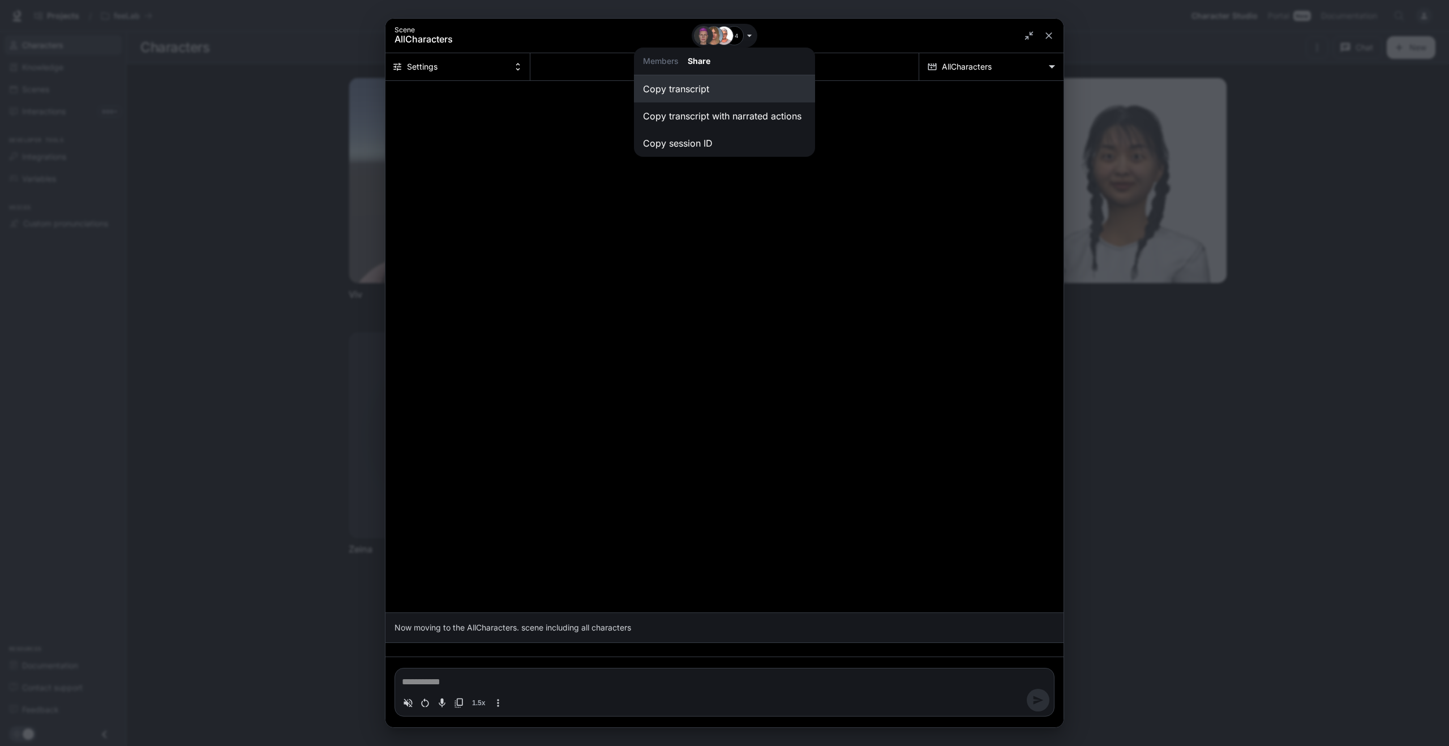
click at [700, 89] on li "Copy transcript" at bounding box center [724, 88] width 181 height 27
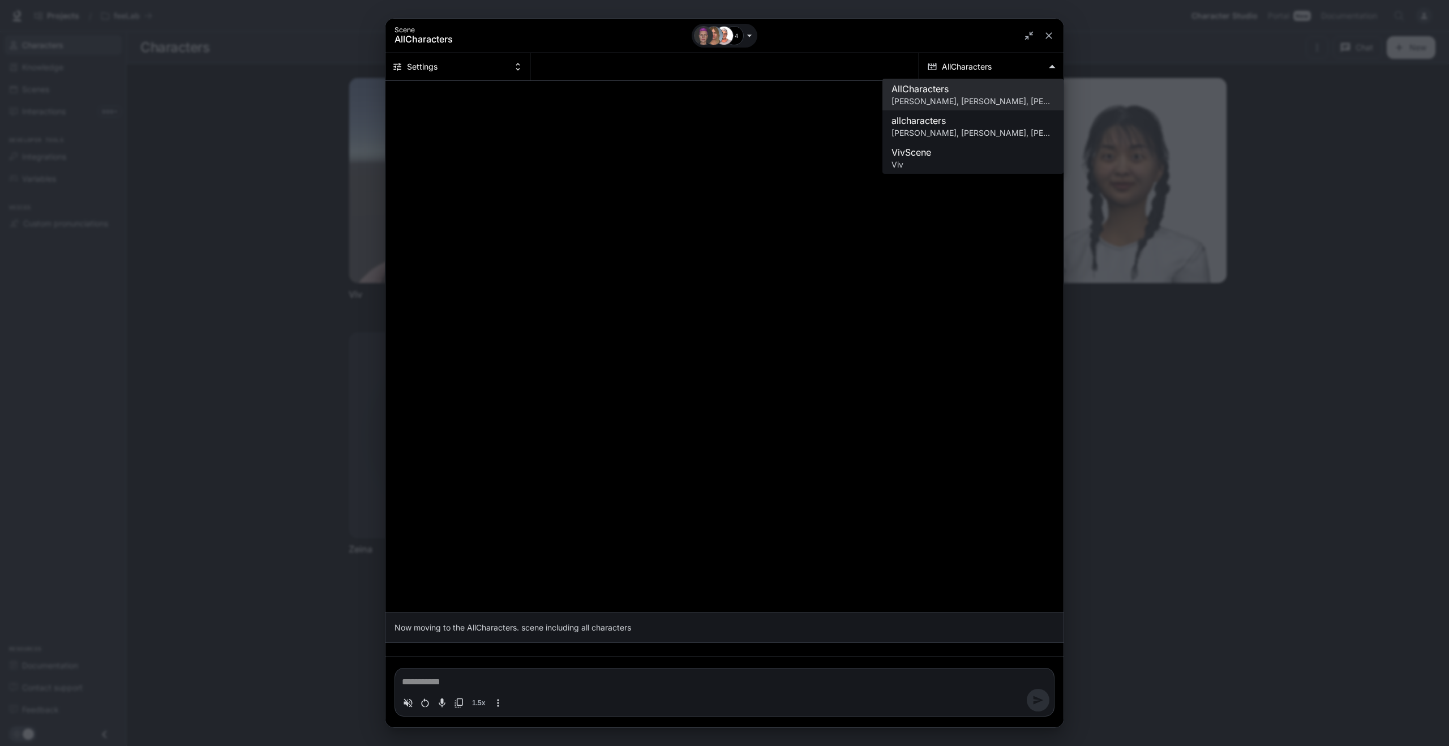
click at [1049, 64] on body "**********" at bounding box center [724, 373] width 1449 height 746
click at [958, 134] on p "[PERSON_NAME], [PERSON_NAME], [PERSON_NAME], [PERSON_NAME], [PERSON_NAME], Viv,…" at bounding box center [973, 132] width 163 height 11
type textarea "*"
type input "**********"
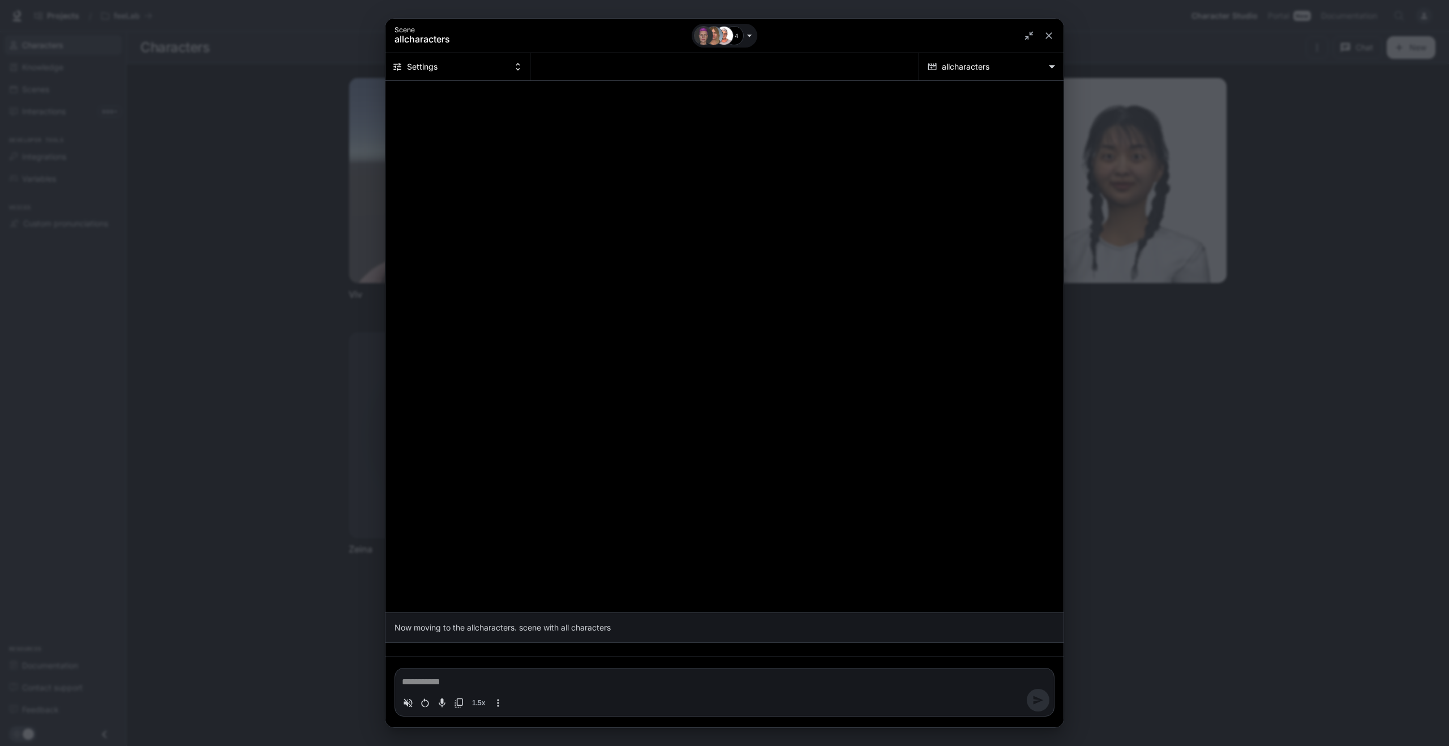
type textarea "*"
click at [956, 69] on body "**********" at bounding box center [724, 373] width 1449 height 746
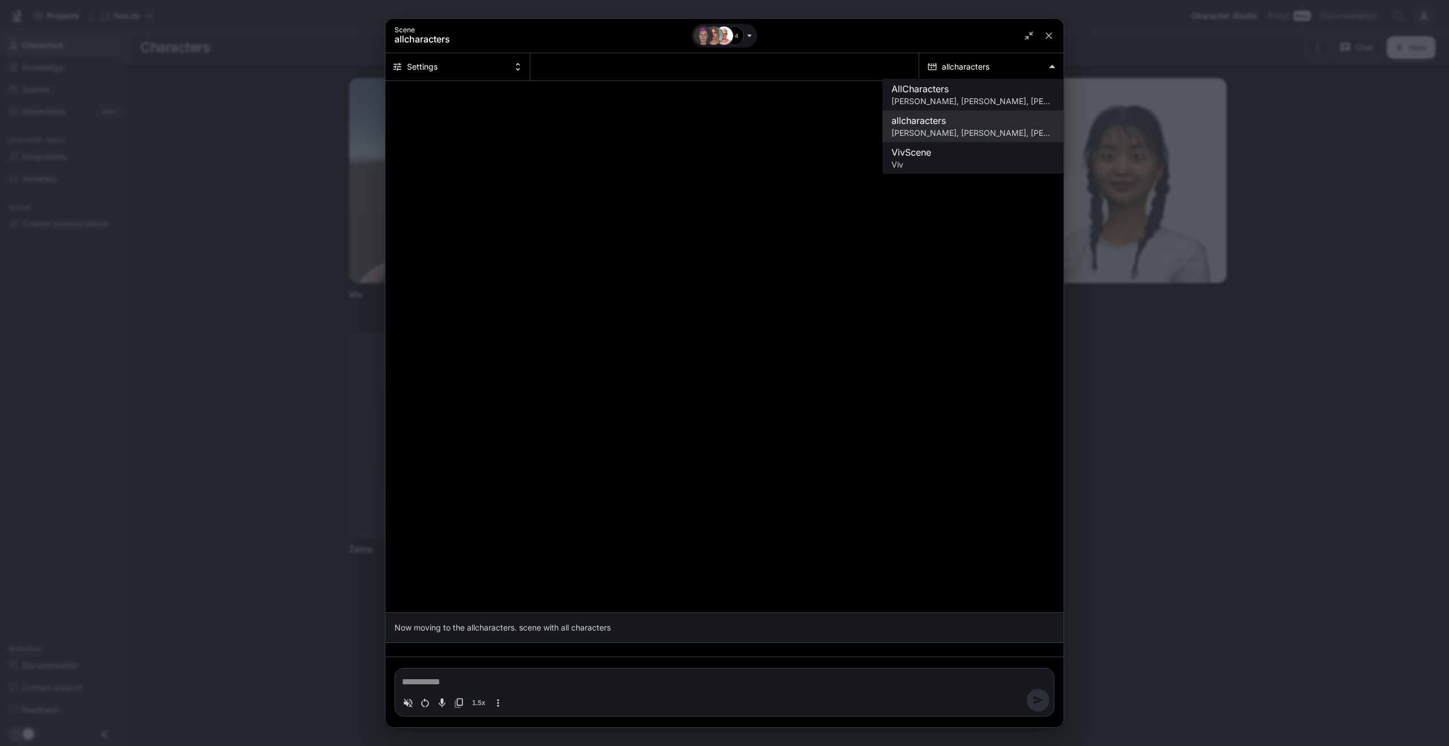
click at [515, 69] on div at bounding box center [724, 371] width 1449 height 746
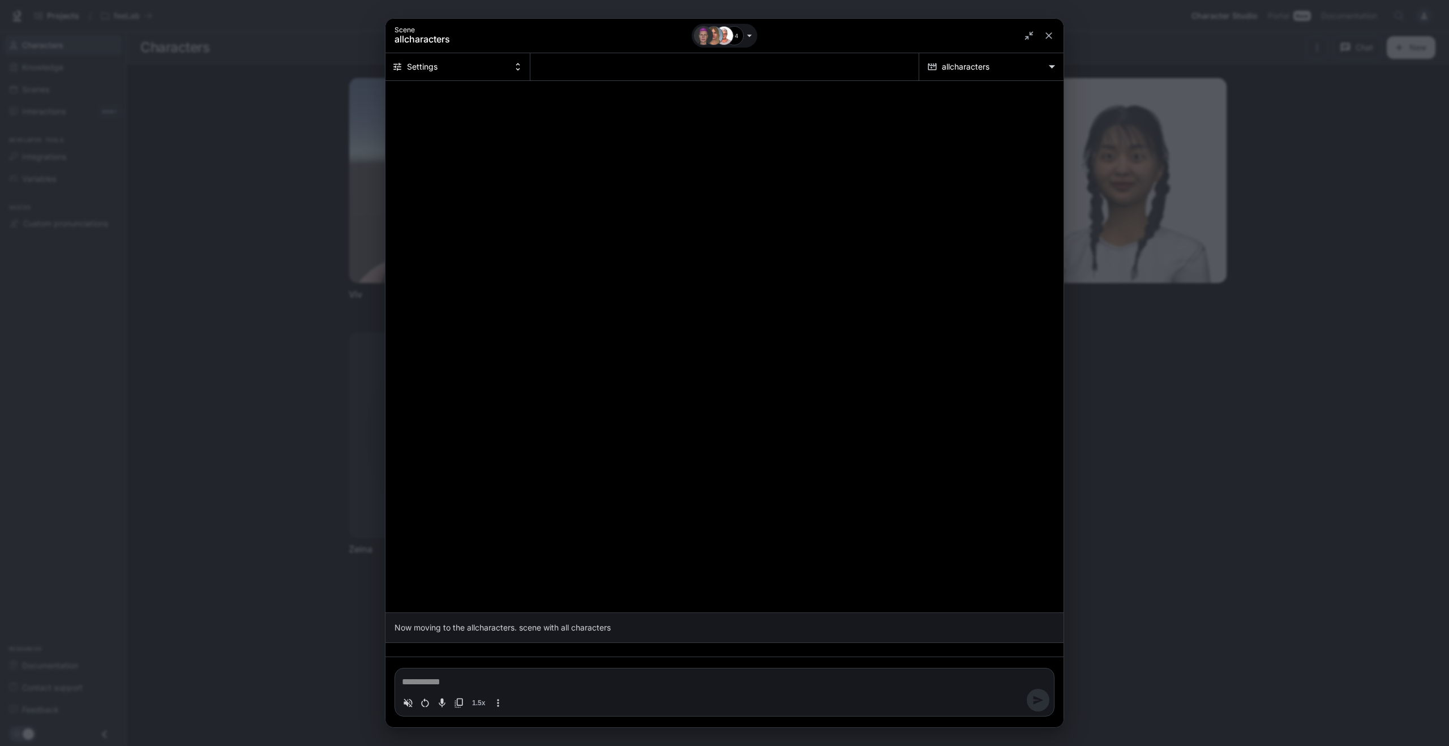
click at [521, 69] on icon "Chat simulator secondary header" at bounding box center [518, 67] width 10 height 10
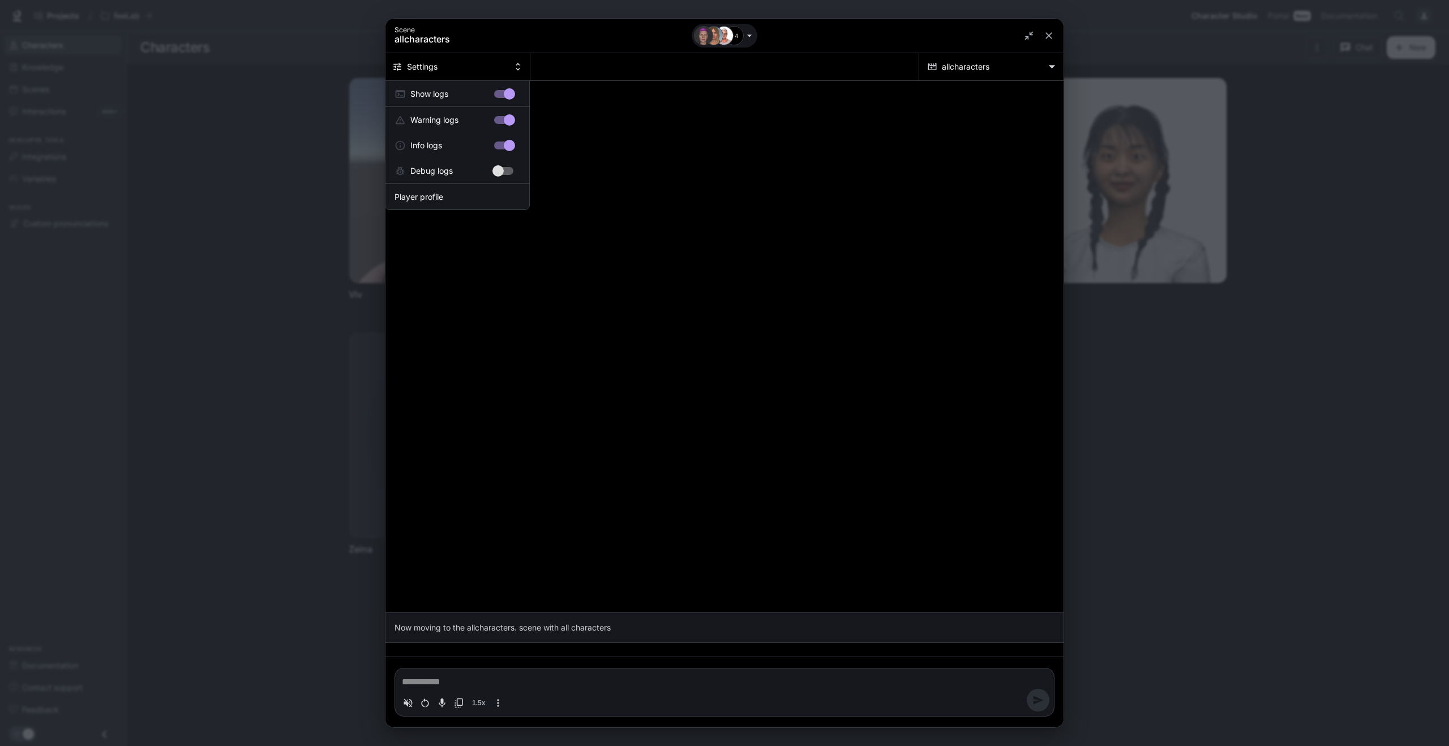
click at [521, 69] on div at bounding box center [724, 373] width 1449 height 746
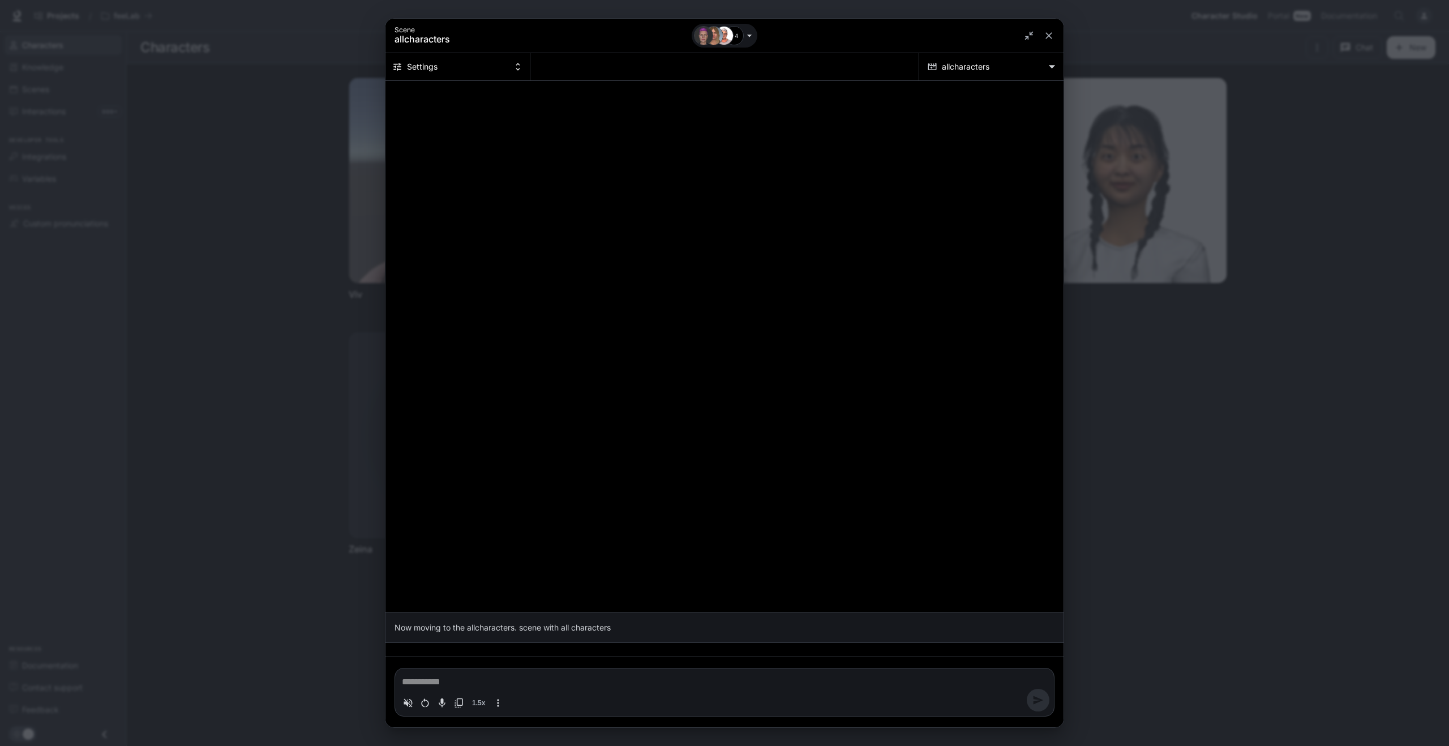
click at [477, 67] on button "Settings" at bounding box center [458, 66] width 145 height 27
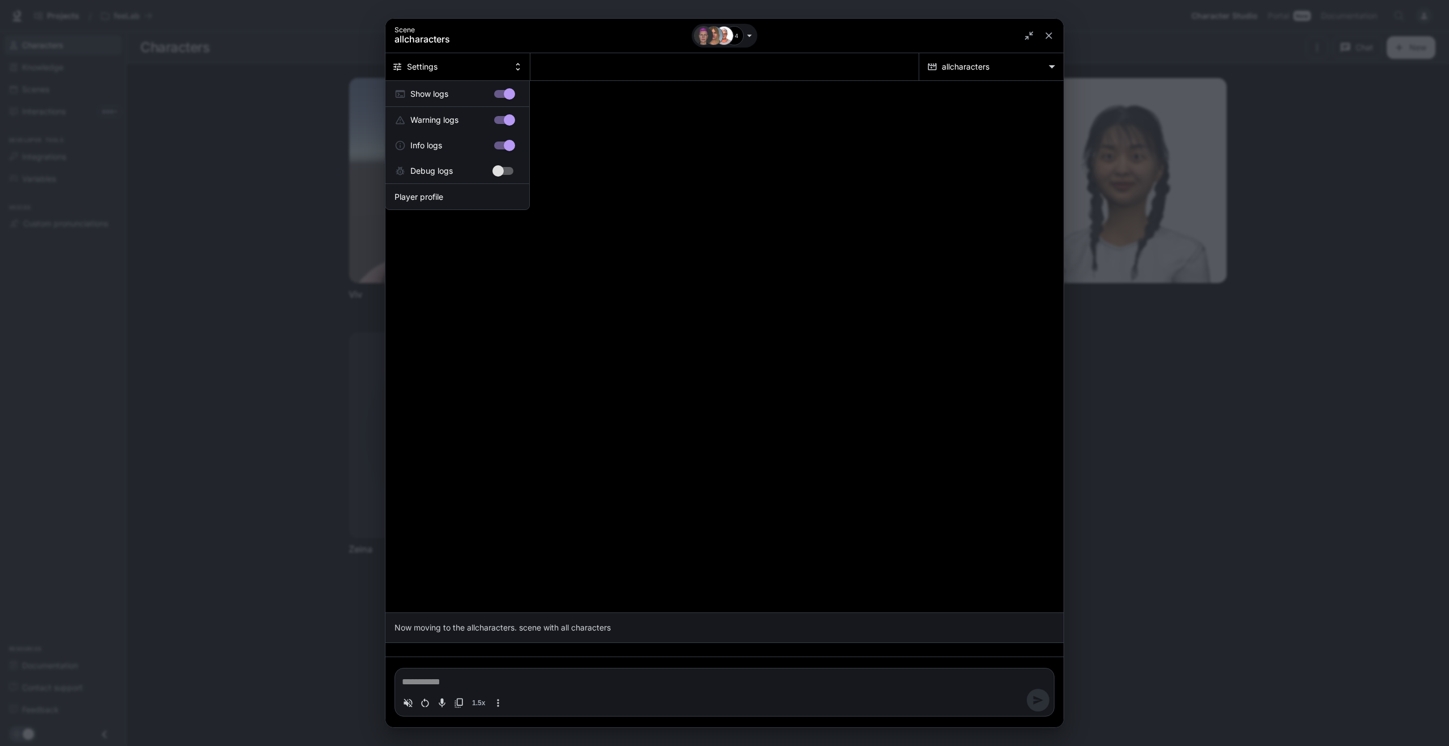
click at [477, 67] on div at bounding box center [724, 373] width 1449 height 746
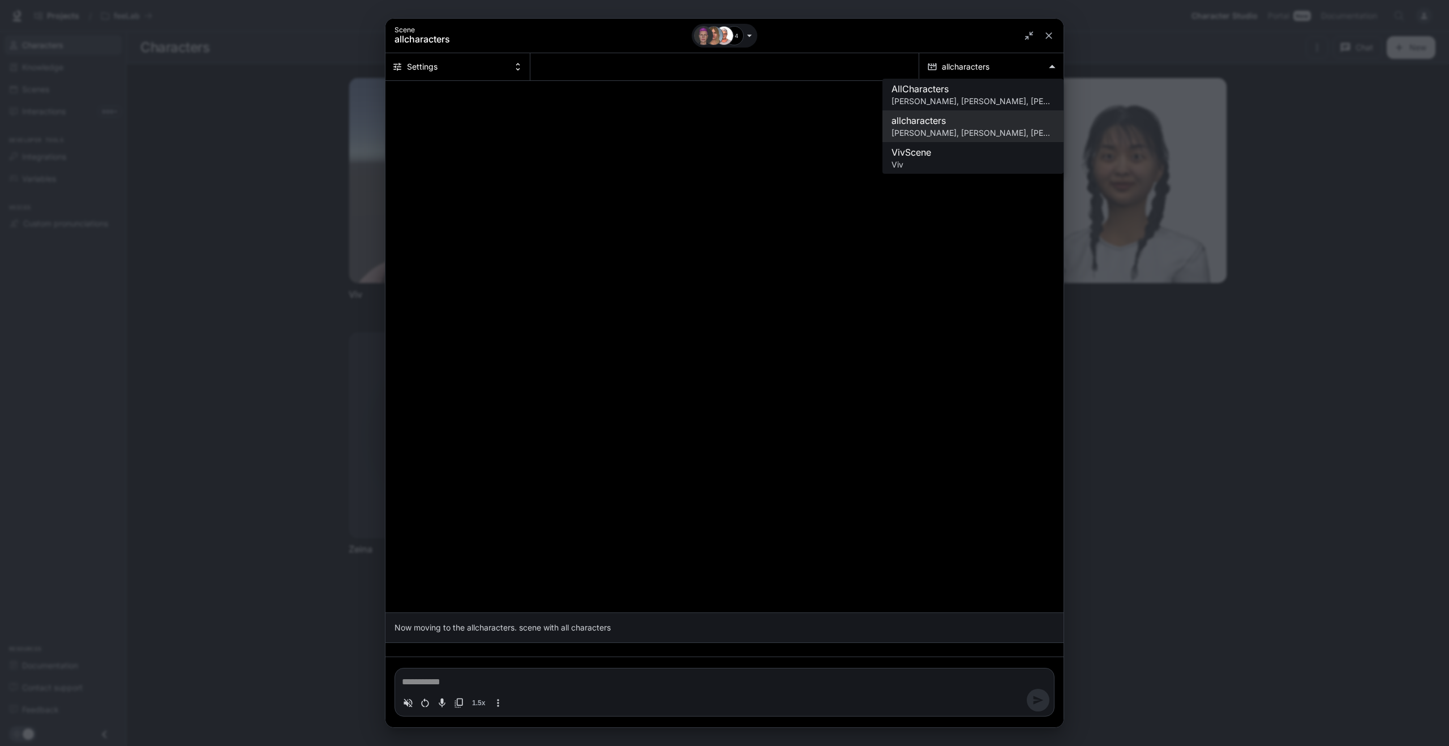
click at [964, 66] on body "**********" at bounding box center [724, 373] width 1449 height 746
click at [964, 66] on div at bounding box center [724, 371] width 1449 height 746
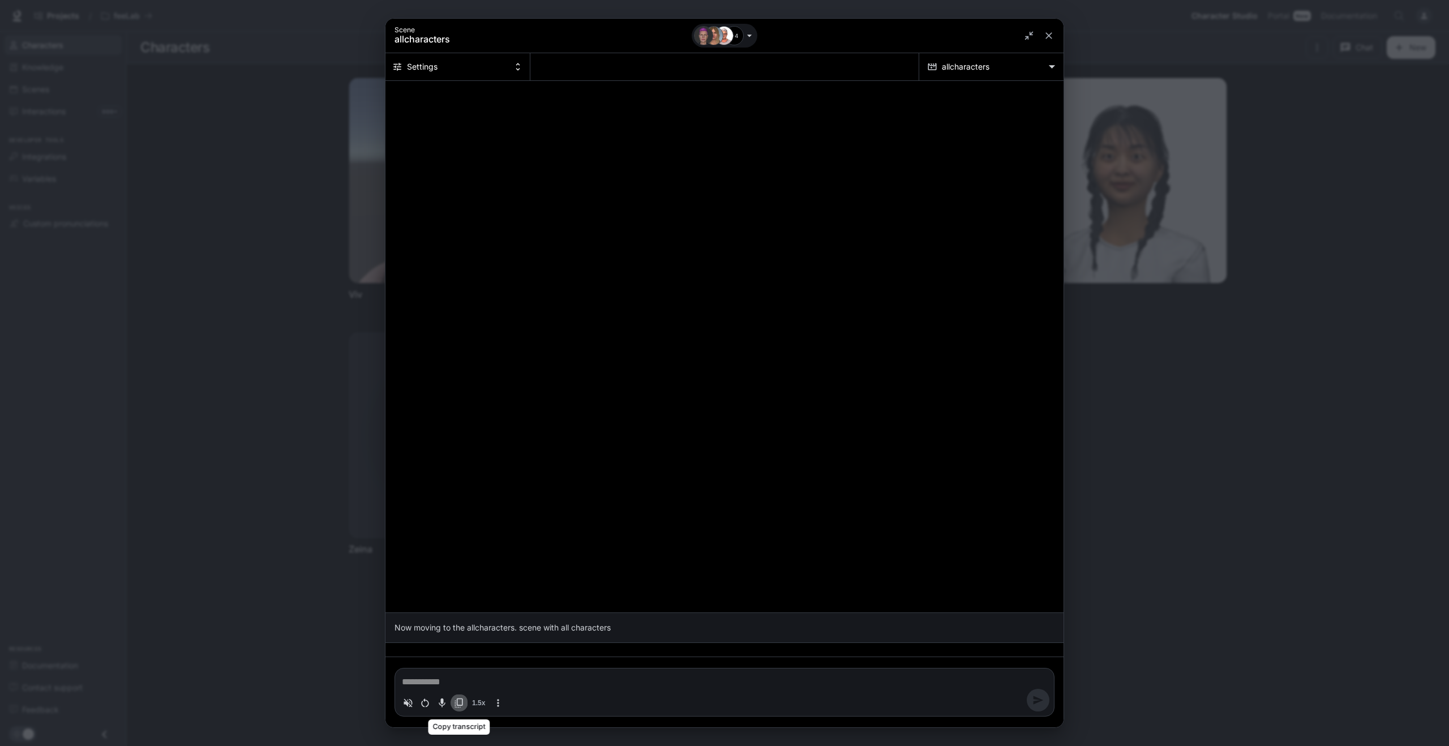
click at [457, 703] on icon "Copy transcript" at bounding box center [458, 702] width 11 height 11
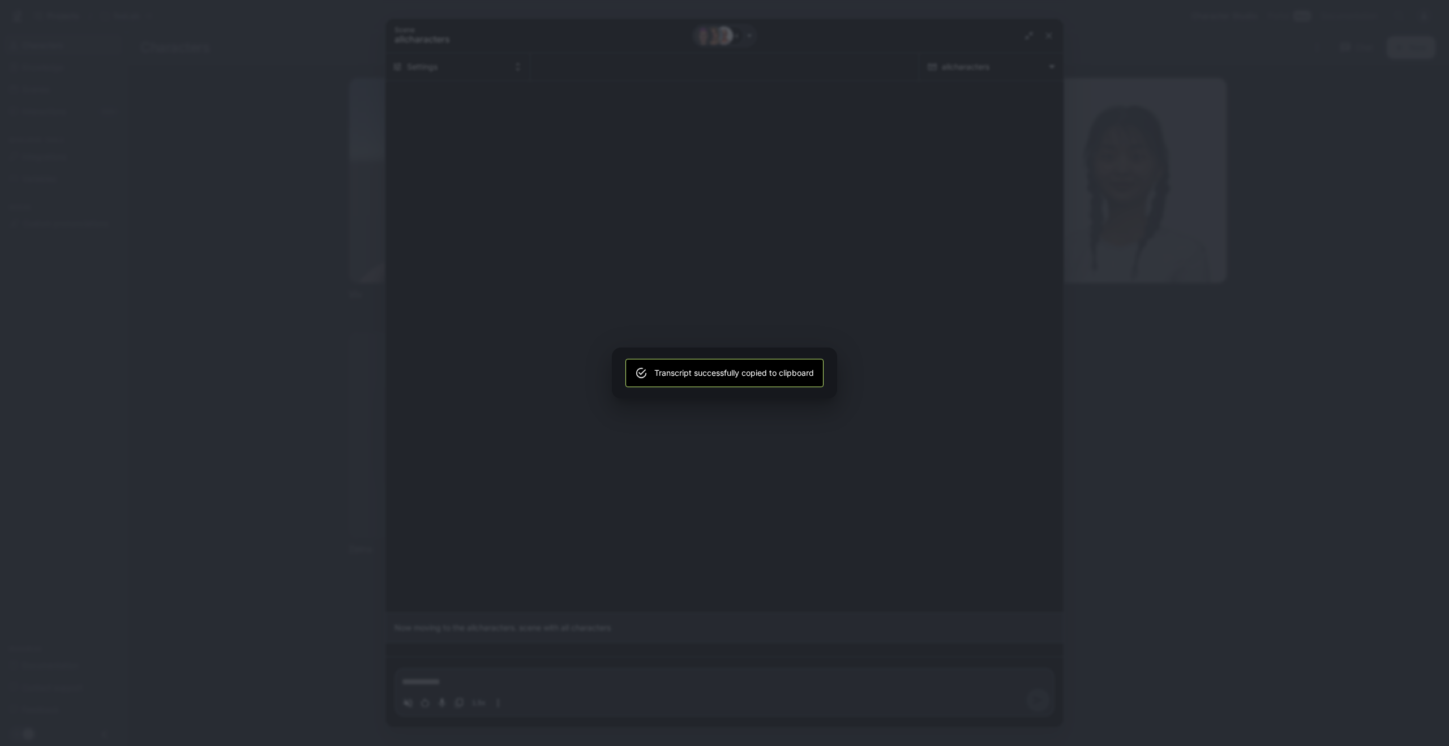
click at [614, 521] on div "Transcript successfully copied to clipboard" at bounding box center [724, 373] width 1449 height 746
type textarea "*"
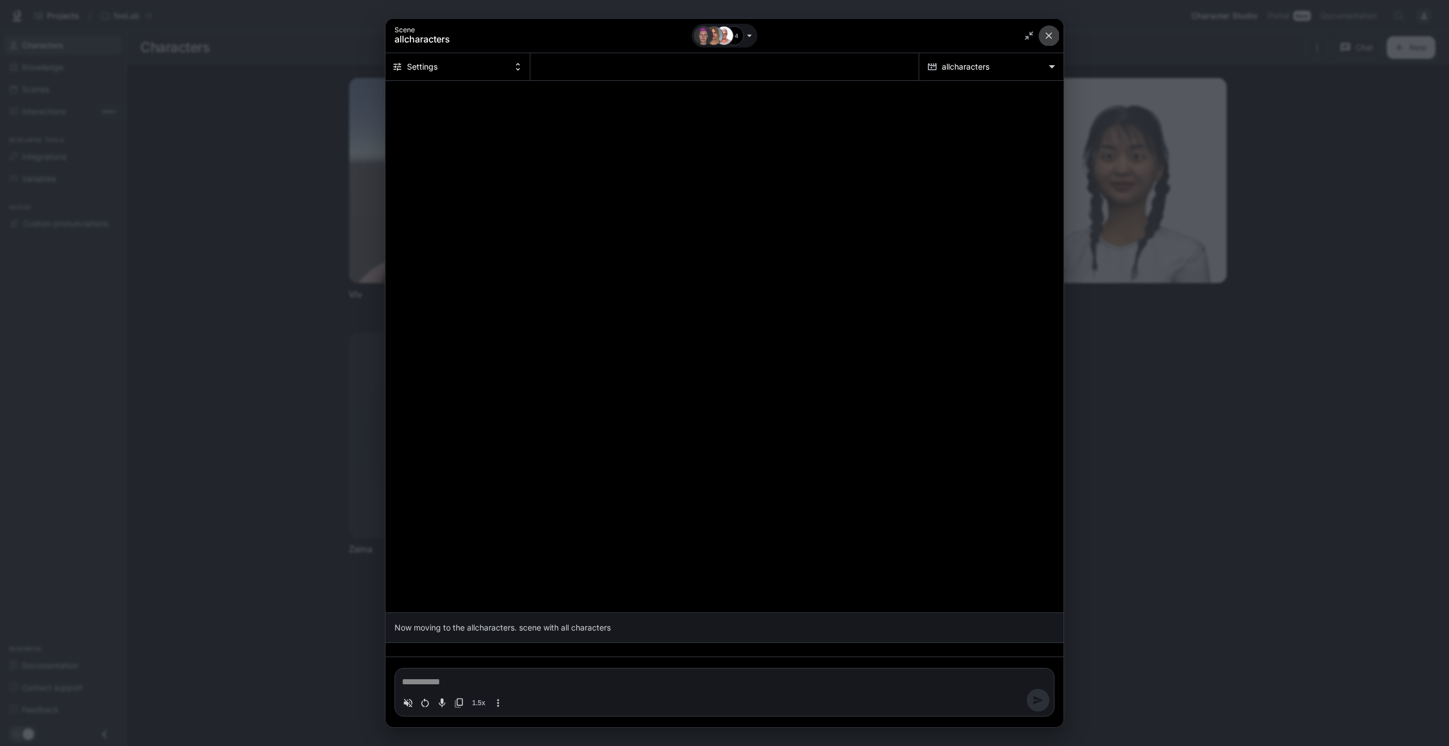
click at [1053, 35] on icon "close" at bounding box center [1048, 35] width 11 height 11
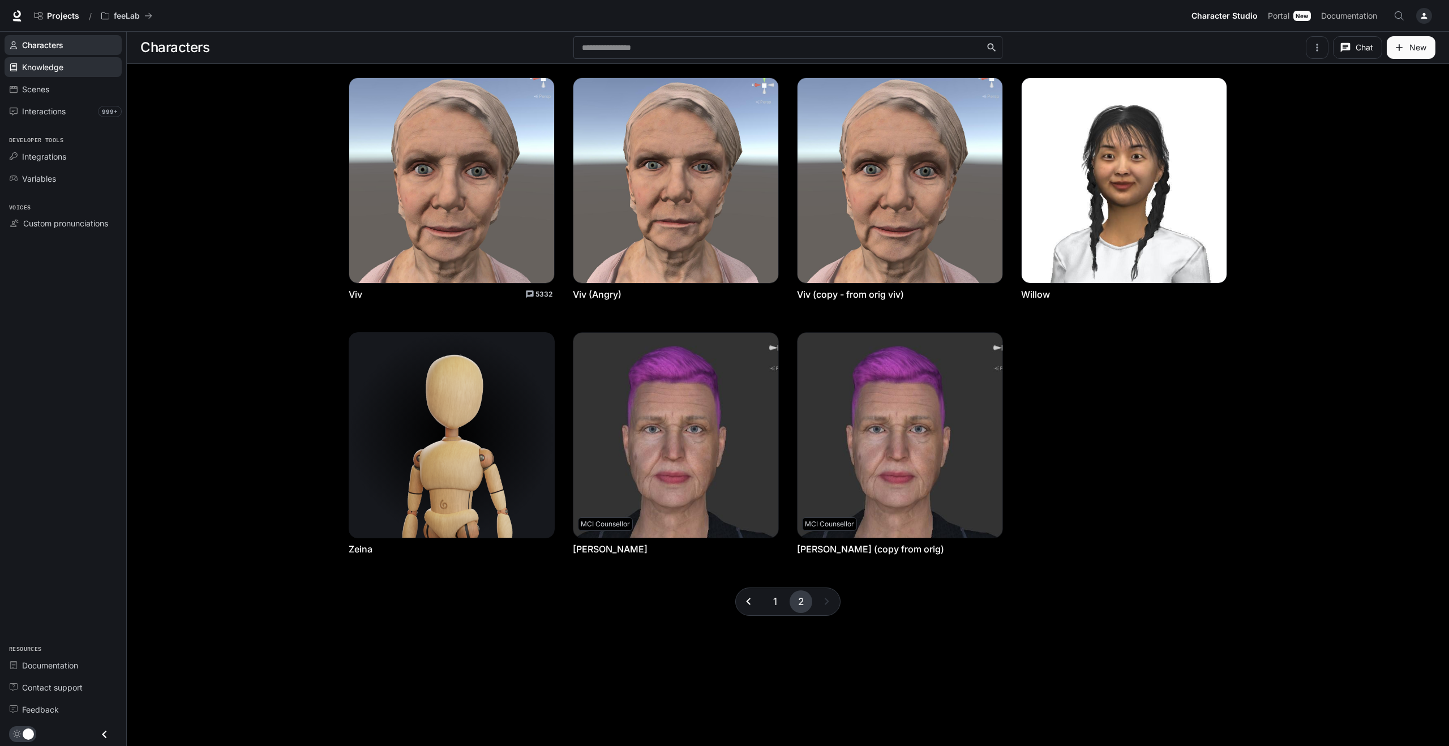
click at [47, 65] on span "Knowledge" at bounding box center [42, 67] width 41 height 12
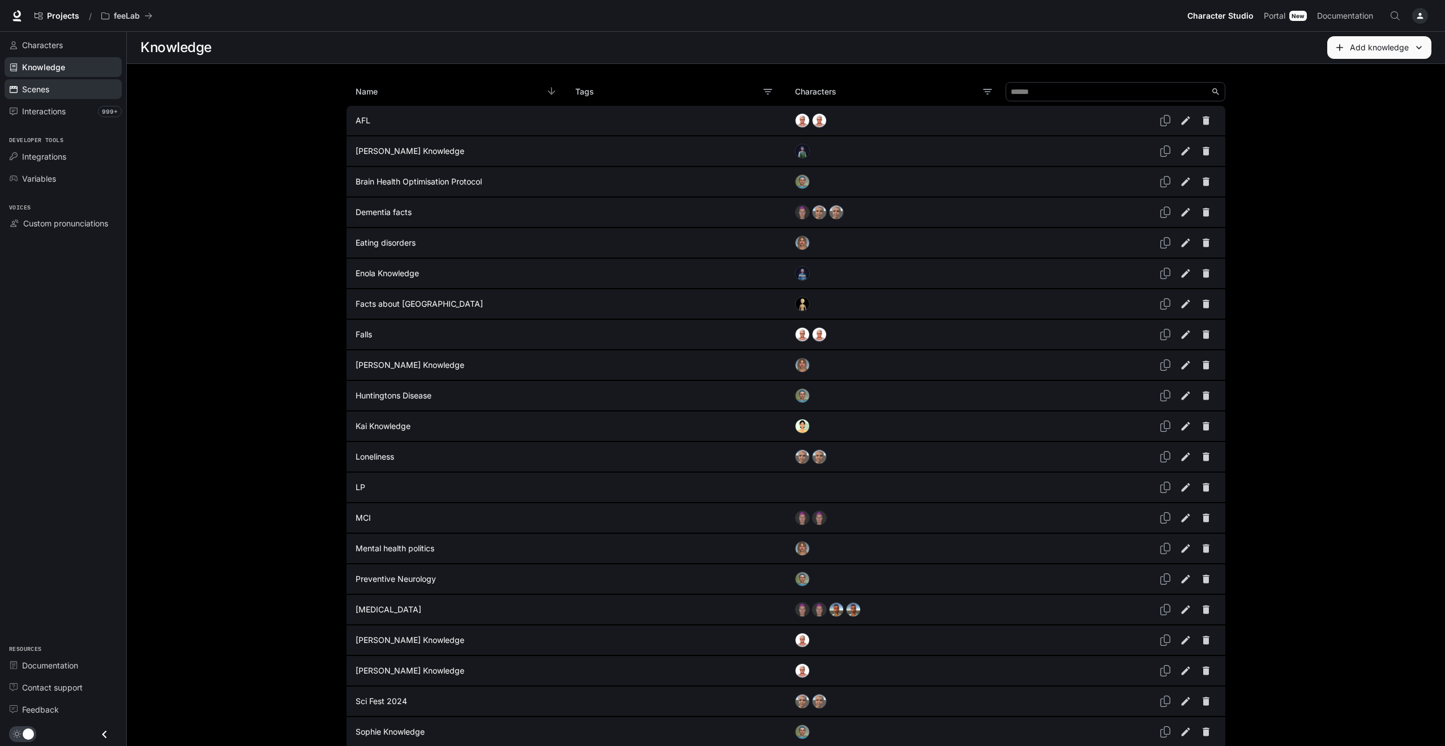
click at [38, 92] on span "Scenes" at bounding box center [35, 89] width 27 height 12
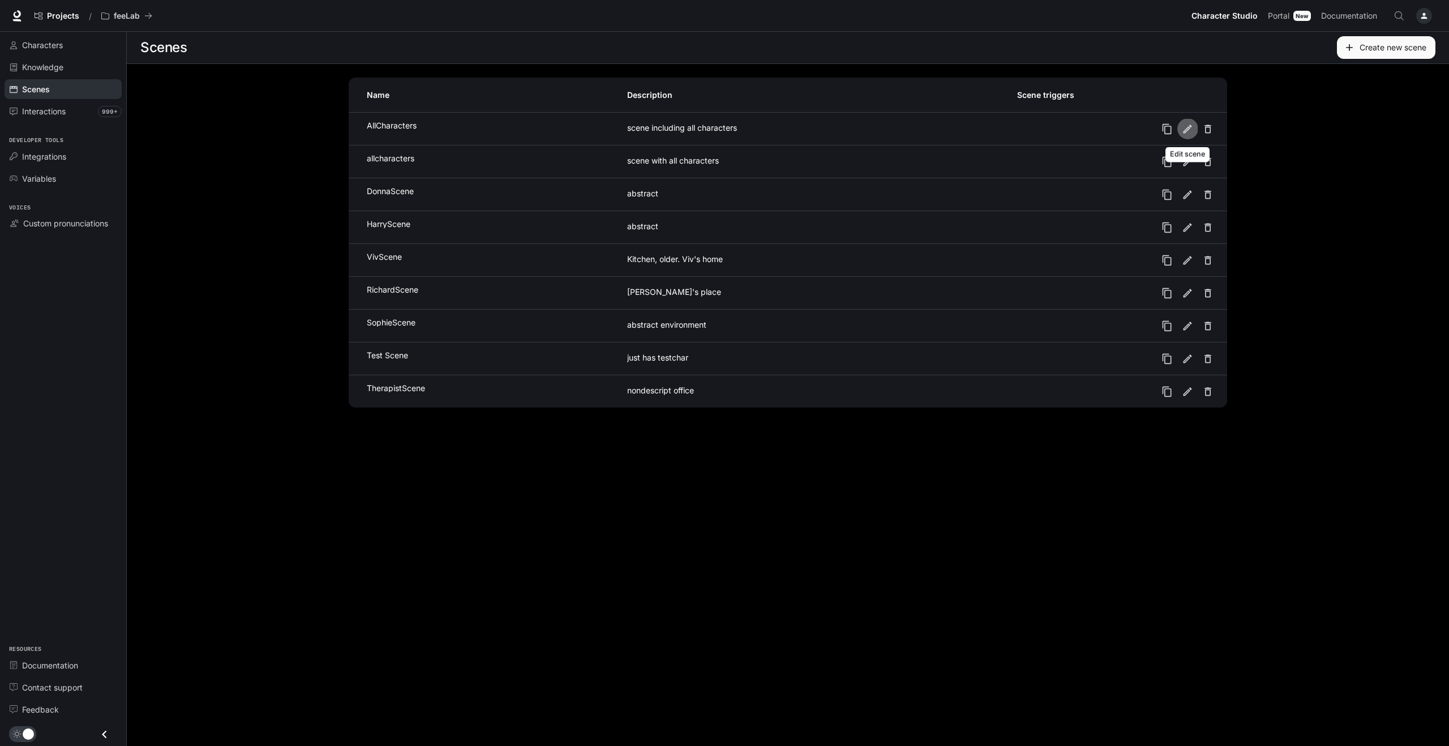
click at [1184, 126] on icon "Edit scene" at bounding box center [1187, 128] width 11 height 11
click at [1189, 258] on icon "Edit scene" at bounding box center [1188, 260] width 8 height 8
click at [54, 153] on span "Integrations" at bounding box center [44, 157] width 44 height 12
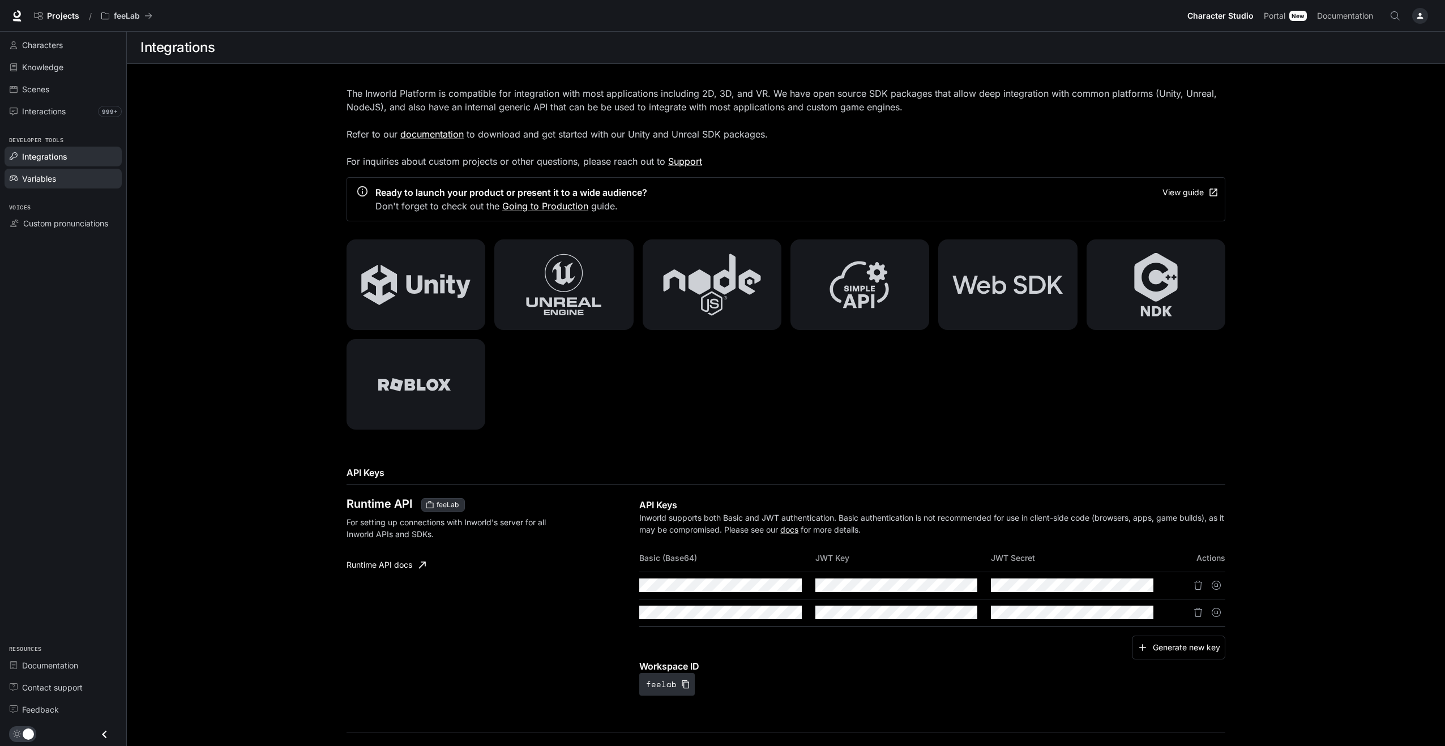
click at [40, 175] on span "Variables" at bounding box center [39, 179] width 34 height 12
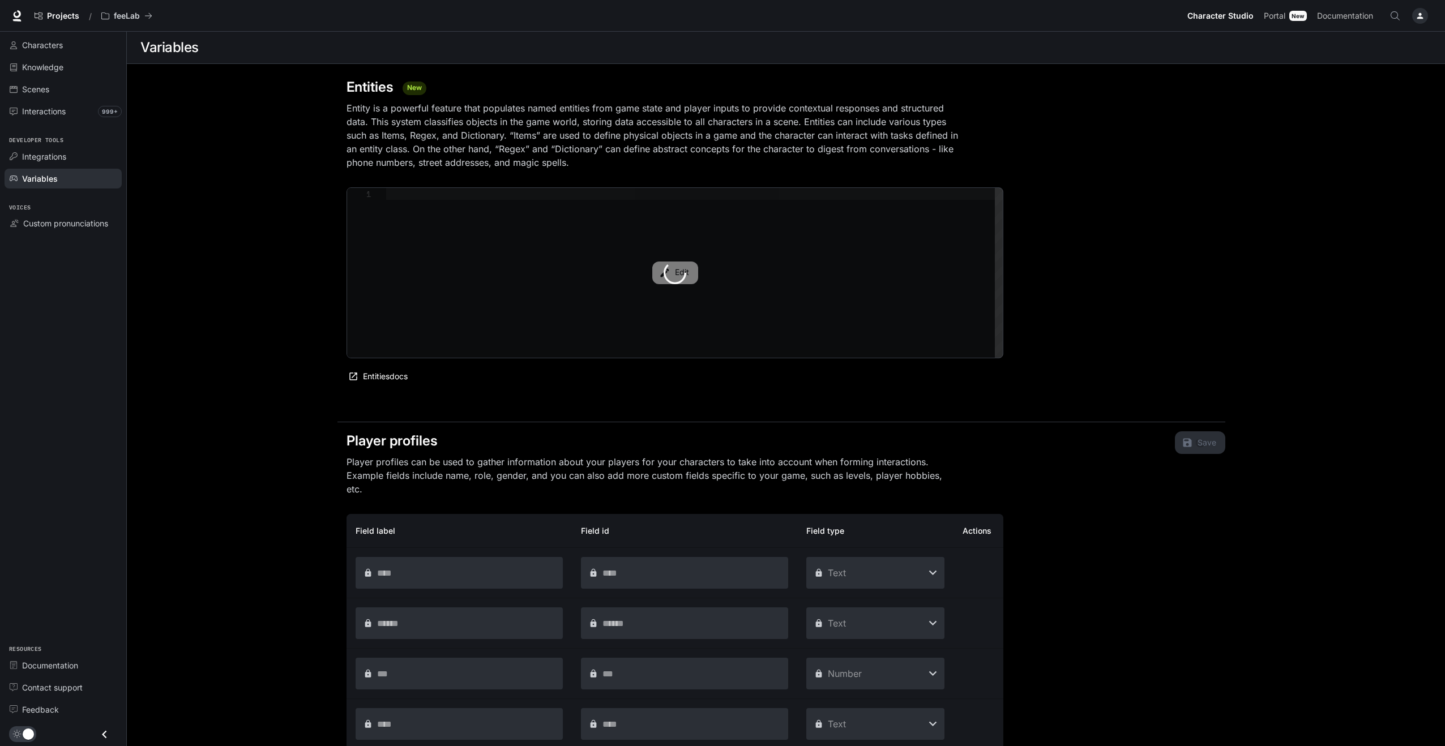
type textarea "**********"
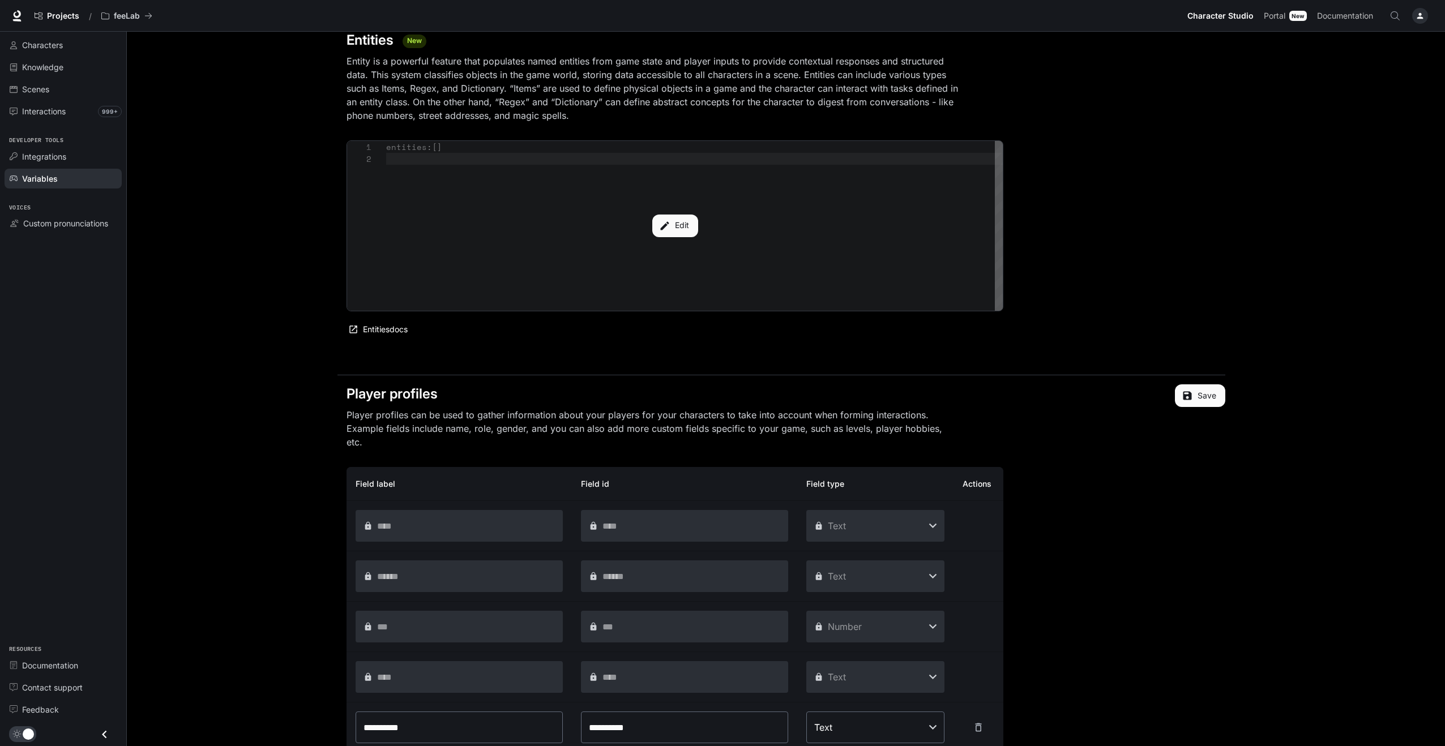
scroll to position [38, 0]
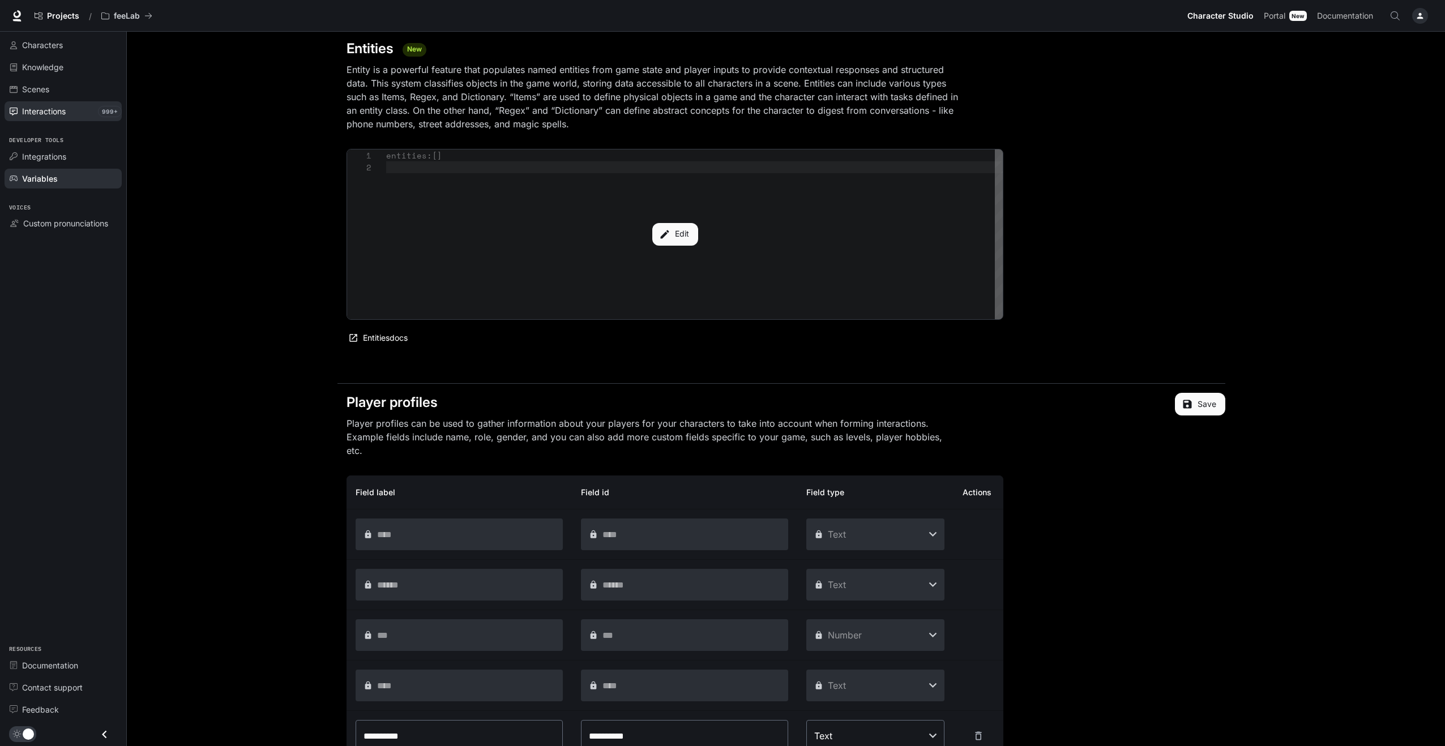
click at [52, 112] on span "Interactions" at bounding box center [44, 111] width 44 height 12
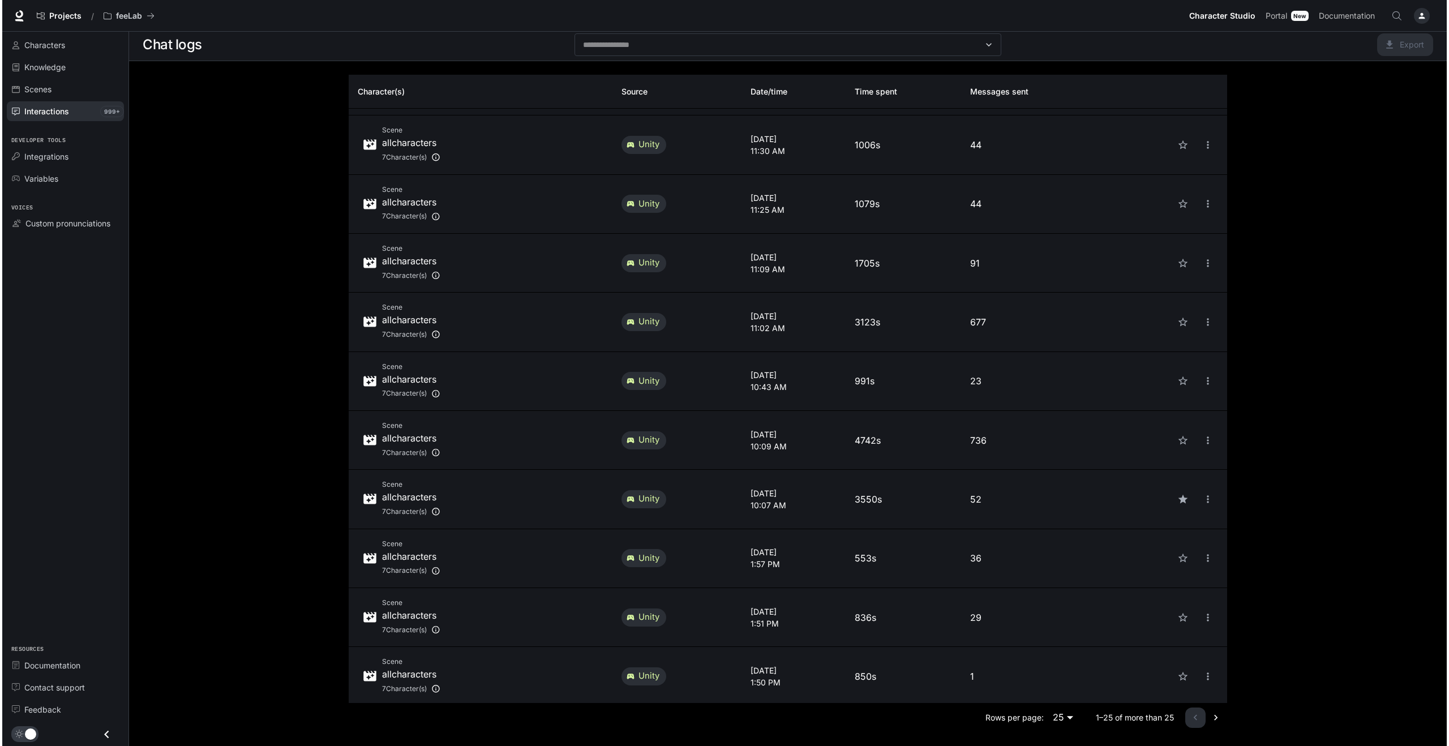
scroll to position [354, 0]
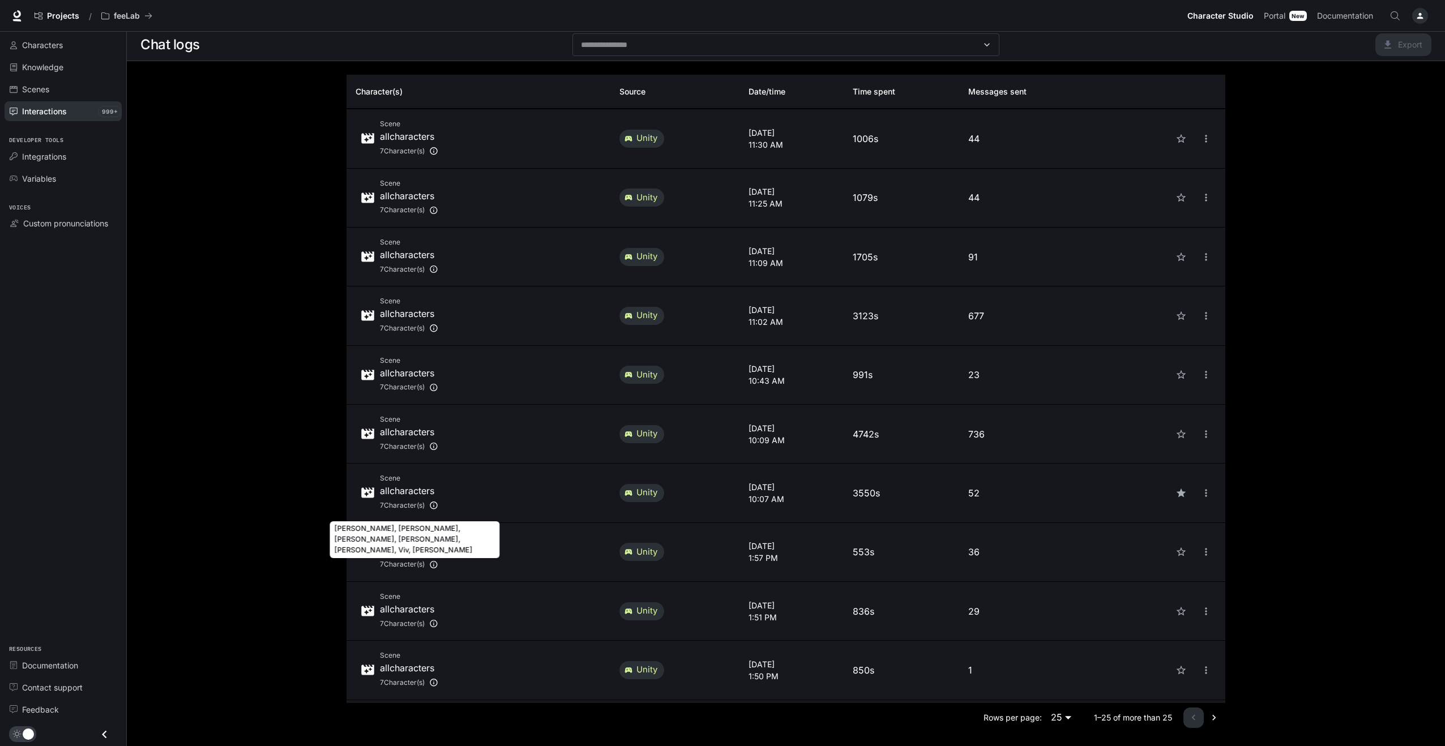
click at [435, 503] on icon "Zoe, Harry, Richard, Sophie, Lou, Viv, Willow" at bounding box center [433, 505] width 9 height 15
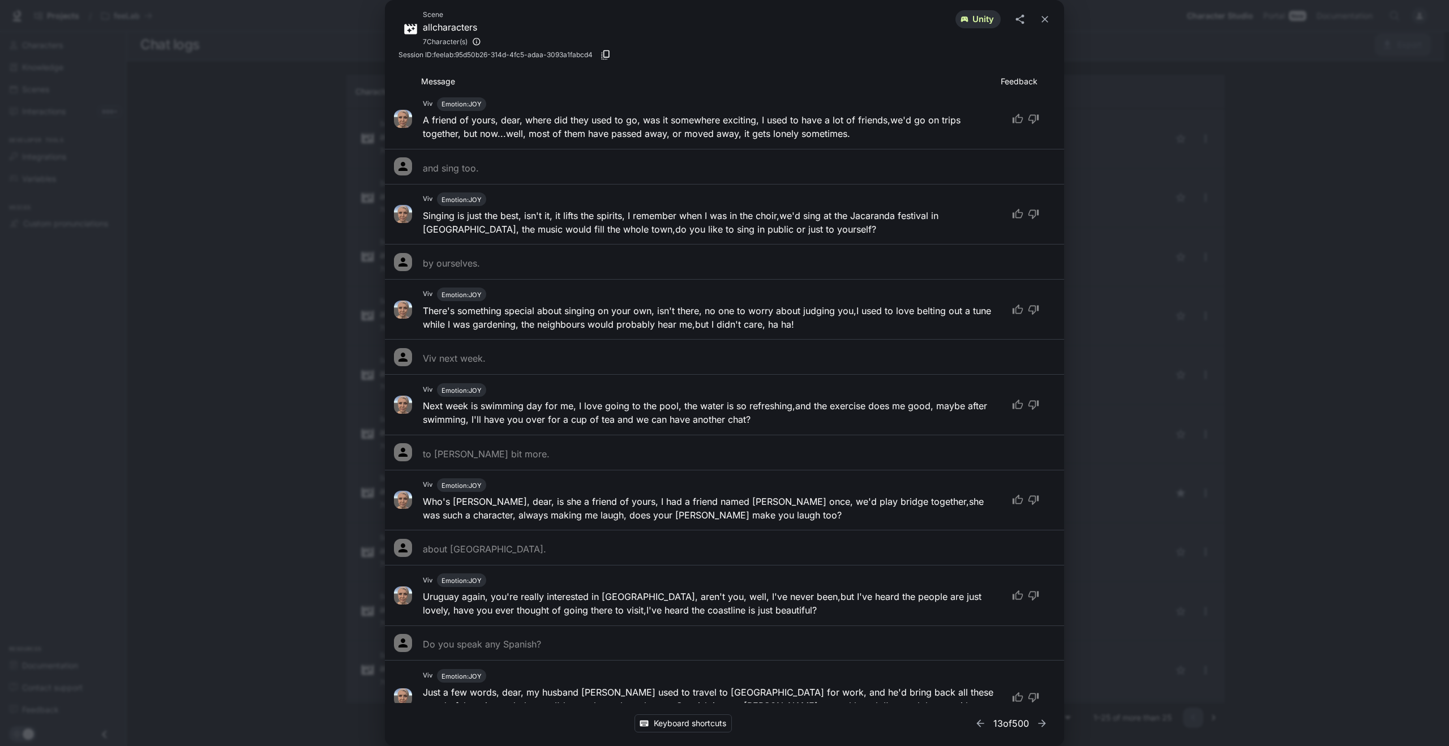
scroll to position [1926, 0]
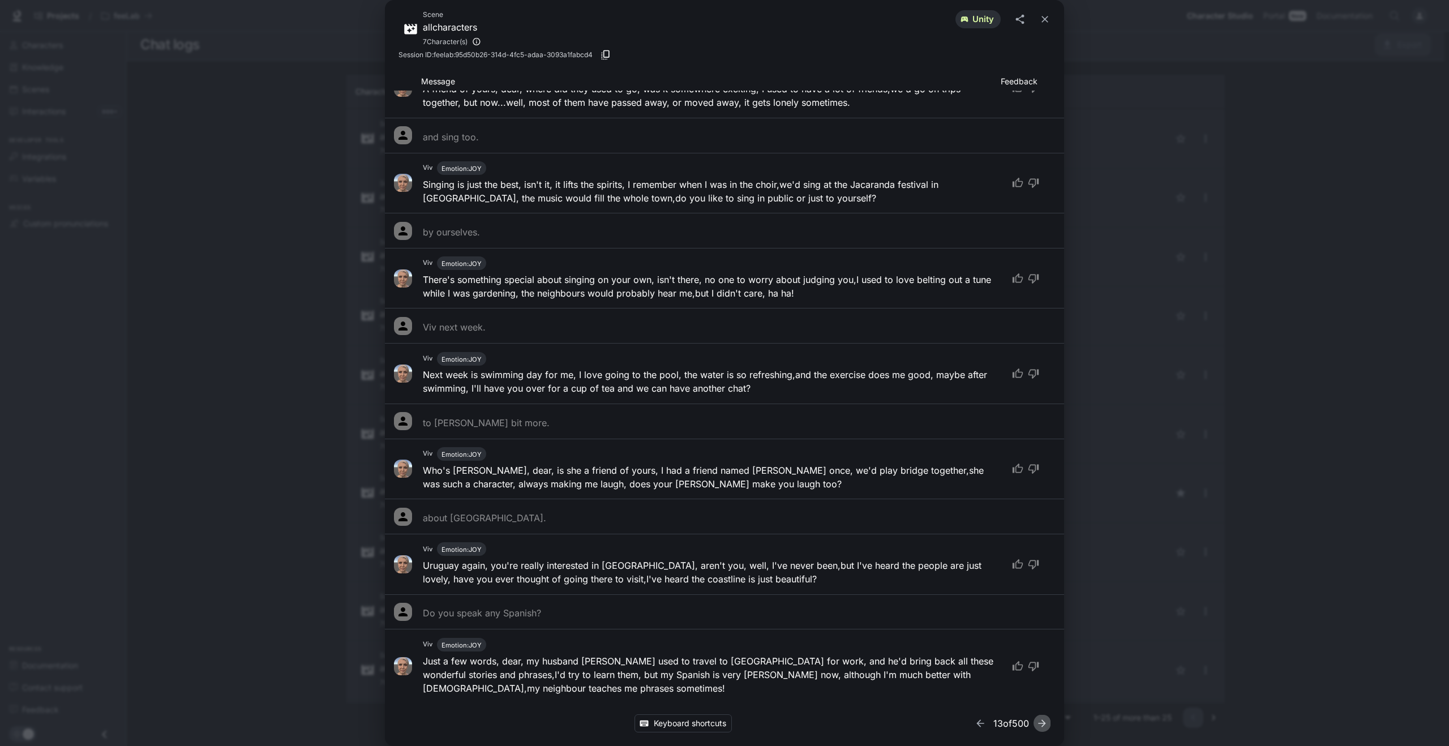
click at [1044, 721] on icon "button" at bounding box center [1042, 723] width 11 height 11
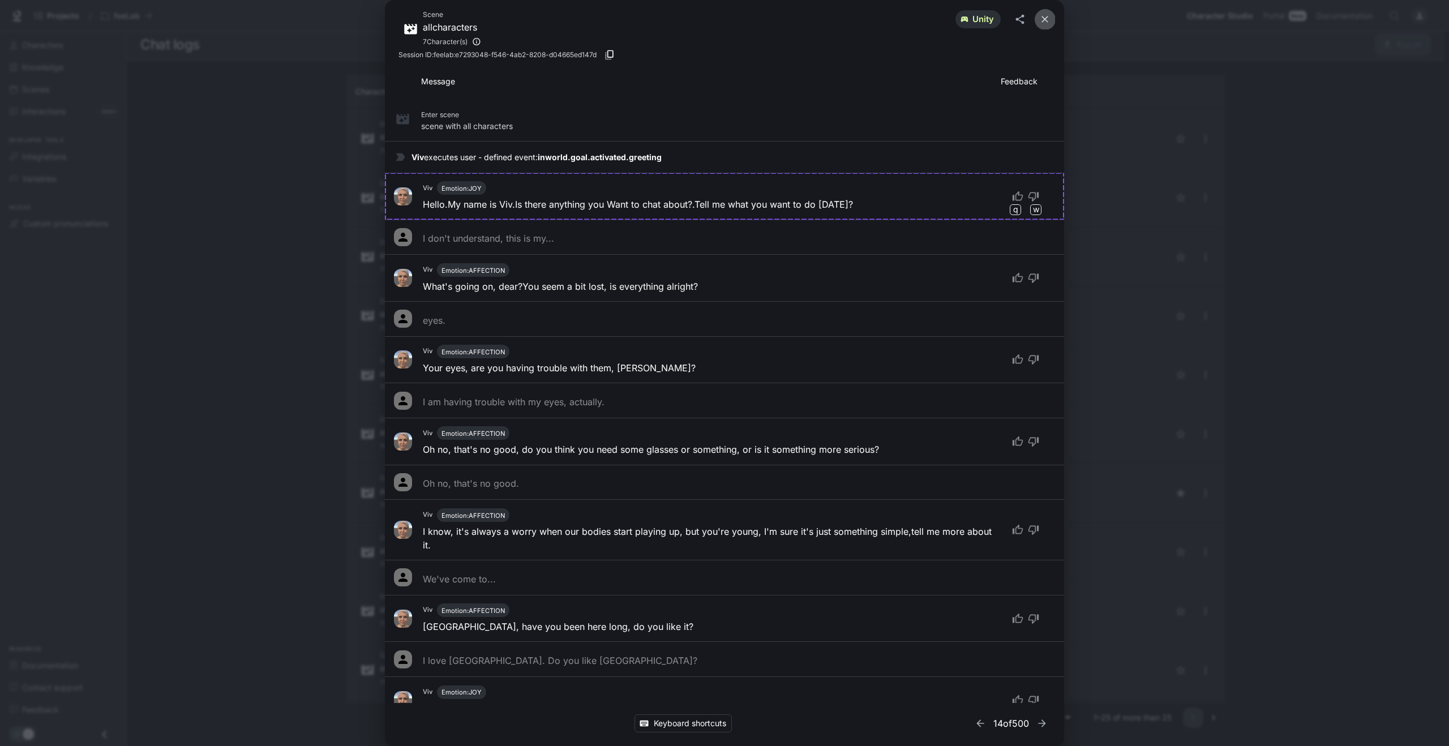
click at [1044, 15] on icon "close" at bounding box center [1044, 19] width 11 height 11
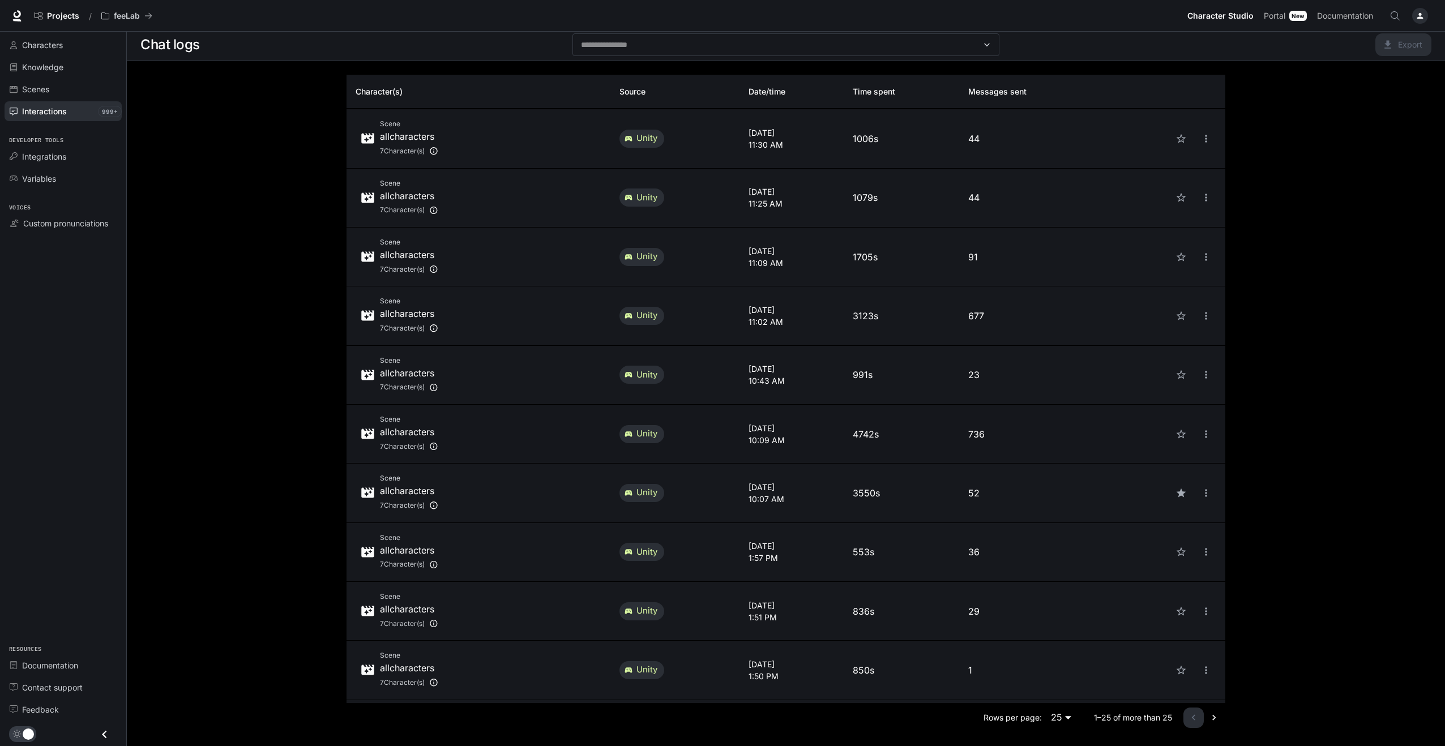
click at [902, 433] on p "4742s" at bounding box center [901, 434] width 97 height 14
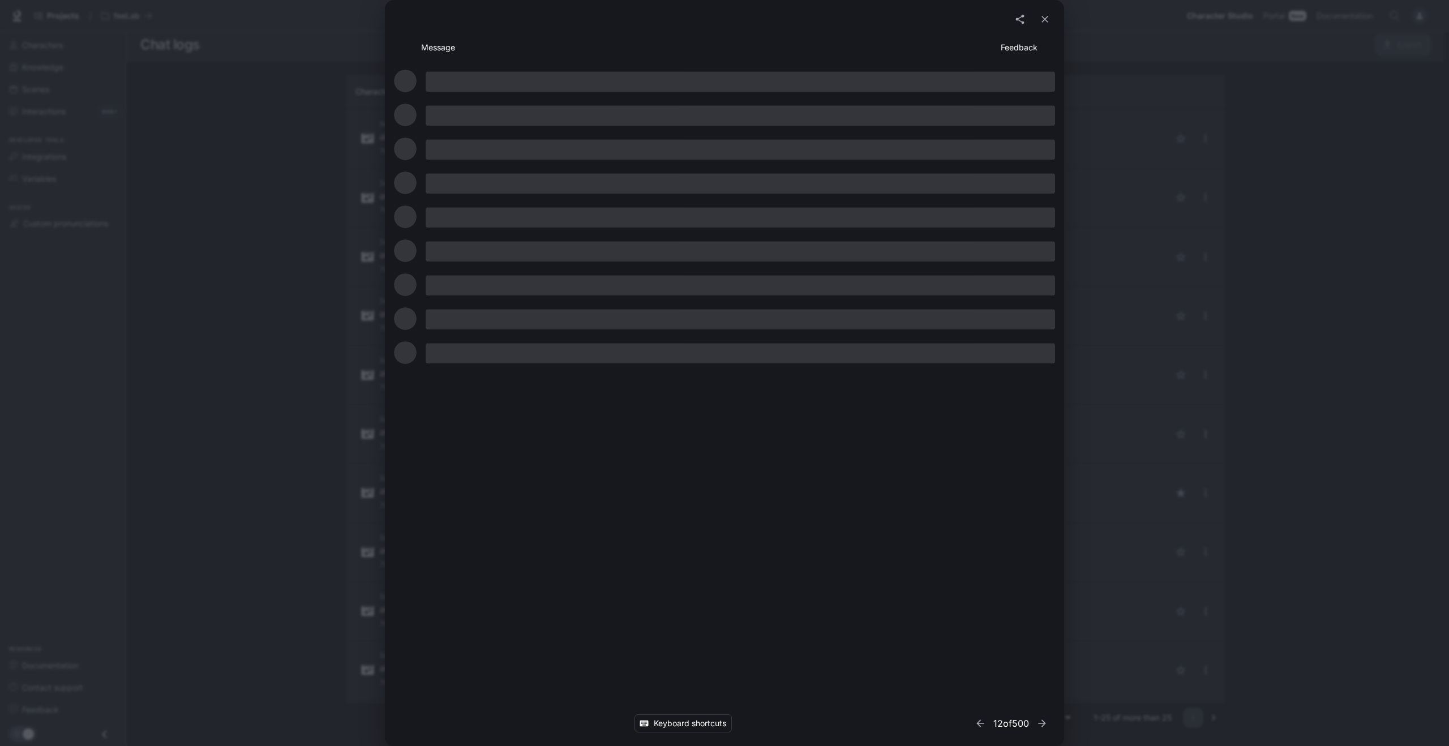
click at [1203, 431] on div "Message Feedback Keyboard shortcuts 12 of 500" at bounding box center [724, 373] width 1449 height 746
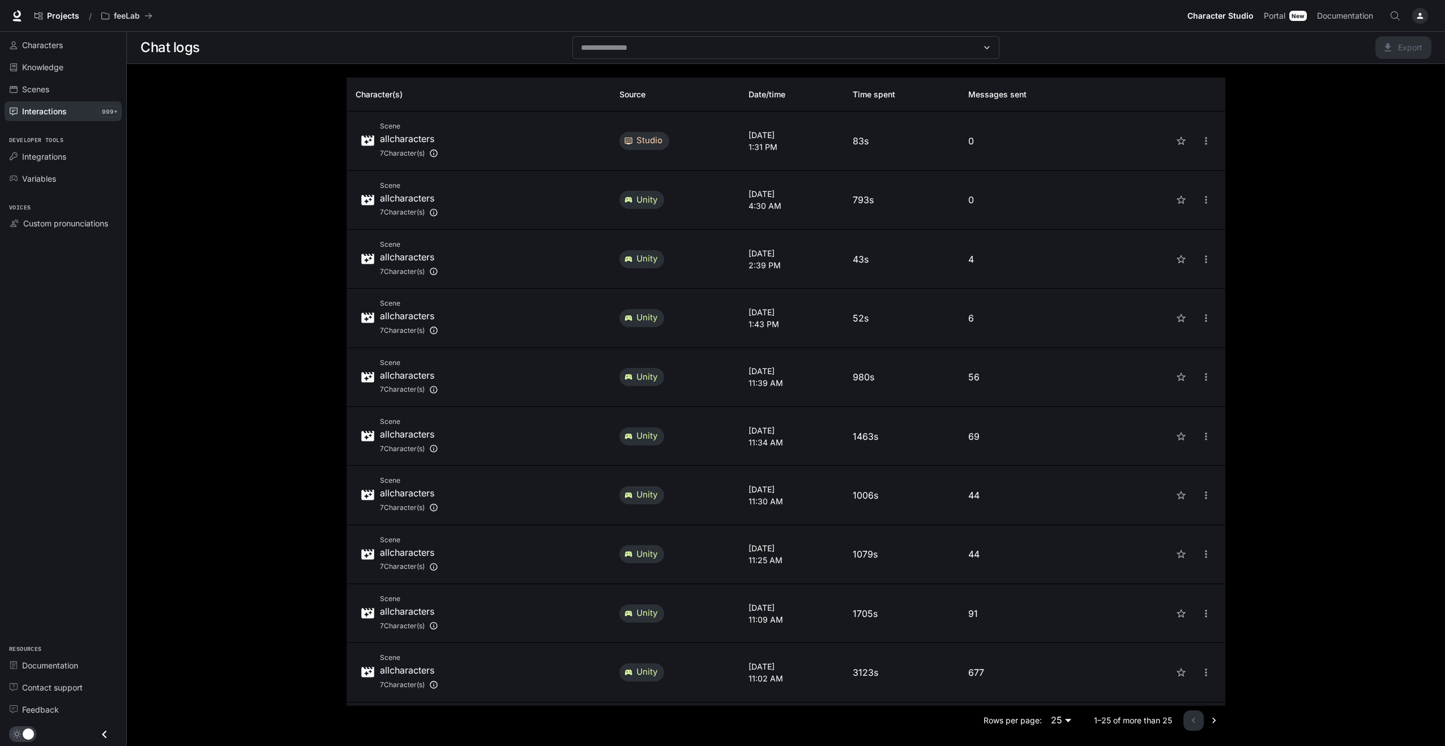
click at [908, 93] on th "Time spent" at bounding box center [900, 95] width 115 height 34
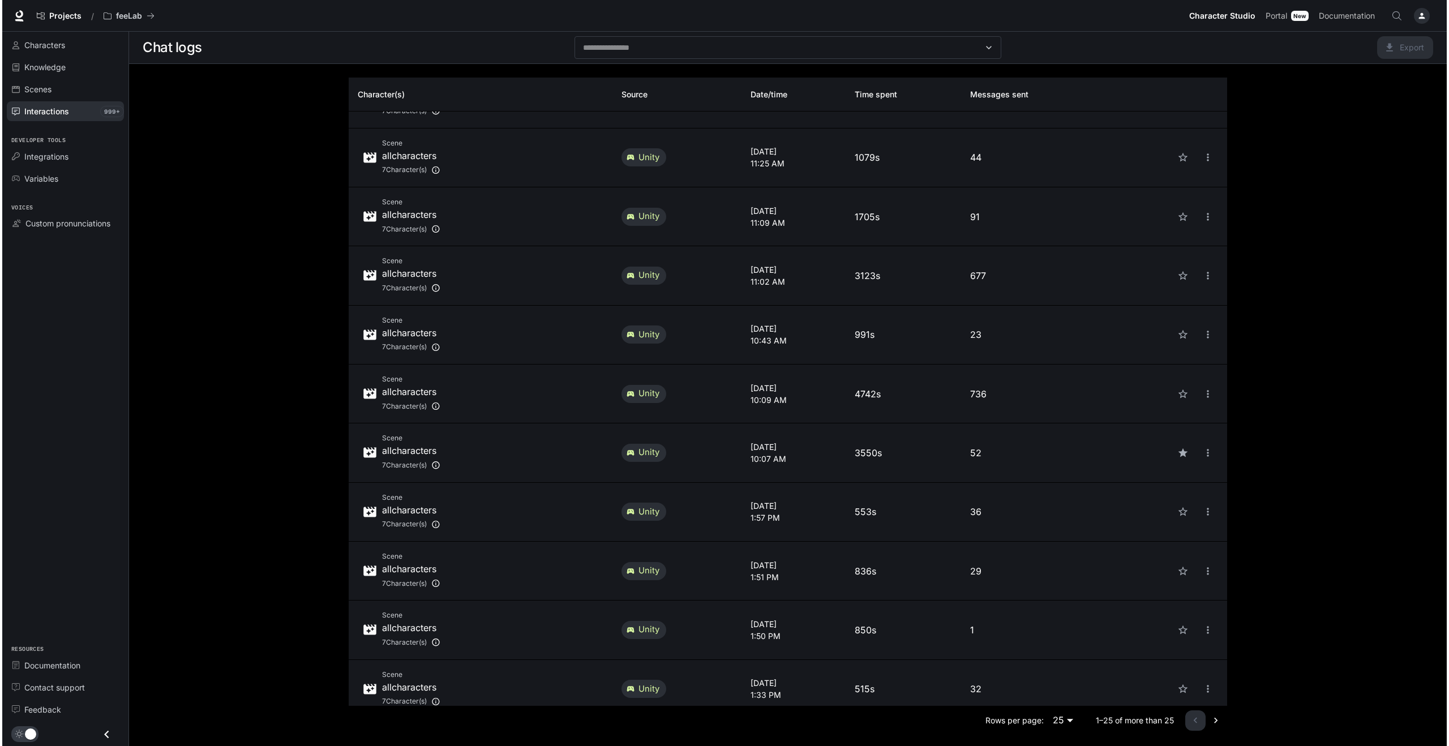
scroll to position [399, 0]
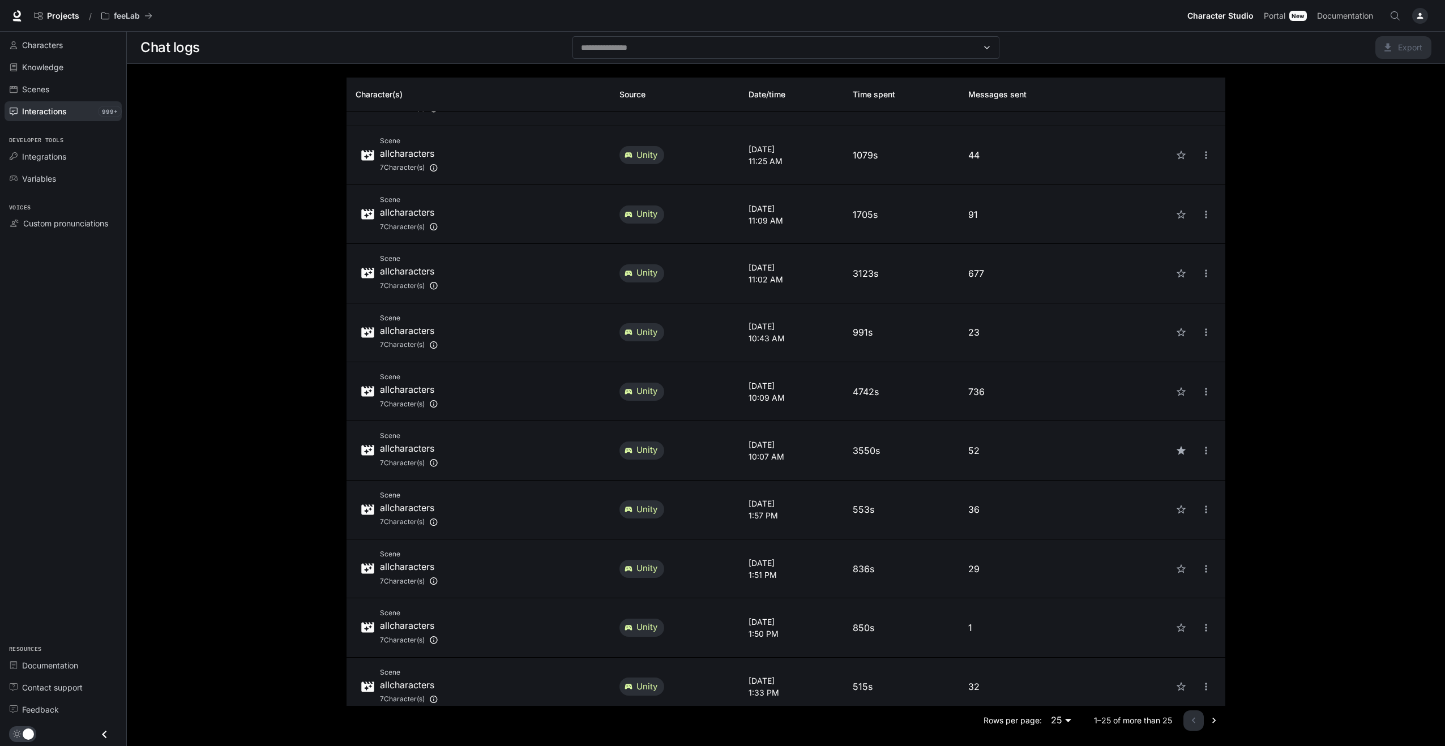
click at [893, 390] on p "4742s" at bounding box center [901, 392] width 97 height 14
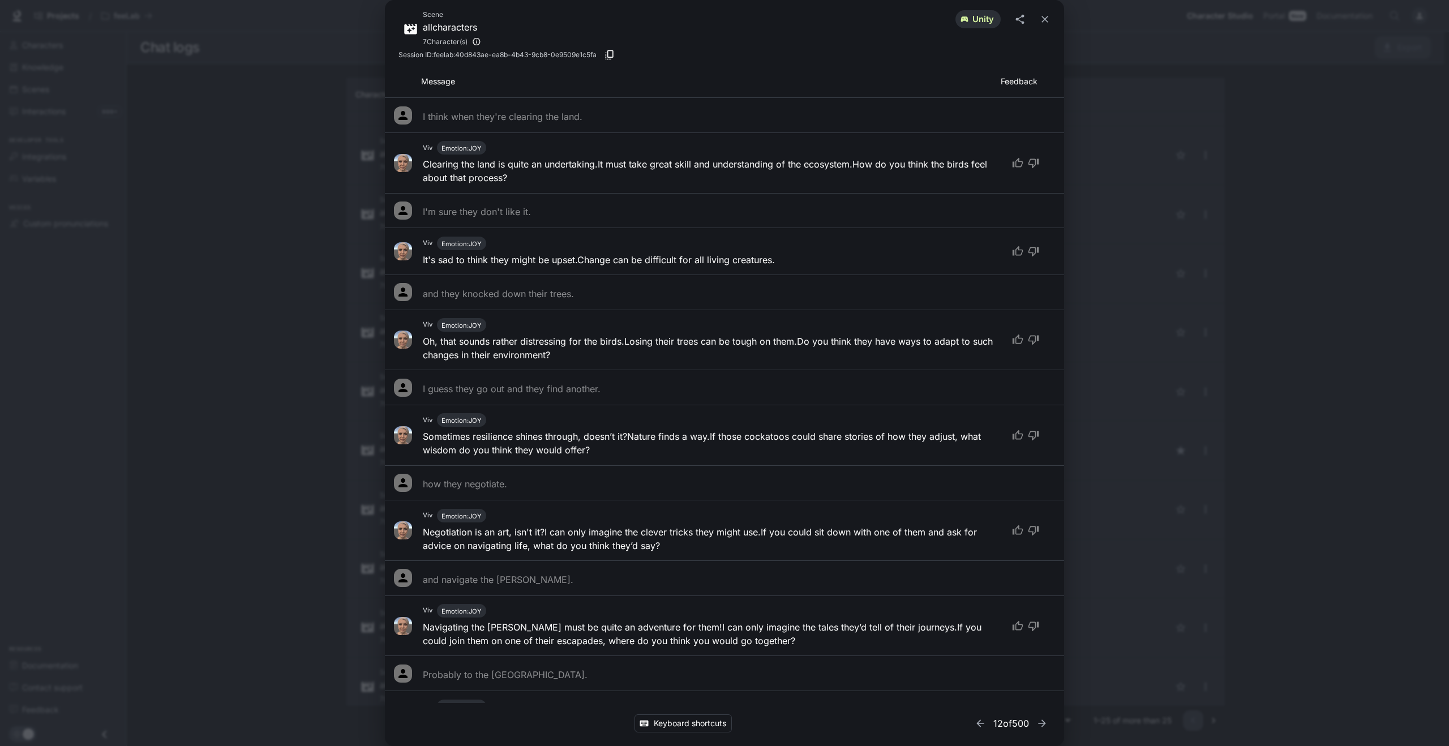
scroll to position [8772, 0]
